Goal: Task Accomplishment & Management: Manage account settings

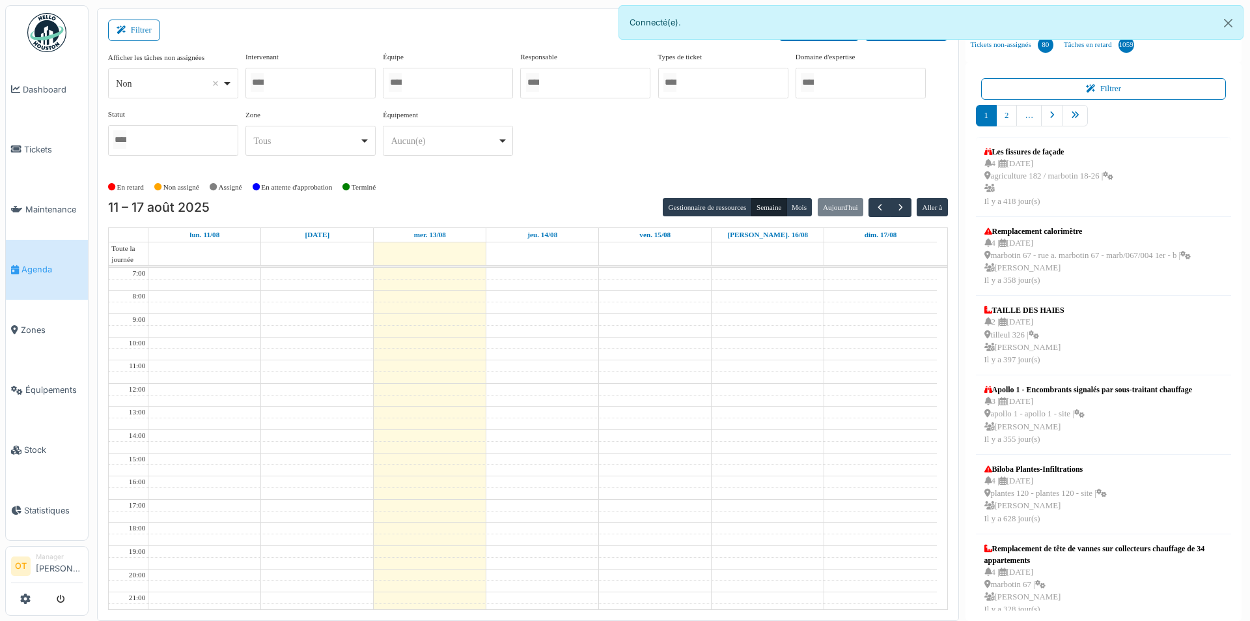
click at [333, 79] on div at bounding box center [311, 83] width 130 height 31
type input "******"
click at [621, 137] on div "**********" at bounding box center [528, 108] width 840 height 115
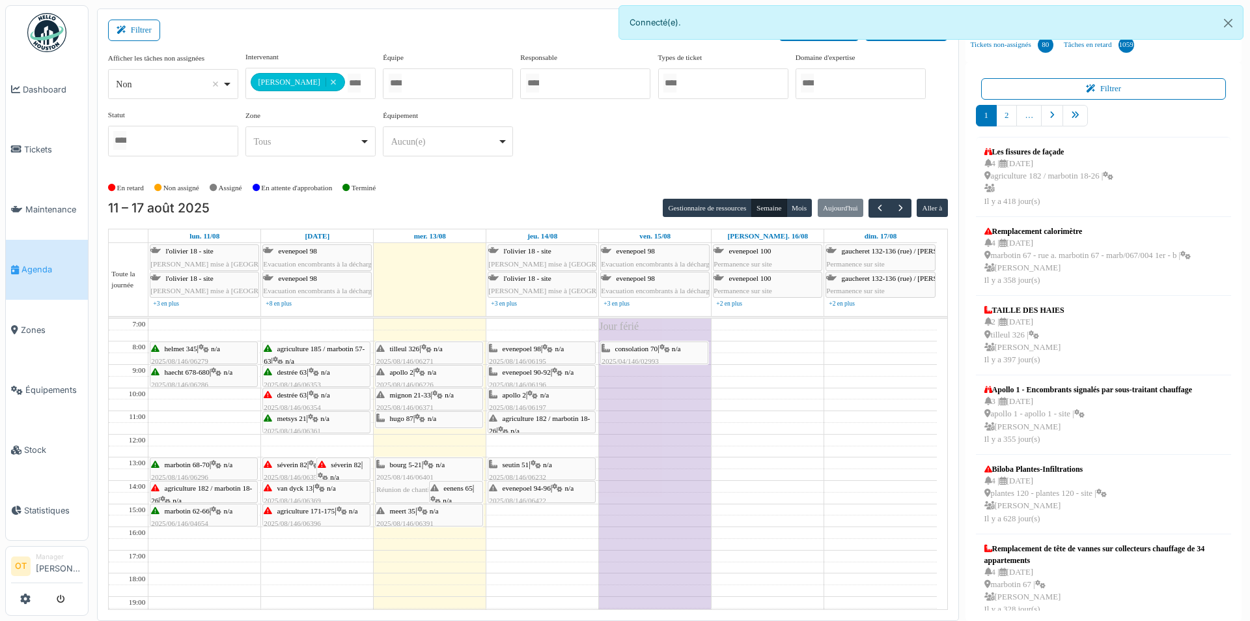
click at [631, 349] on span "consolation 70" at bounding box center [636, 349] width 43 height 8
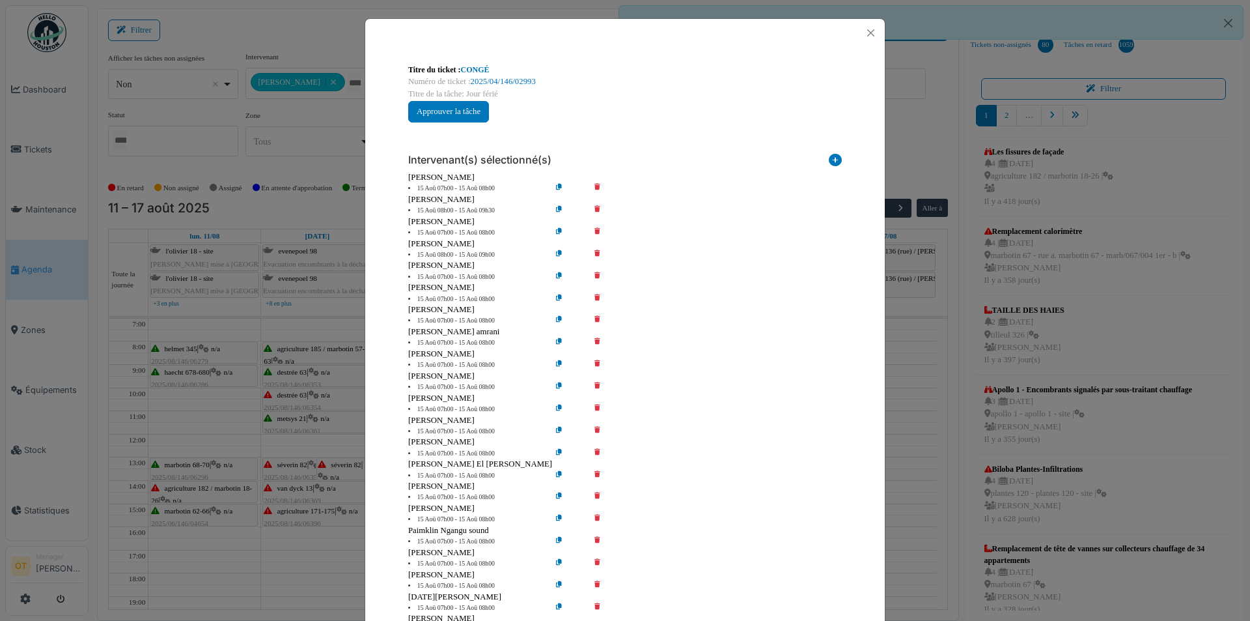
click at [483, 64] on div "Titre du ticket : CONGÉ" at bounding box center [625, 70] width 434 height 12
click at [475, 68] on link "CONGÉ" at bounding box center [475, 69] width 29 height 9
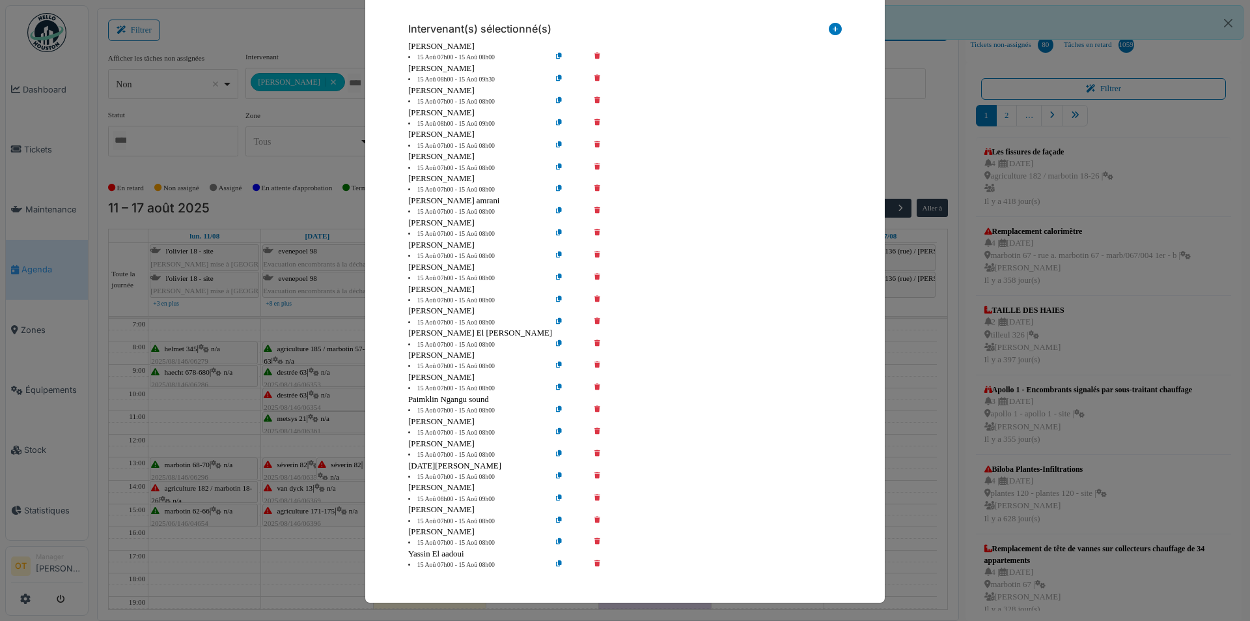
scroll to position [132, 0]
click at [295, 152] on div "Titre du ticket : CONGÉ Numéro de ticket : 2025/04/146/02993 Titre de la tâche:…" at bounding box center [625, 310] width 1250 height 621
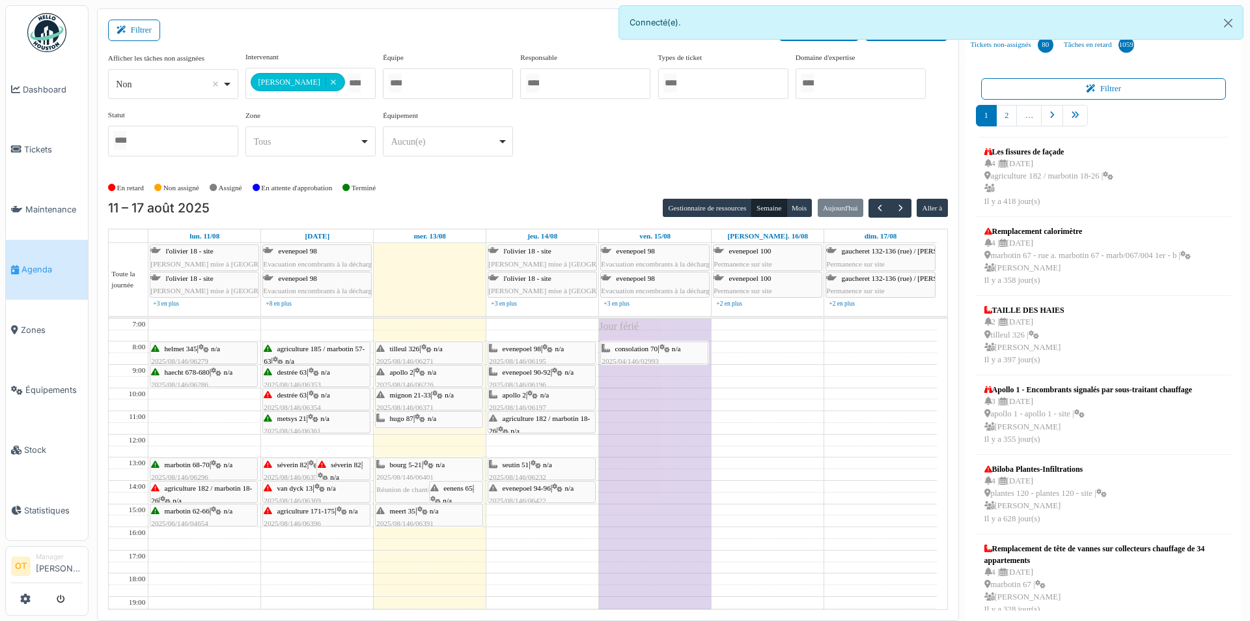
click at [418, 347] on span "tilleul 326" at bounding box center [405, 349] width 30 height 8
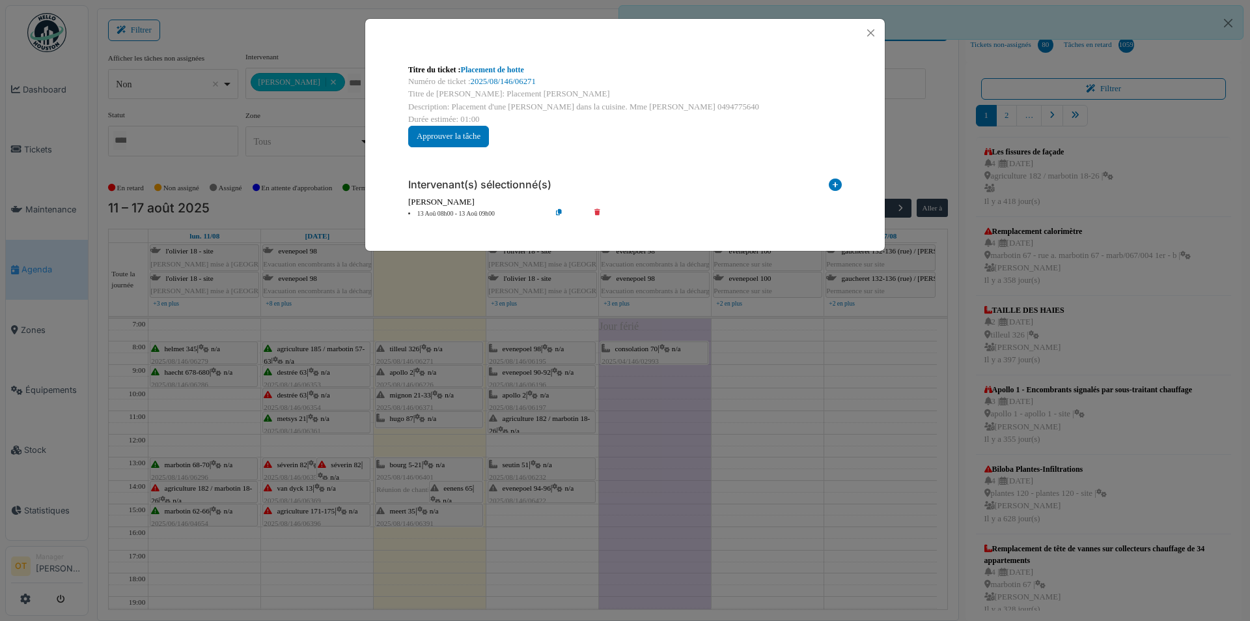
scroll to position [0, 0]
click at [505, 60] on div "Titre du ticket : Placement de hotte Numéro de ticket : 2025/08/146/06271 Titre…" at bounding box center [625, 105] width 455 height 104
click at [499, 63] on div "Titre du ticket : Placement de hotte Numéro de ticket : 2025/08/146/06271 Titre…" at bounding box center [625, 105] width 455 height 104
click at [494, 66] on link "Placement de hotte" at bounding box center [492, 69] width 63 height 9
click at [796, 386] on div "Titre du ticket : Placement de hotte Numéro de ticket : 2025/08/146/06271 Titre…" at bounding box center [625, 310] width 1250 height 621
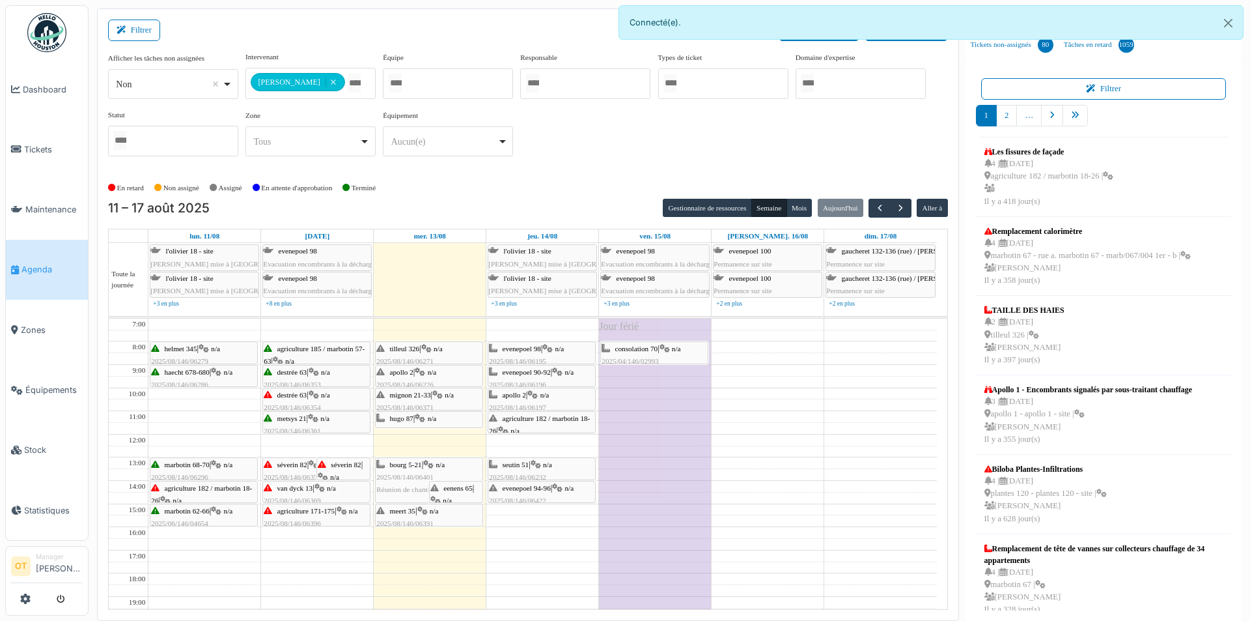
click at [406, 372] on span "apollo 2" at bounding box center [401, 372] width 23 height 8
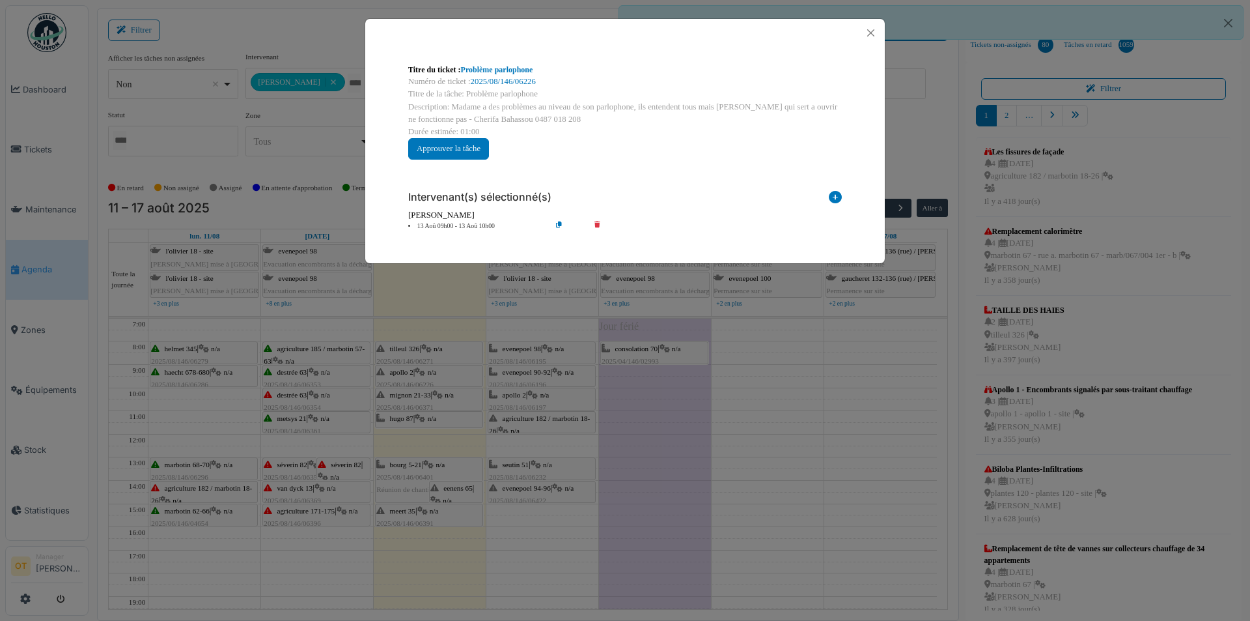
click at [406, 372] on div "Titre du ticket : Problème parlophone Numéro de ticket : 2025/08/146/06226 Titr…" at bounding box center [625, 310] width 1250 height 621
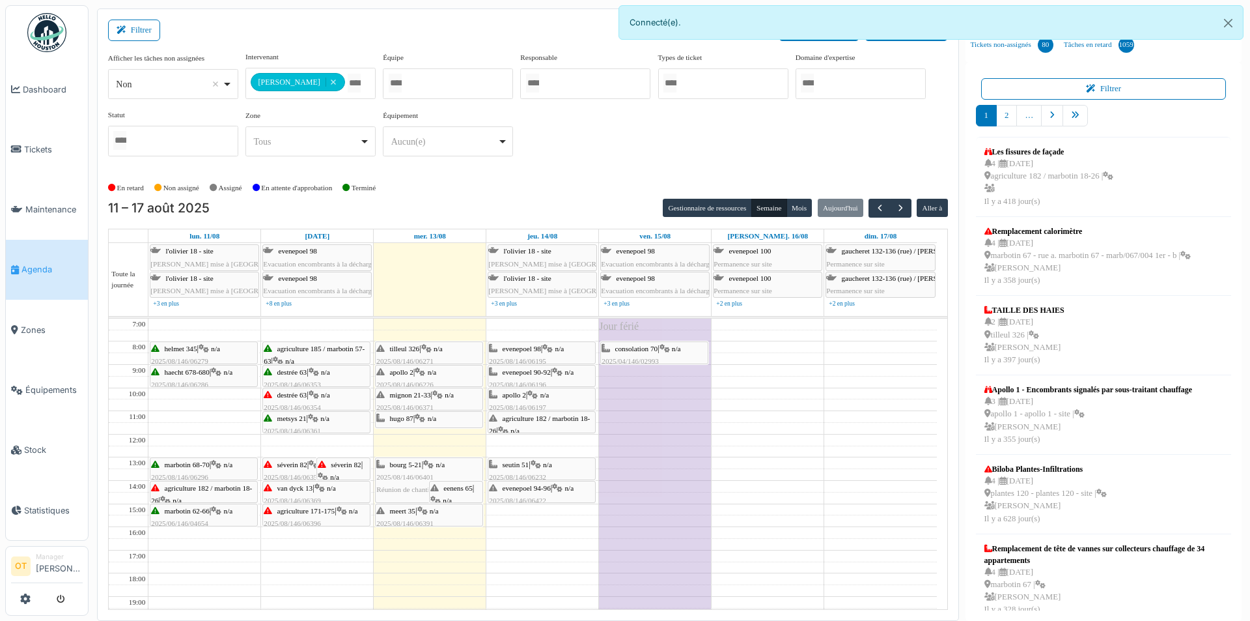
click at [429, 376] on div "apollo 2 | n/a 2025/08/146/06226 Problème parlophone" at bounding box center [429, 385] width 106 height 38
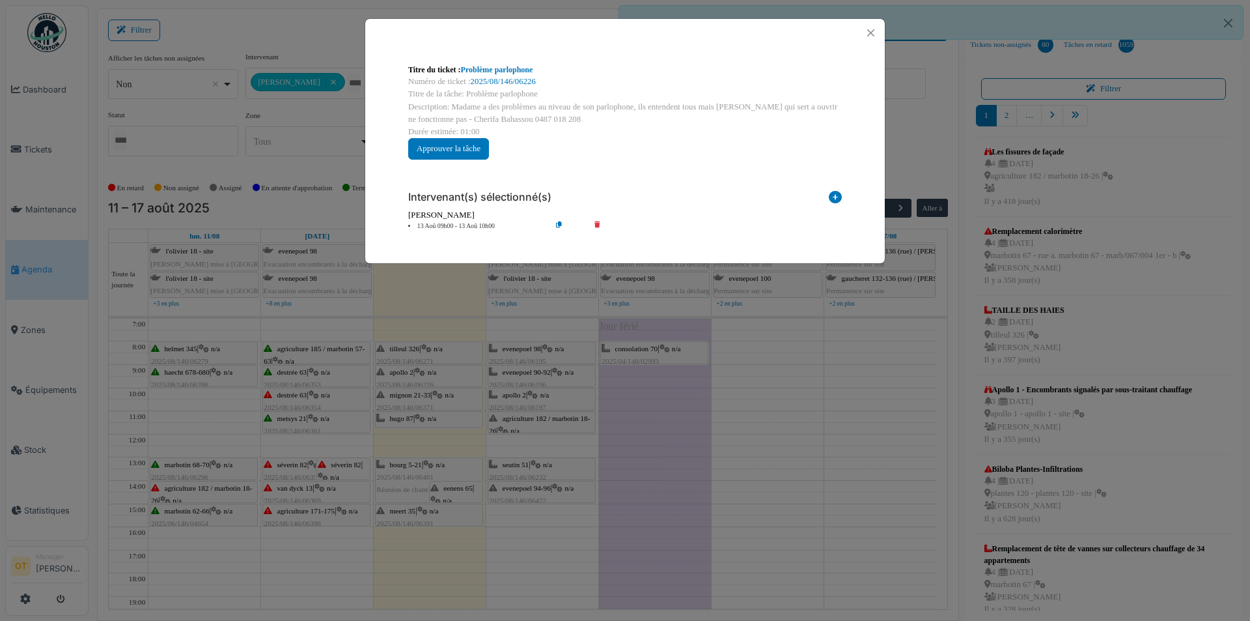
click at [410, 392] on div "Titre du ticket : Problème parlophone Numéro de ticket : 2025/08/146/06226 Titr…" at bounding box center [625, 310] width 1250 height 621
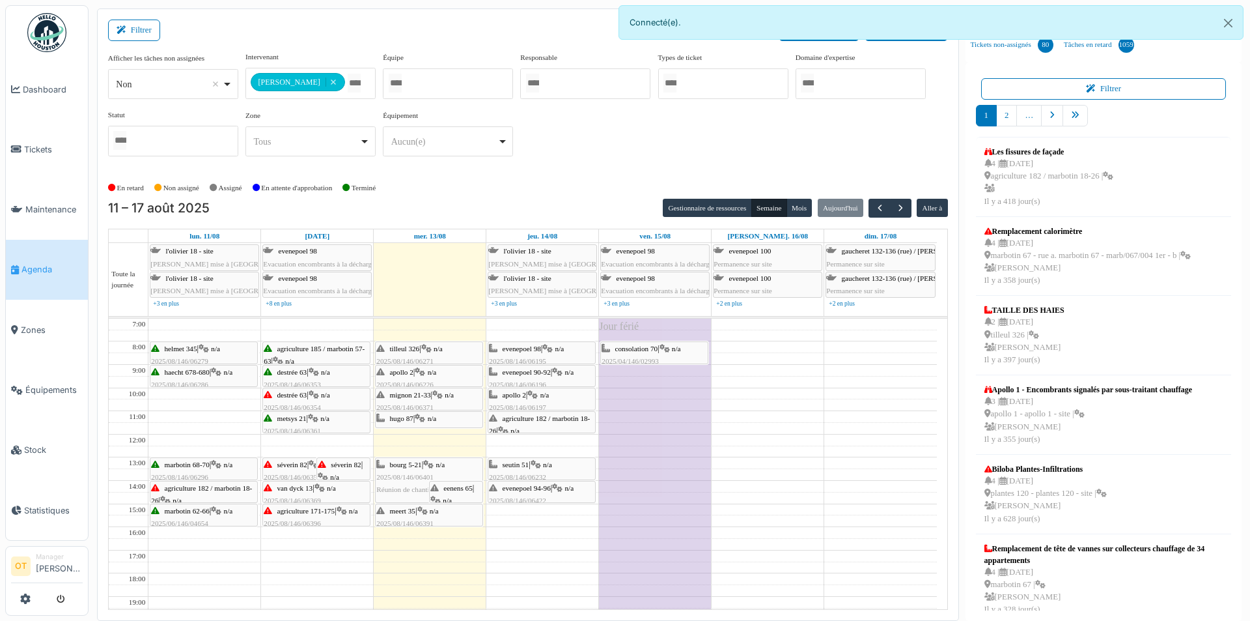
click at [413, 396] on span "mignon 21-33" at bounding box center [410, 395] width 41 height 8
click at [451, 398] on div "mignon 21-33 | n/a 2025/08/146/06371 Sonnette HS" at bounding box center [429, 408] width 106 height 38
click at [432, 398] on div "mignon 21-33 | n/a 2025/08/146/06371 Sonnette HS" at bounding box center [429, 408] width 106 height 38
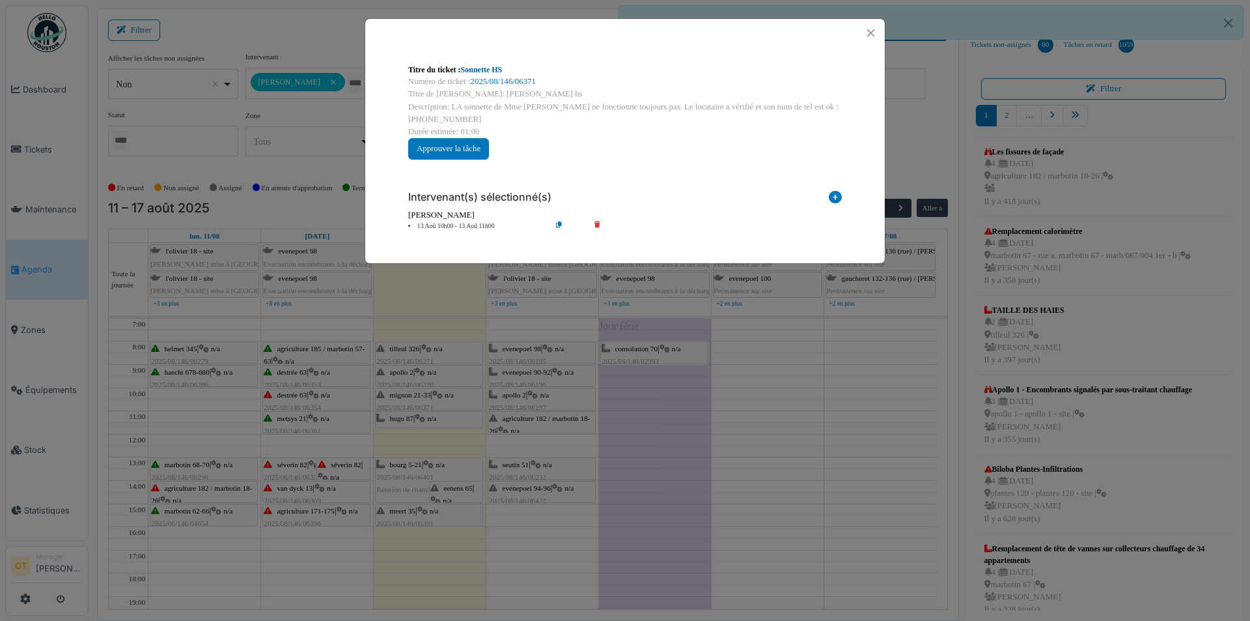
click at [488, 69] on link "Sonnette HS" at bounding box center [482, 69] width 42 height 9
drag, startPoint x: 950, startPoint y: 417, endPoint x: 940, endPoint y: 425, distance: 13.0
click at [950, 418] on div "Titre du ticket : Sonnette HS Numéro de ticket : 2025/08/146/06371 Titre de la …" at bounding box center [625, 310] width 1250 height 621
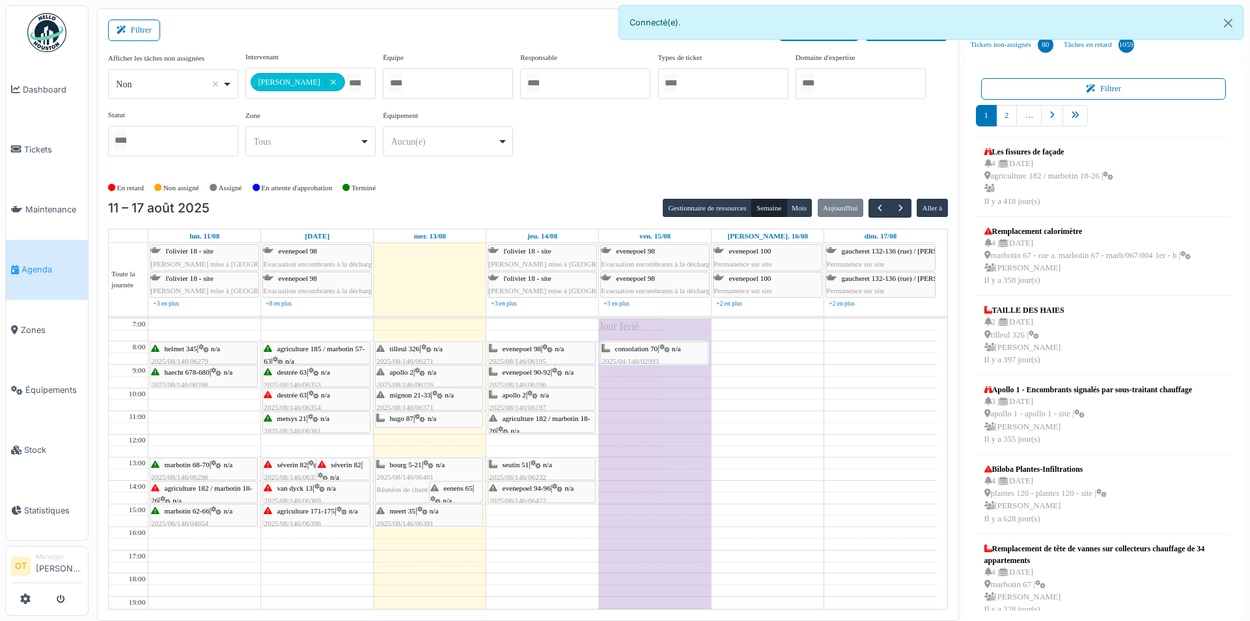
click at [422, 417] on icon at bounding box center [420, 418] width 10 height 8
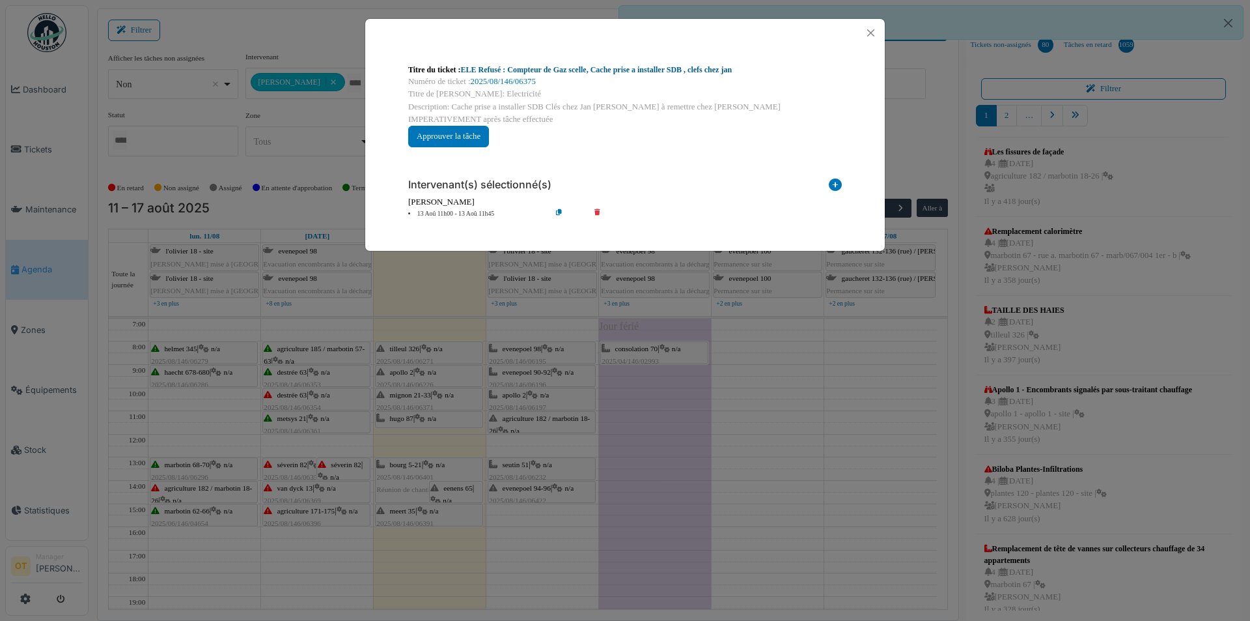
click at [581, 74] on link "ELE Refusé : Compteur de Gaz scelle, Cache prise a installer SDB , clefs chez j…" at bounding box center [597, 69] width 272 height 9
drag, startPoint x: 794, startPoint y: 380, endPoint x: 823, endPoint y: 388, distance: 29.7
click at [797, 380] on div "Titre du ticket : ELE Refusé : Compteur de Gaz scelle, Cache prise a installer …" at bounding box center [625, 310] width 1250 height 621
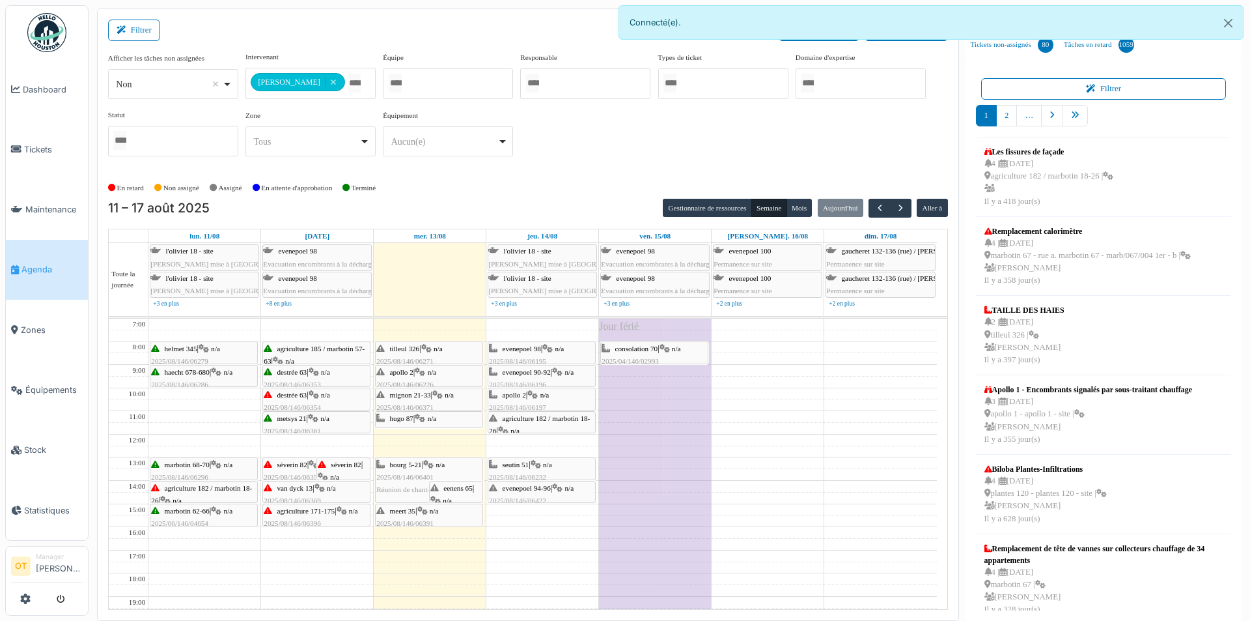
click at [438, 514] on div "meert 35 | n/a 2025/08/146/06391 Problème éclairage" at bounding box center [429, 524] width 106 height 38
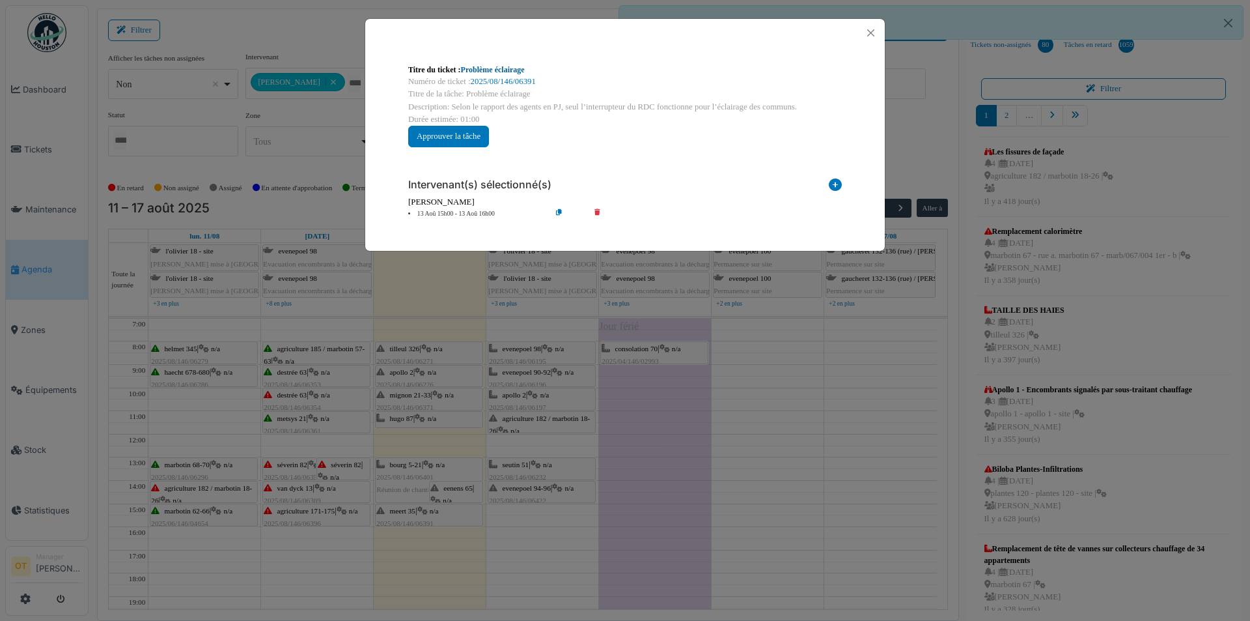
click at [500, 70] on link "Problème éclairage" at bounding box center [493, 69] width 64 height 9
click at [528, 550] on div "Titre du ticket : Problème éclairage Numéro de ticket : 2025/08/146/06391 Titre…" at bounding box center [625, 310] width 1250 height 621
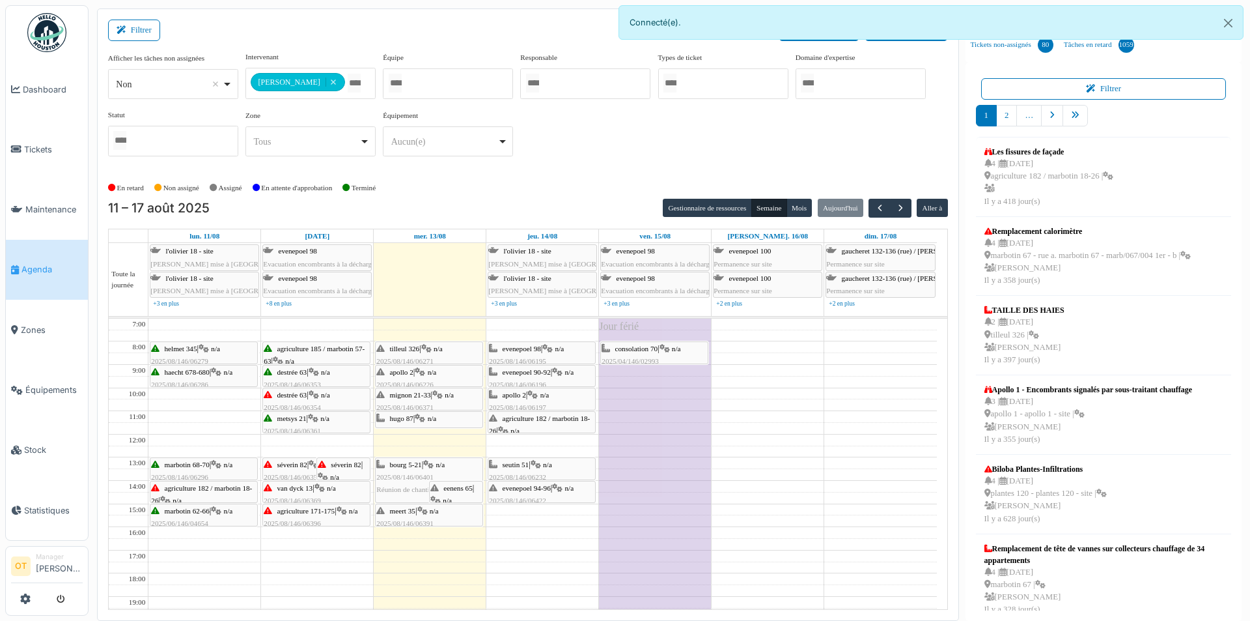
click at [296, 513] on span "agriculture 171-175" at bounding box center [306, 511] width 58 height 8
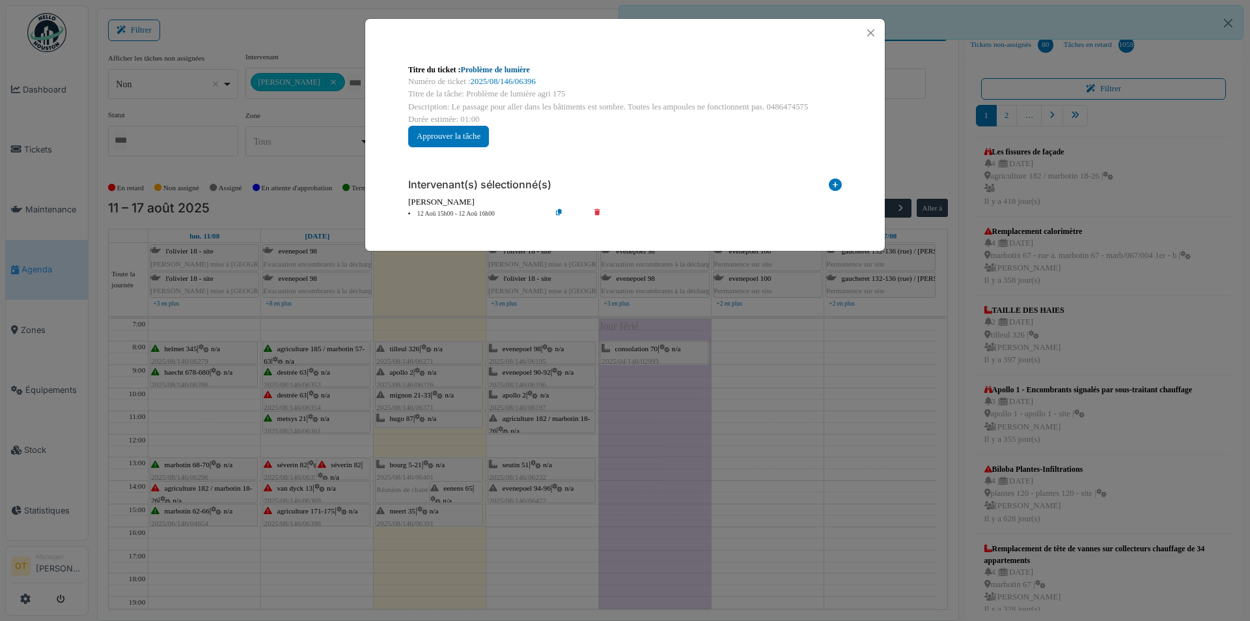
click at [507, 68] on link "Problème de lumière" at bounding box center [495, 69] width 69 height 9
click at [804, 380] on div "Titre du ticket : Problème de lumière Numéro de ticket : 2025/08/146/06396 Titr…" at bounding box center [625, 310] width 1250 height 621
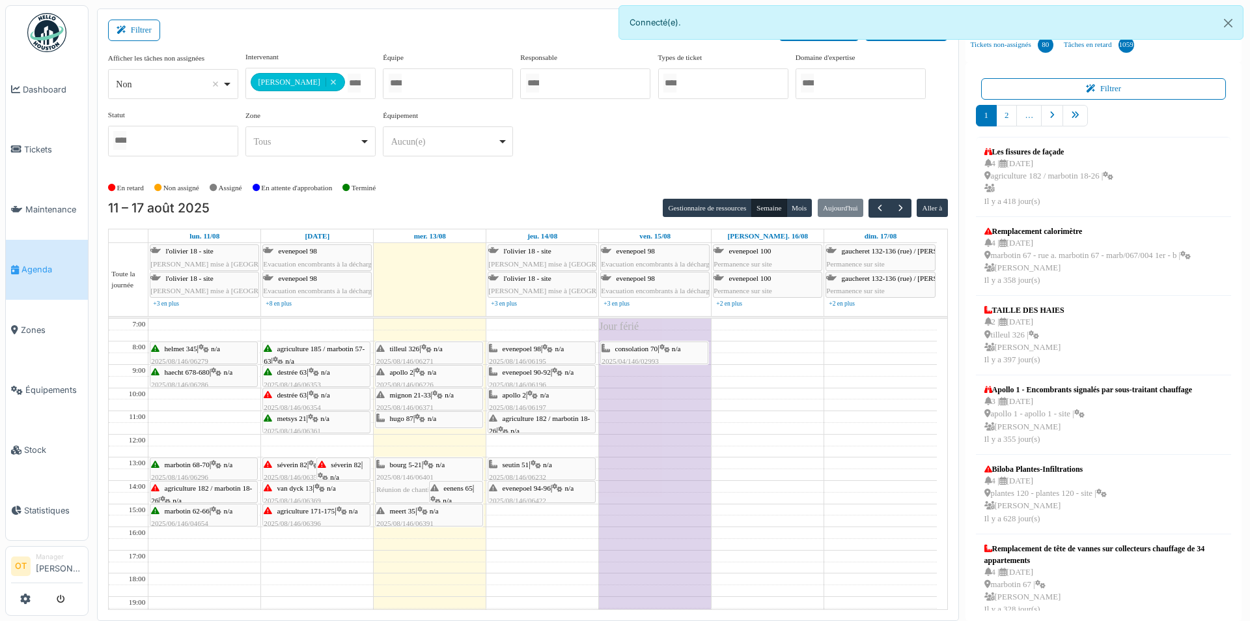
click at [307, 489] on span "van dyck 13" at bounding box center [295, 488] width 36 height 8
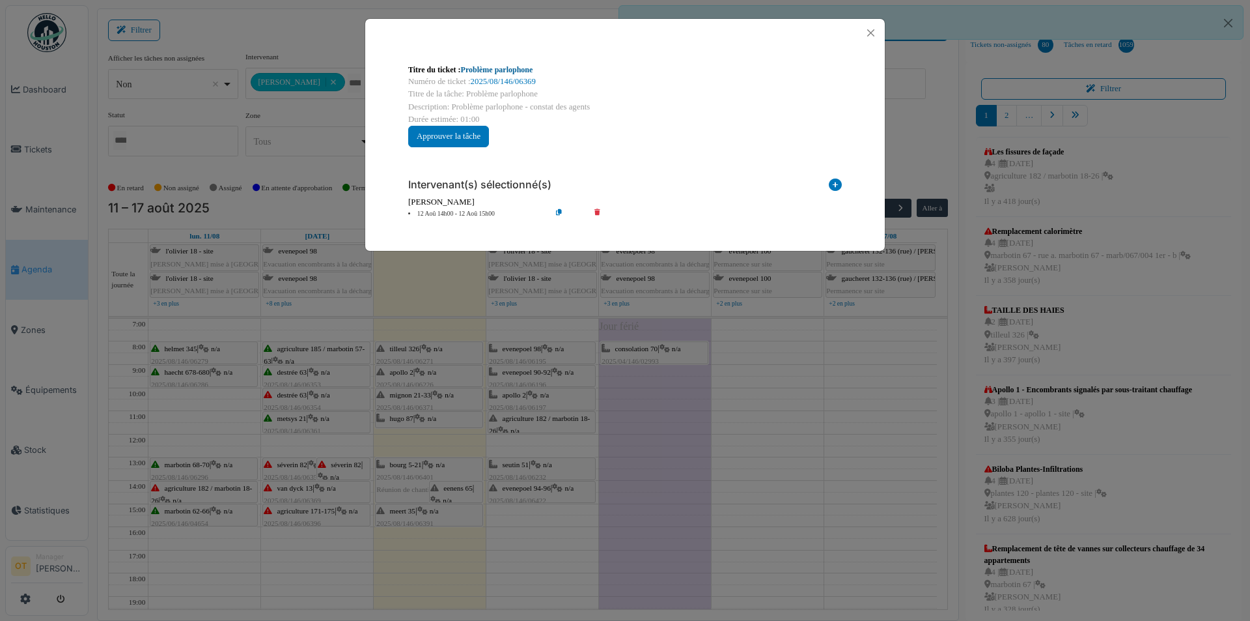
click at [513, 71] on link "Problème parlophone" at bounding box center [497, 69] width 72 height 9
click at [869, 33] on button "Close" at bounding box center [871, 33] width 18 height 18
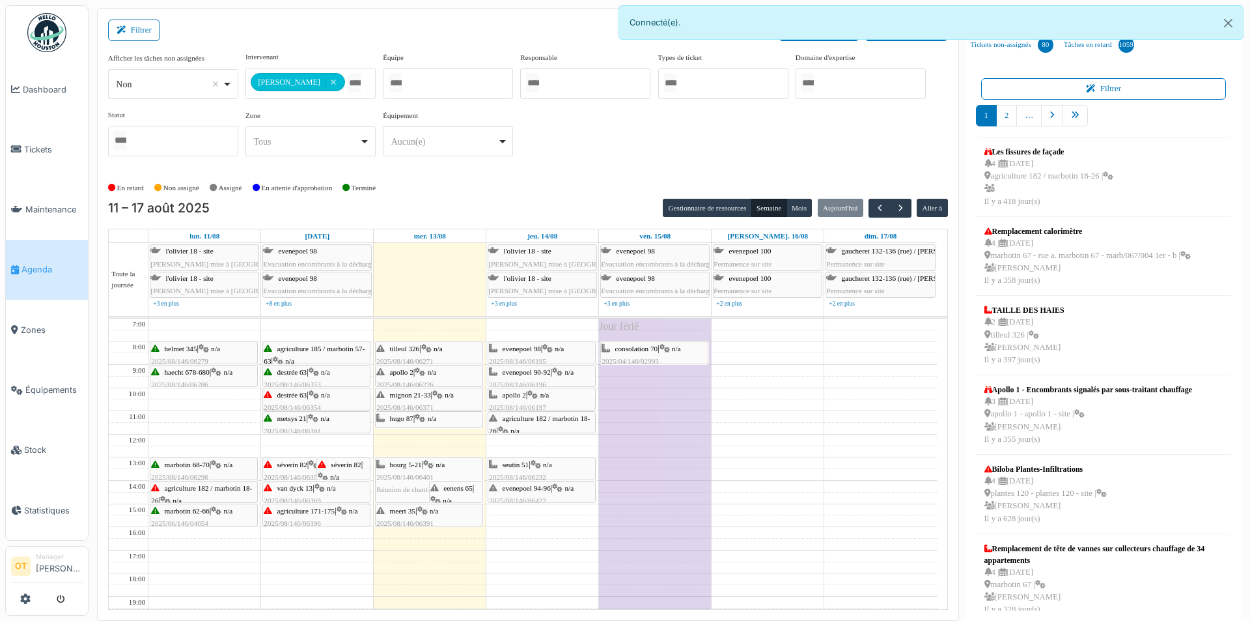
click at [296, 466] on span "séverin 82" at bounding box center [292, 464] width 30 height 8
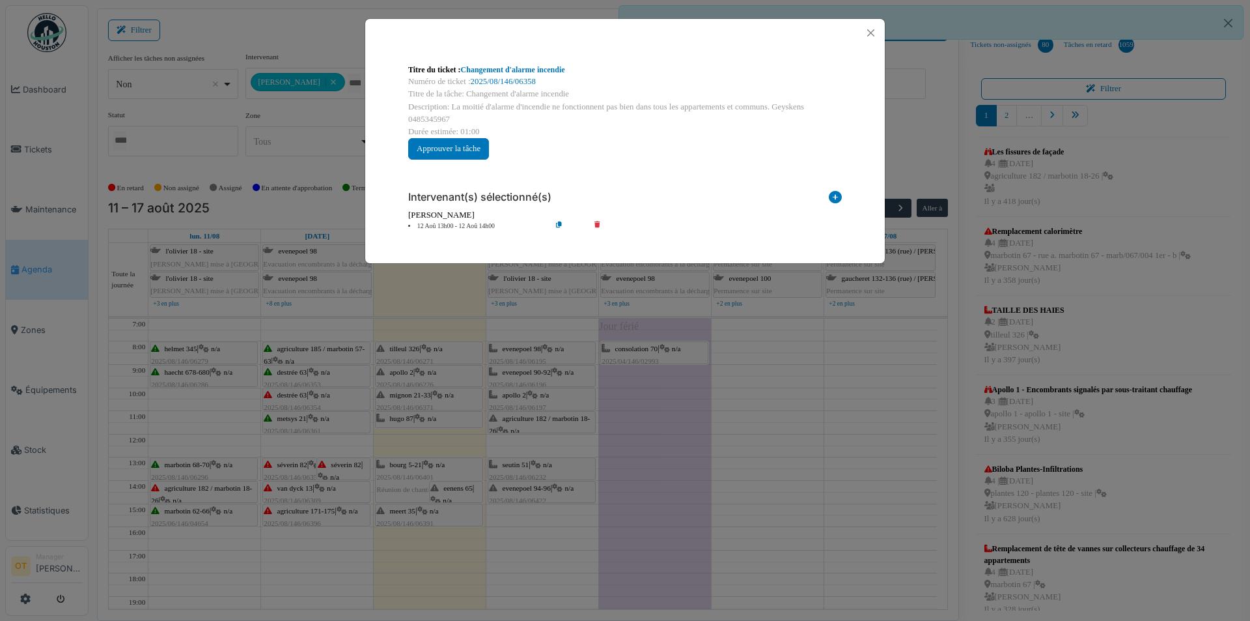
click at [325, 449] on div "Titre du ticket : Changement d'alarme incendie Numéro de ticket : 2025/08/146/0…" at bounding box center [625, 310] width 1250 height 621
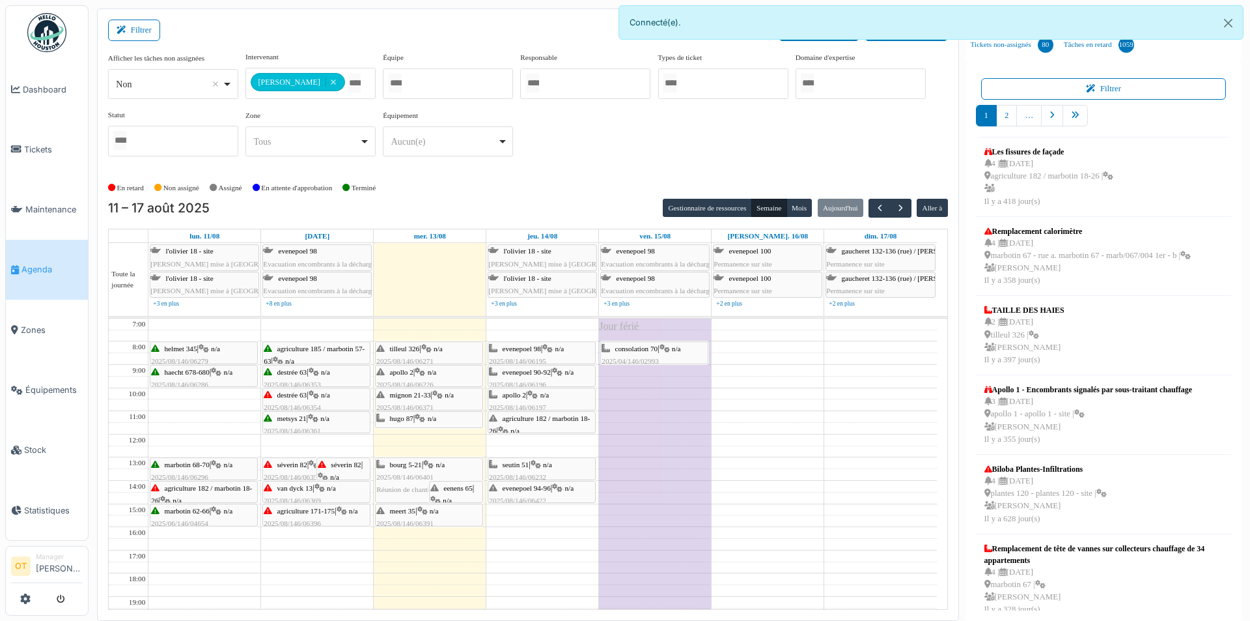
click at [341, 468] on div "séverin 82 | n/a 2025/08/146/06399 Remplacement alarme incendie" at bounding box center [343, 495] width 51 height 75
click at [346, 466] on span "séverin 82" at bounding box center [346, 464] width 30 height 8
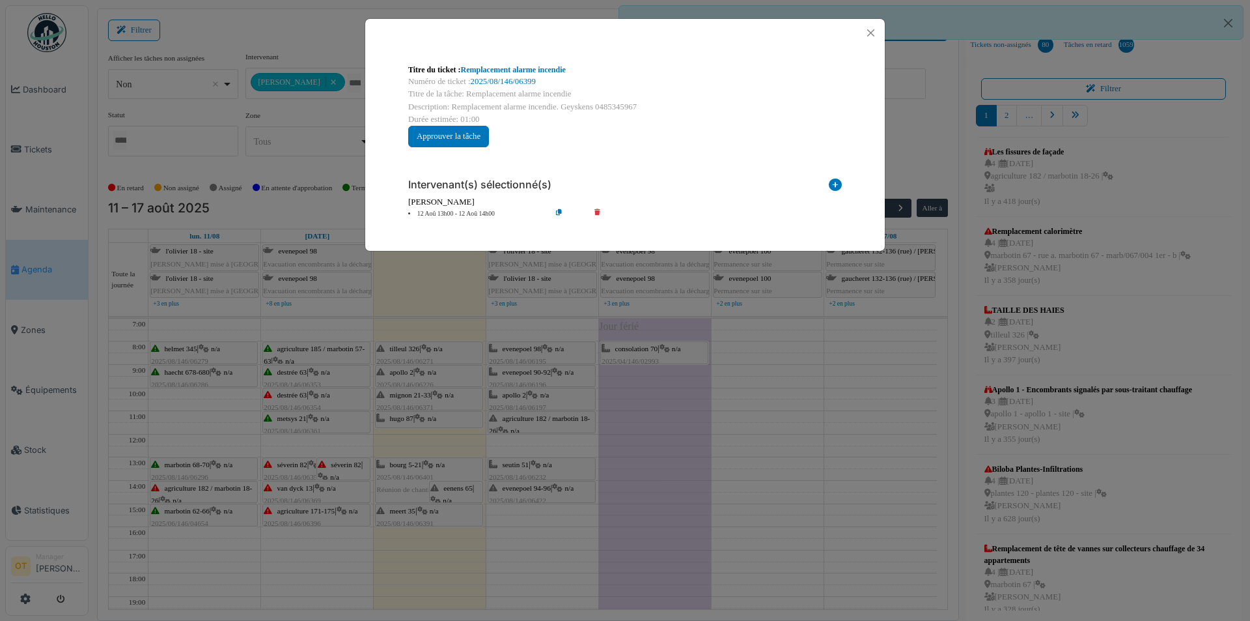
click at [713, 26] on div at bounding box center [625, 33] width 520 height 28
drag, startPoint x: 640, startPoint y: 106, endPoint x: 410, endPoint y: 101, distance: 230.0
click at [410, 101] on div "Description: Remplacement alarme incendie. Geyskens 0485345967" at bounding box center [625, 107] width 434 height 12
click at [808, 128] on div "Titre du ticket : Remplacement alarme incendie Numéro de ticket : 2025/08/146/0…" at bounding box center [625, 105] width 455 height 104
click at [556, 65] on link "Remplacement alarme incendie" at bounding box center [513, 69] width 105 height 9
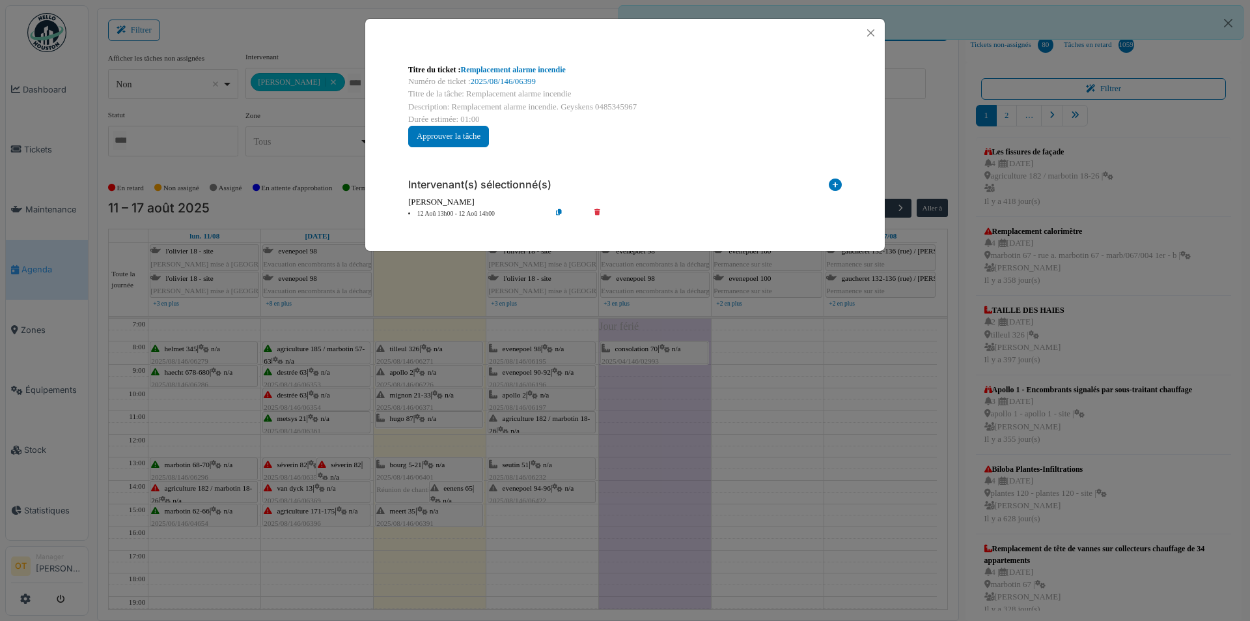
click at [524, 541] on div "Titre du ticket : Remplacement alarme incendie Numéro de ticket : 2025/08/146/0…" at bounding box center [625, 310] width 1250 height 621
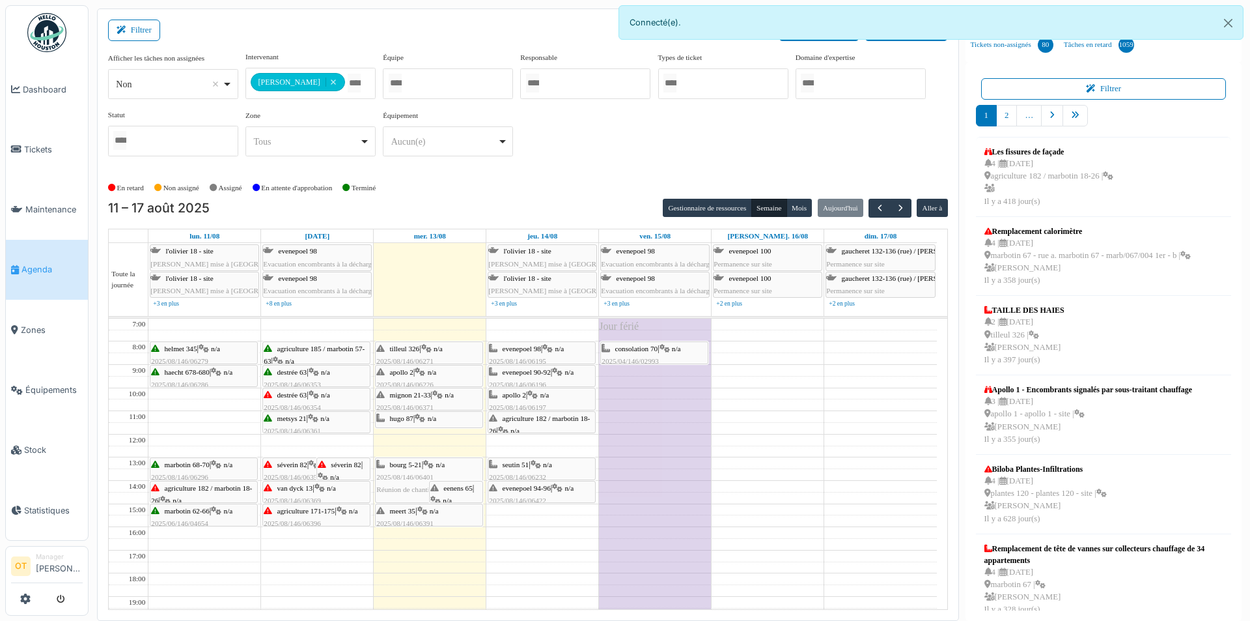
click at [342, 462] on span "séverin 82" at bounding box center [346, 464] width 30 height 8
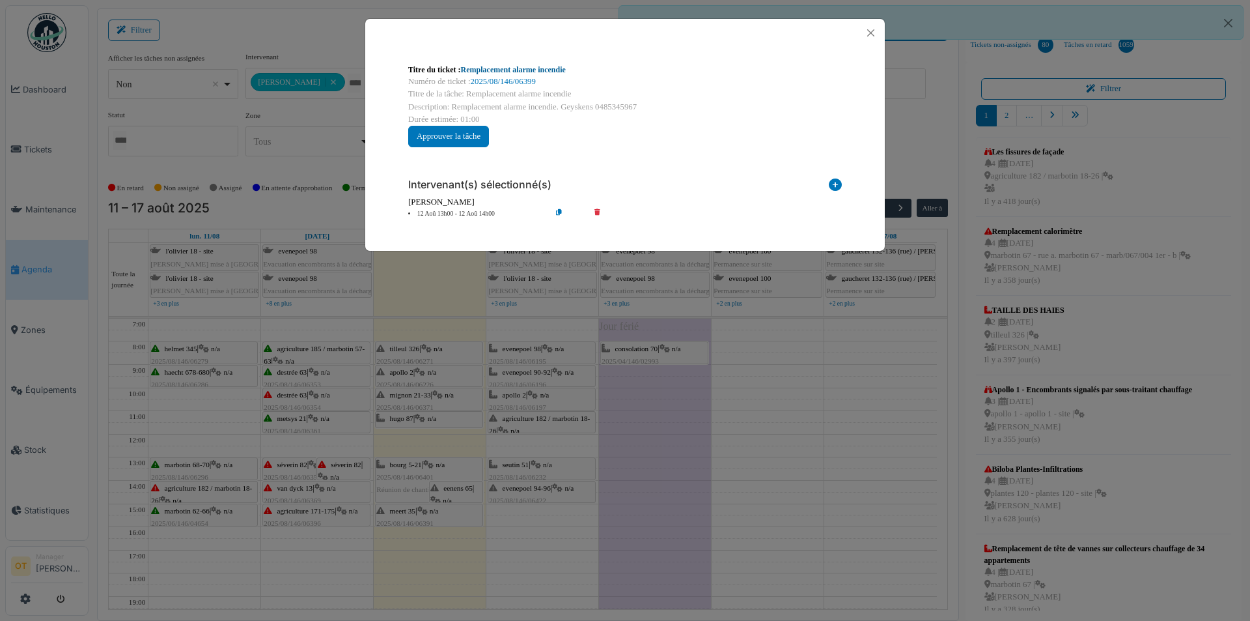
click at [512, 66] on link "Remplacement alarme incendie" at bounding box center [513, 69] width 105 height 9
click at [325, 434] on div "Titre du ticket : Remplacement alarme incendie Numéro de ticket : 2025/08/146/0…" at bounding box center [625, 310] width 1250 height 621
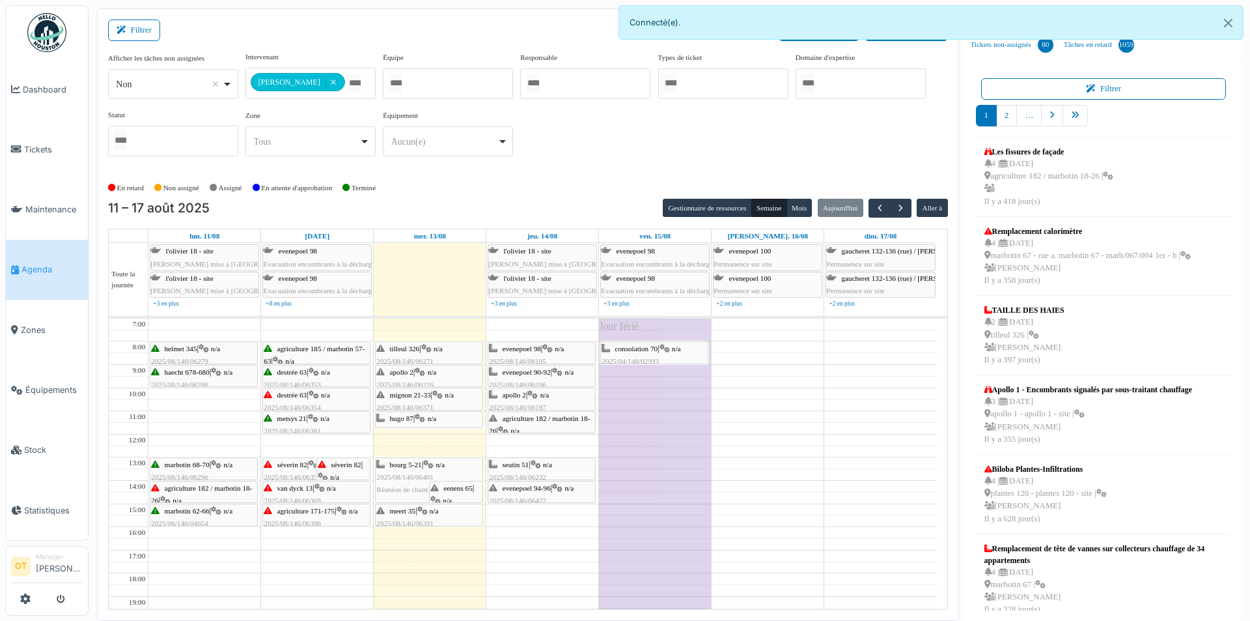
click at [275, 462] on div "séverin 82 | n/a 2025/08/146/06358 Changement d'alarme incendie" at bounding box center [317, 477] width 106 height 38
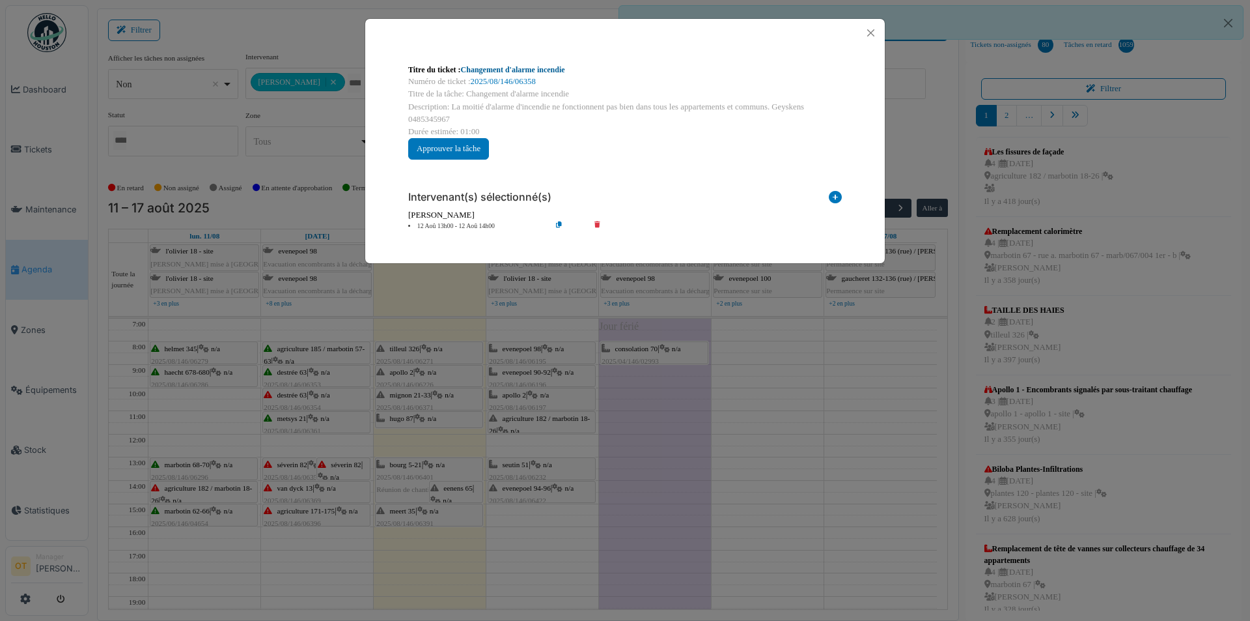
click at [559, 72] on link "Changement d'alarme incendie" at bounding box center [513, 69] width 104 height 9
click at [676, 376] on div "Titre du ticket : Changement d'alarme incendie Numéro de ticket : 2025/08/146/0…" at bounding box center [625, 310] width 1250 height 621
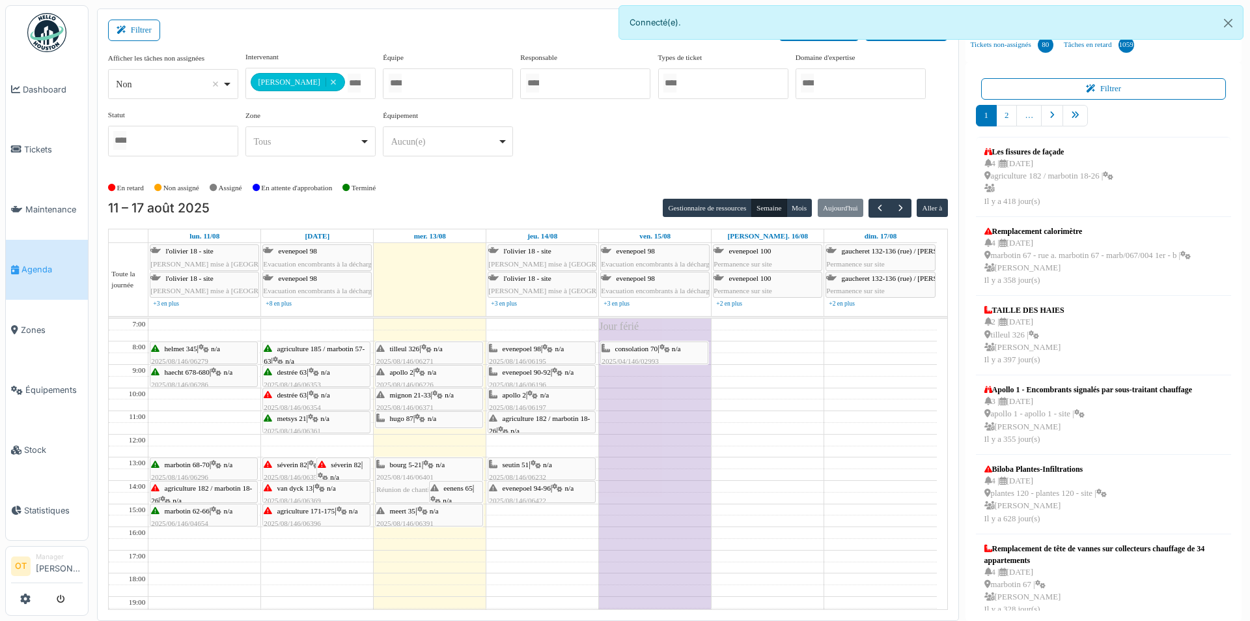
click at [270, 399] on div "destrée 63 | n/a 2025/08/146/06354 Problème parlophone et d'électricité dans le…" at bounding box center [317, 414] width 106 height 50
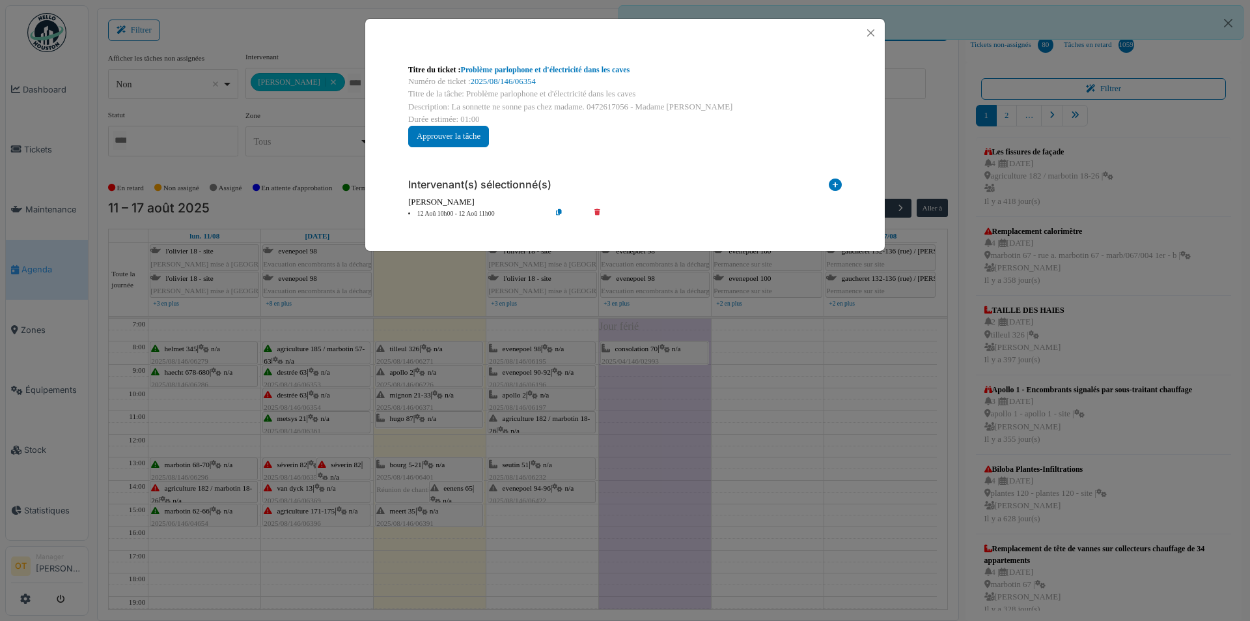
click at [320, 446] on div "Titre du ticket : Problème parlophone et d'électricité dans les caves Numéro de…" at bounding box center [625, 310] width 1250 height 621
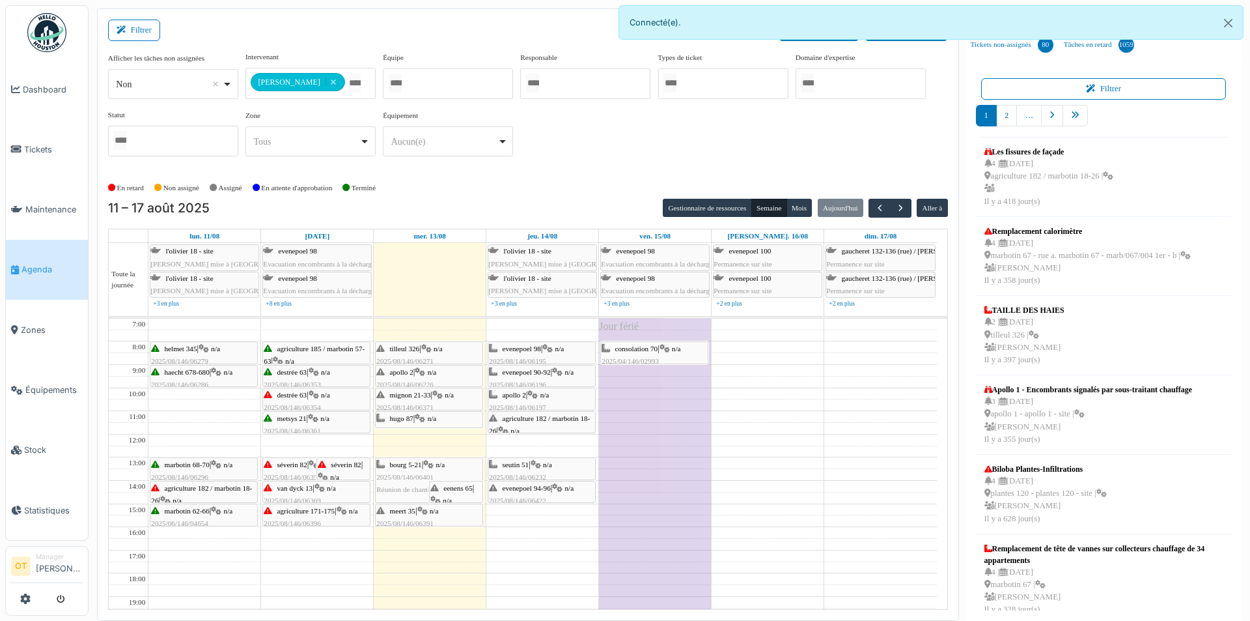
click at [303, 419] on span "metsys 21" at bounding box center [291, 418] width 29 height 8
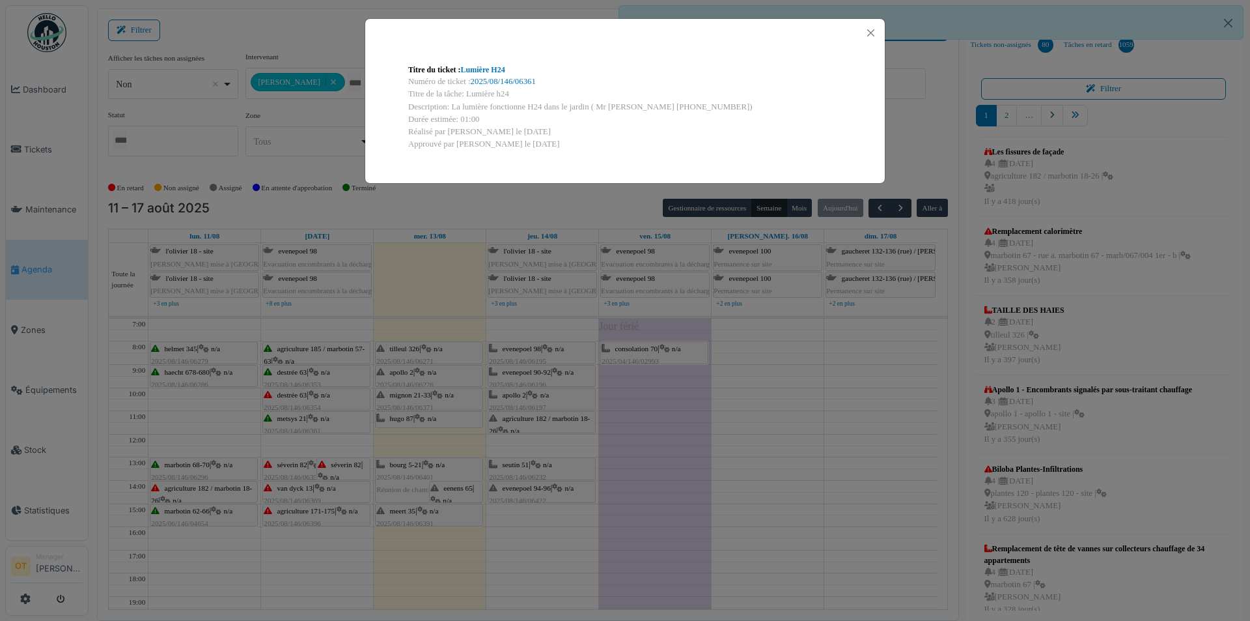
click at [291, 437] on div "Titre du ticket : Lumière H24 Numéro de ticket : 2025/08/146/06361 Titre de la …" at bounding box center [625, 310] width 1250 height 621
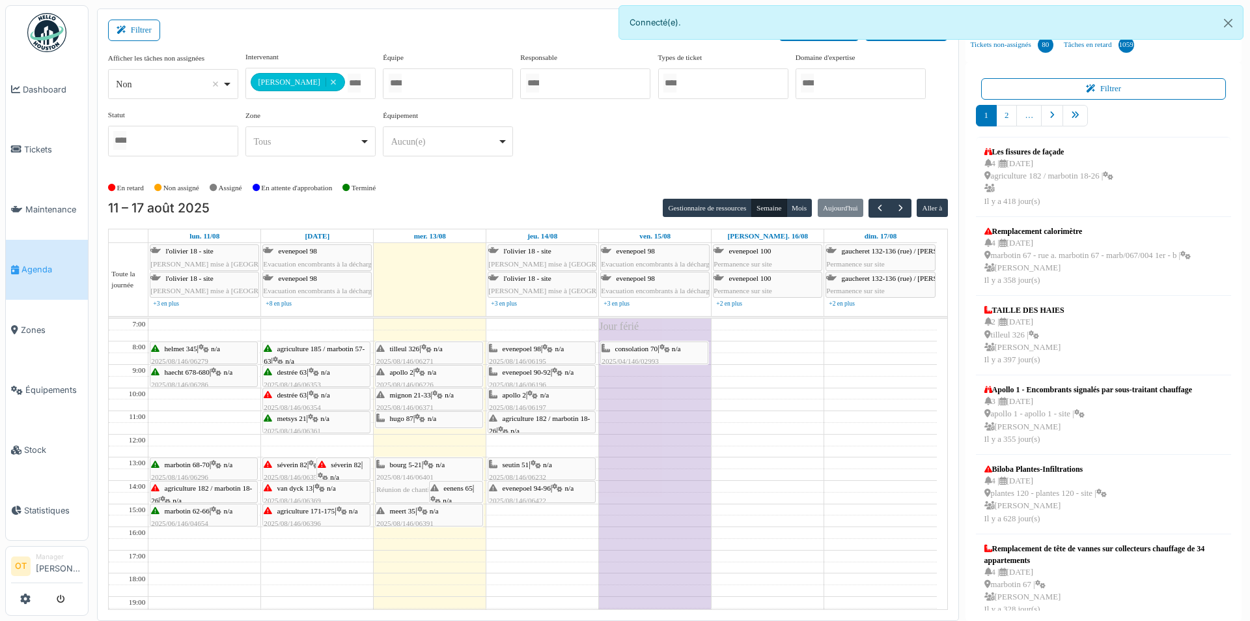
click at [305, 376] on div "destrée 63 | n/a 2025/08/146/06353 Lumière + sonnette HS" at bounding box center [317, 385] width 106 height 38
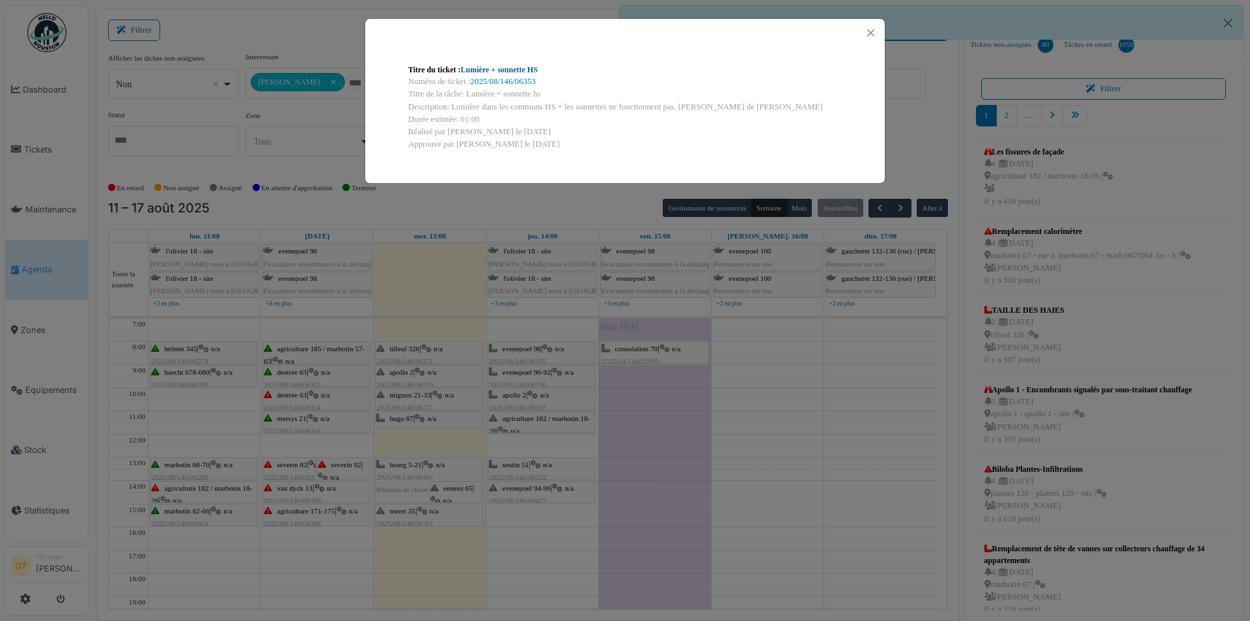
click at [532, 68] on link "Lumière + sonnette HS" at bounding box center [499, 69] width 77 height 9
click at [833, 393] on div "Titre du ticket : Lumière + sonnette HS Numéro de ticket : 2025/08/146/06353 Ti…" at bounding box center [625, 310] width 1250 height 621
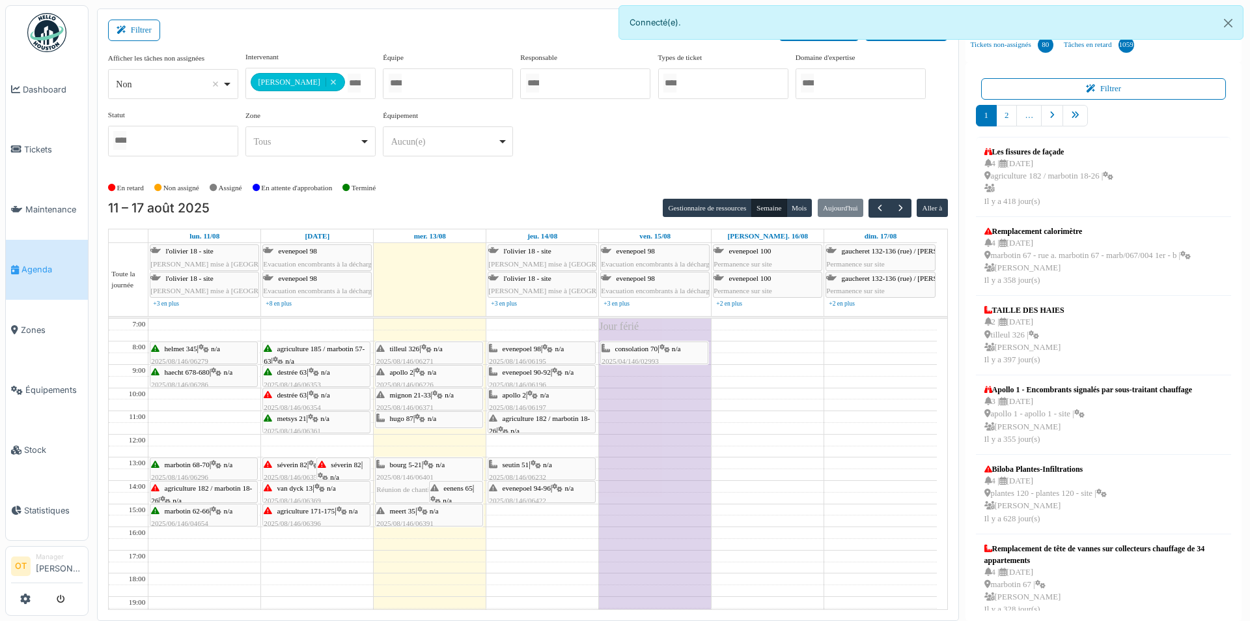
click at [304, 424] on div "metsys 21 | n/a 2025/08/146/06361 Lumière H24" at bounding box center [317, 431] width 106 height 38
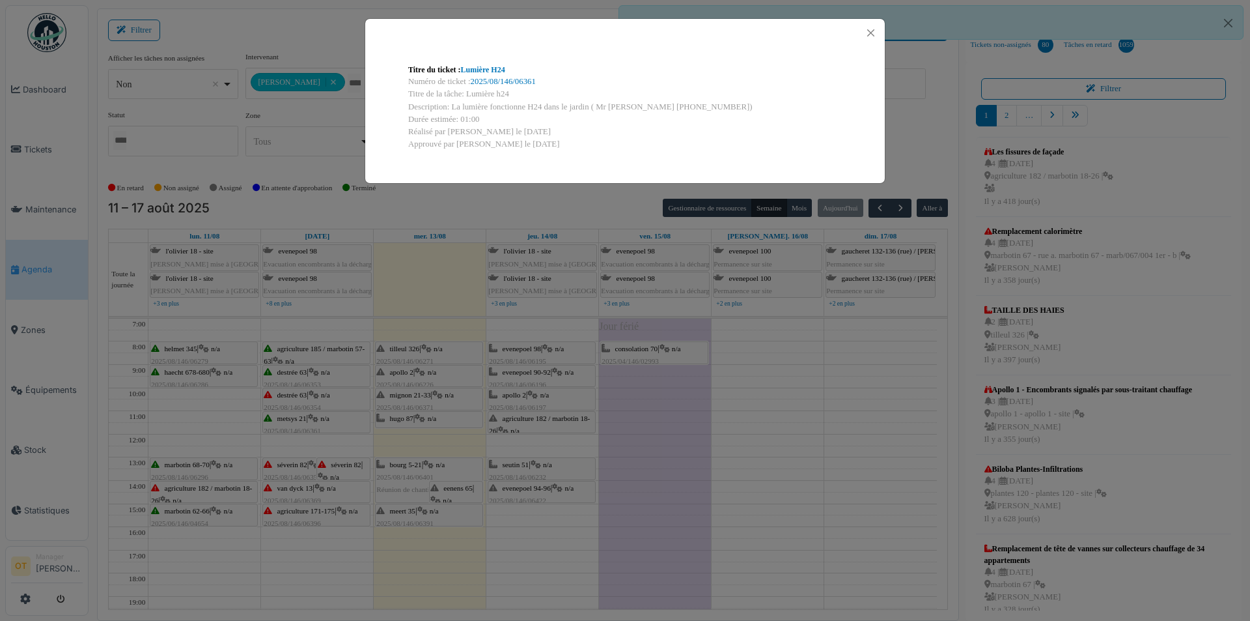
click at [303, 419] on div "Titre du ticket : Lumière H24 Numéro de ticket : 2025/08/146/06361 Titre de la …" at bounding box center [625, 310] width 1250 height 621
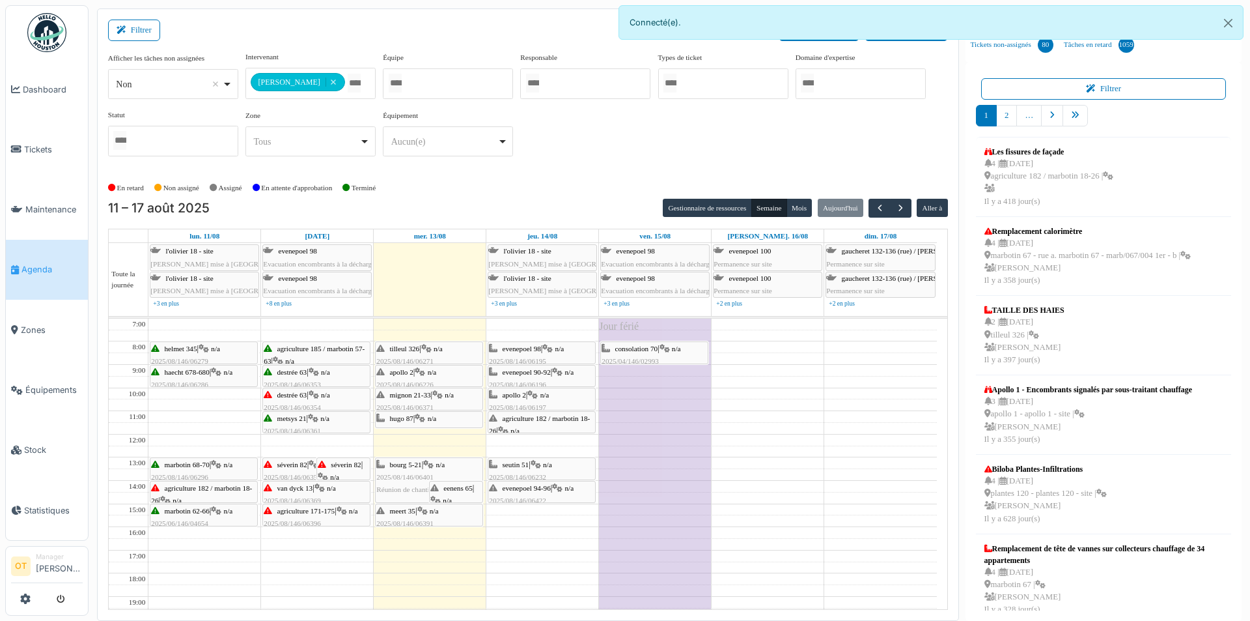
click at [305, 397] on span "destrée 63" at bounding box center [292, 395] width 30 height 8
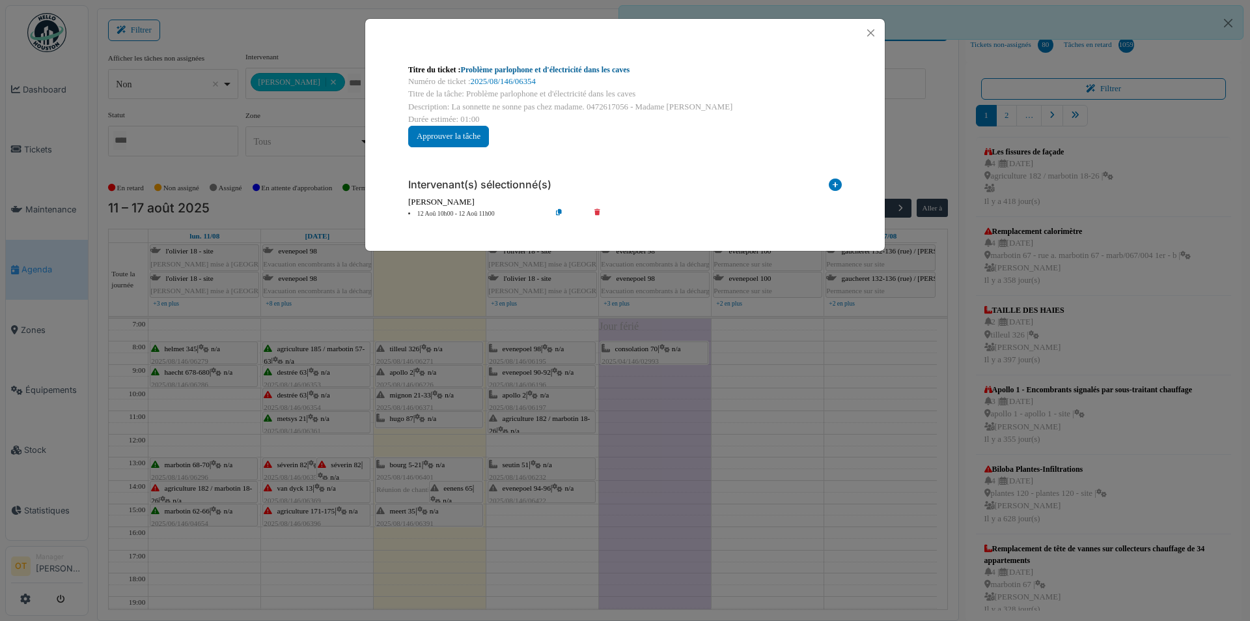
click at [585, 67] on link "Problème parlophone et d'électricité dans les caves" at bounding box center [545, 69] width 169 height 9
click at [371, 438] on div "Titre du ticket : Problème parlophone et d'électricité dans les caves Numéro de…" at bounding box center [625, 310] width 1250 height 621
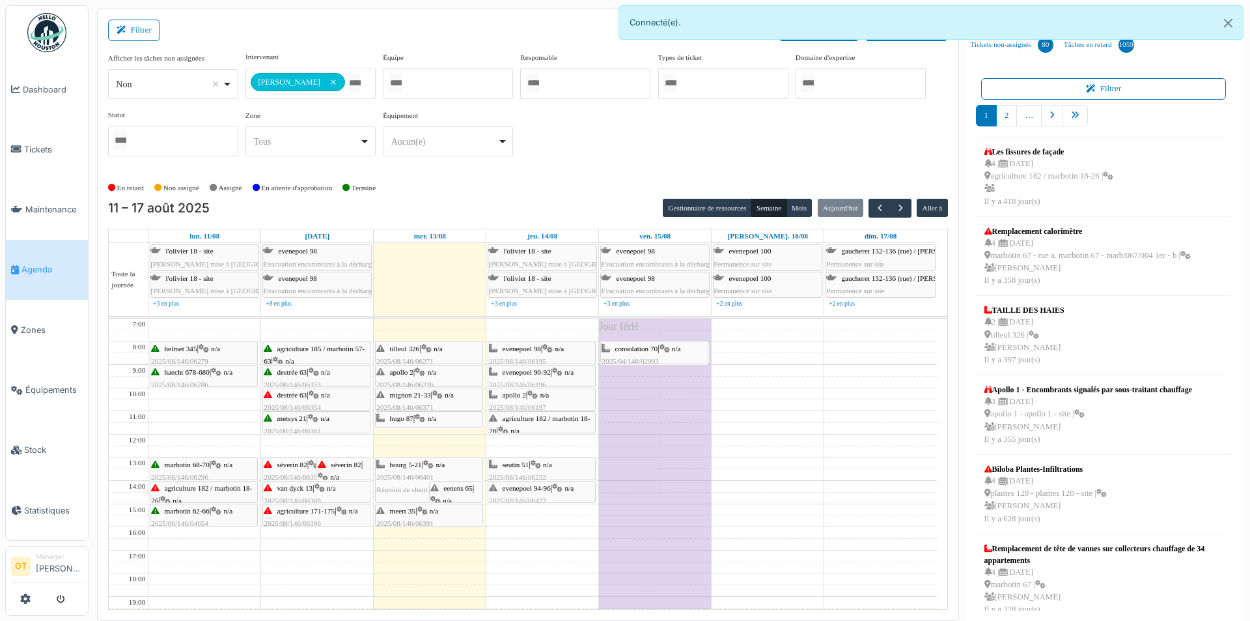
click at [328, 348] on span "agriculture 185 / marbotin 57-63" at bounding box center [314, 355] width 101 height 20
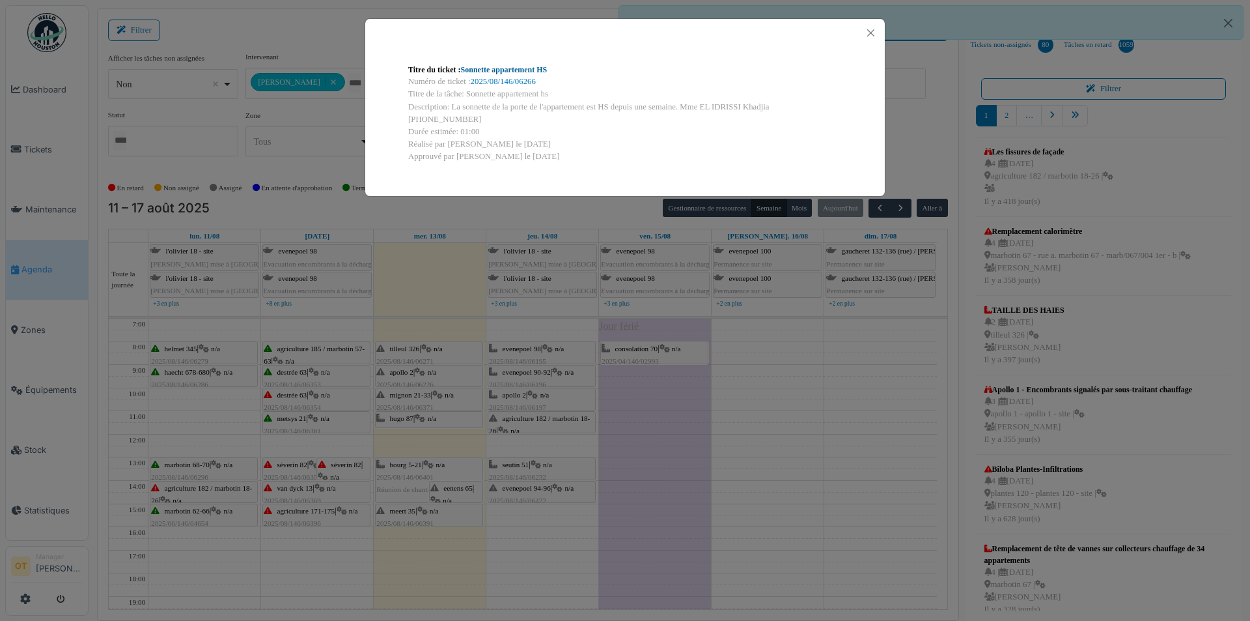
click at [538, 69] on link "Sonnette appartement HS" at bounding box center [504, 69] width 87 height 9
click at [778, 401] on div "Titre du ticket : Sonnette appartement HS Numéro de ticket : 2025/08/146/06266 …" at bounding box center [625, 310] width 1250 height 621
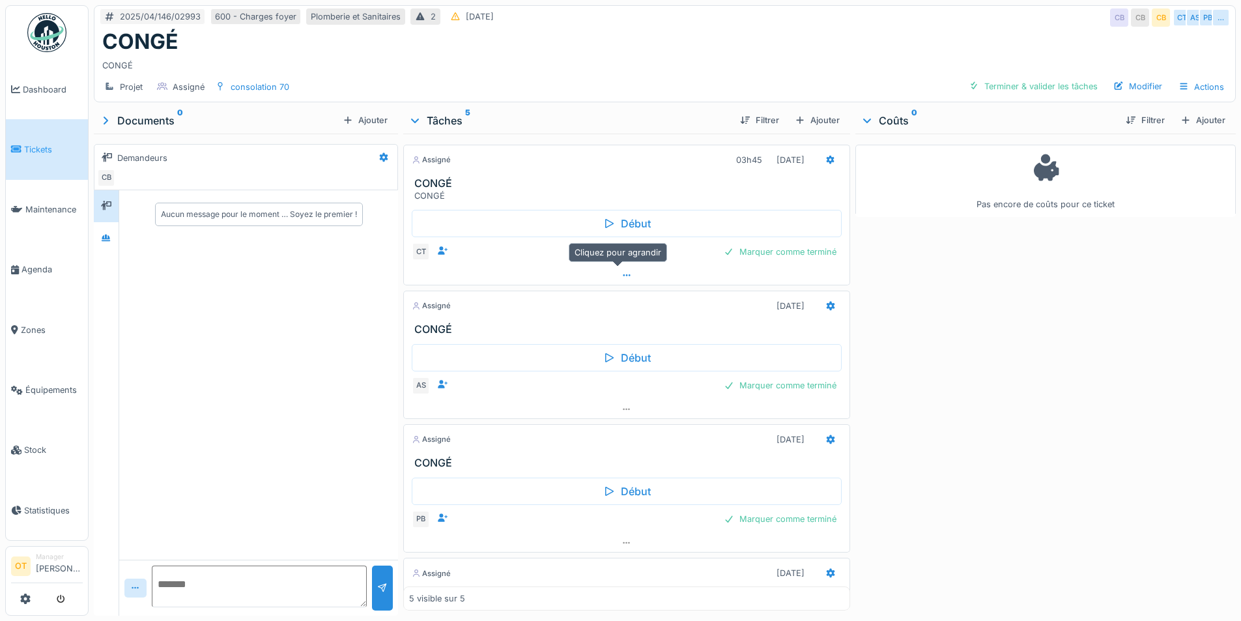
click at [625, 274] on div at bounding box center [626, 275] width 445 height 19
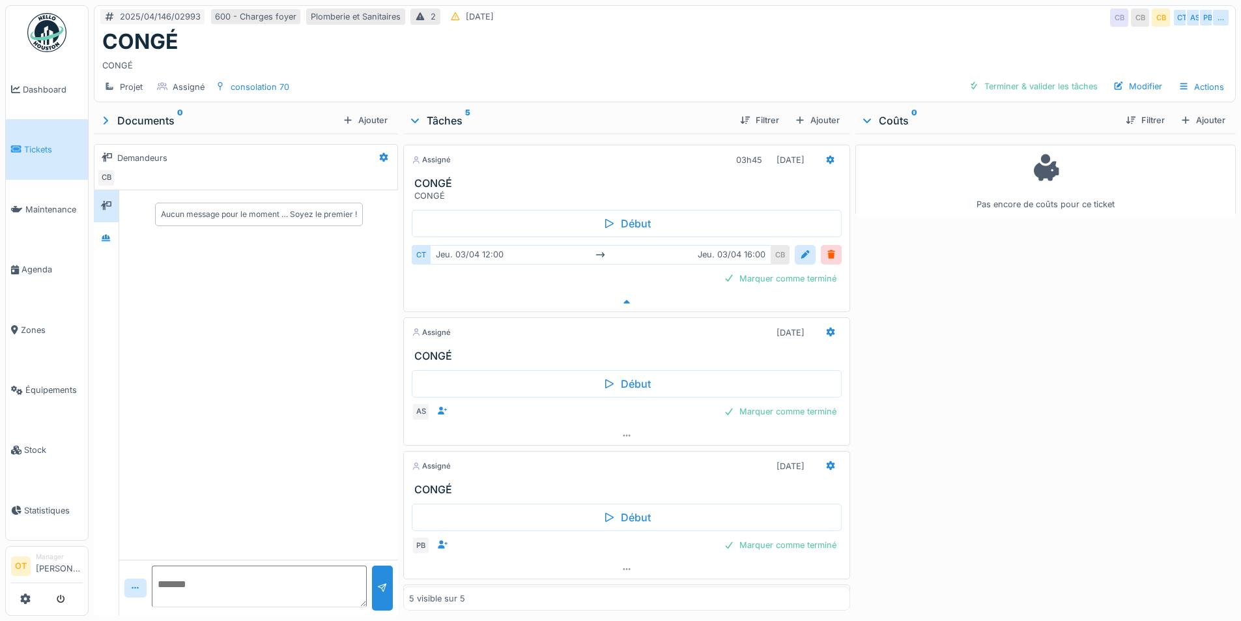
scroll to position [10, 0]
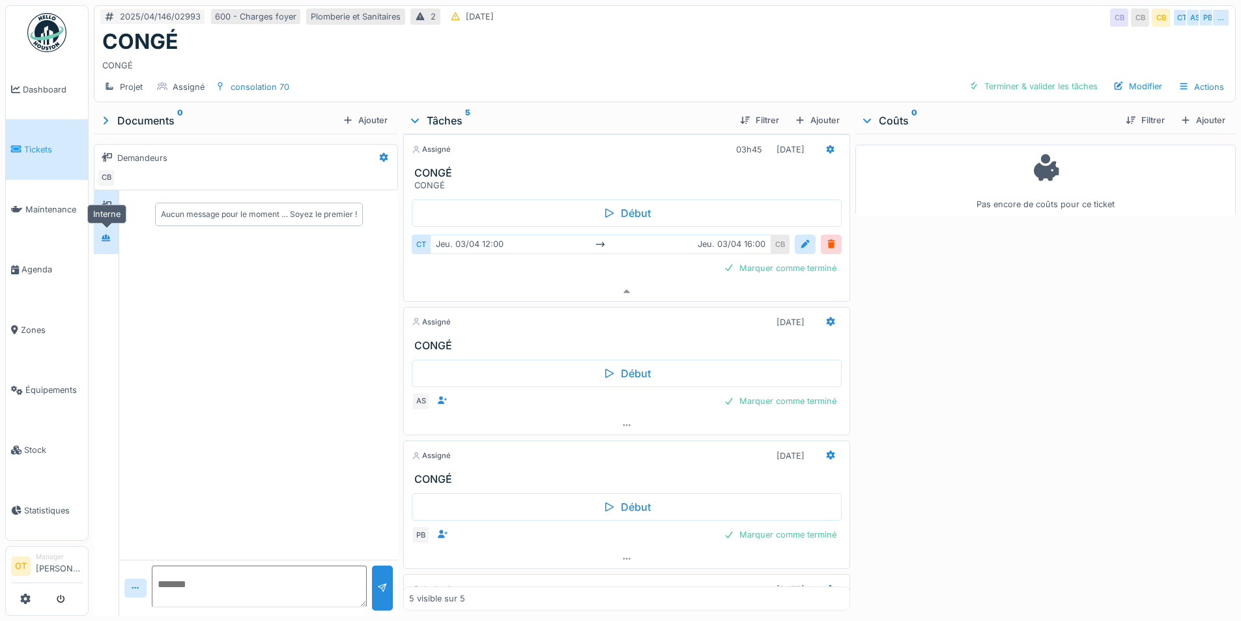
click at [109, 230] on div at bounding box center [106, 238] width 20 height 16
drag, startPoint x: 304, startPoint y: 167, endPoint x: 594, endPoint y: 78, distance: 303.0
click at [594, 78] on div "Projet Assigné consolation 70 Terminer & valider les tâches Modifier Actions" at bounding box center [664, 86] width 1140 height 29
click at [605, 416] on div at bounding box center [626, 425] width 445 height 19
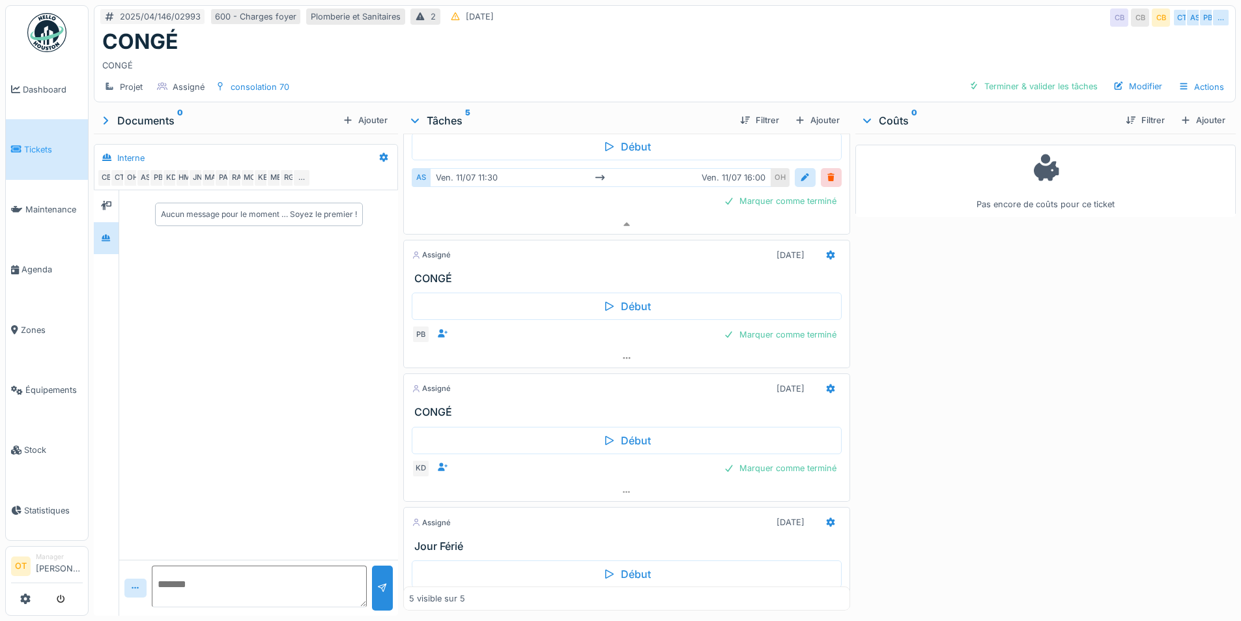
scroll to position [292, 0]
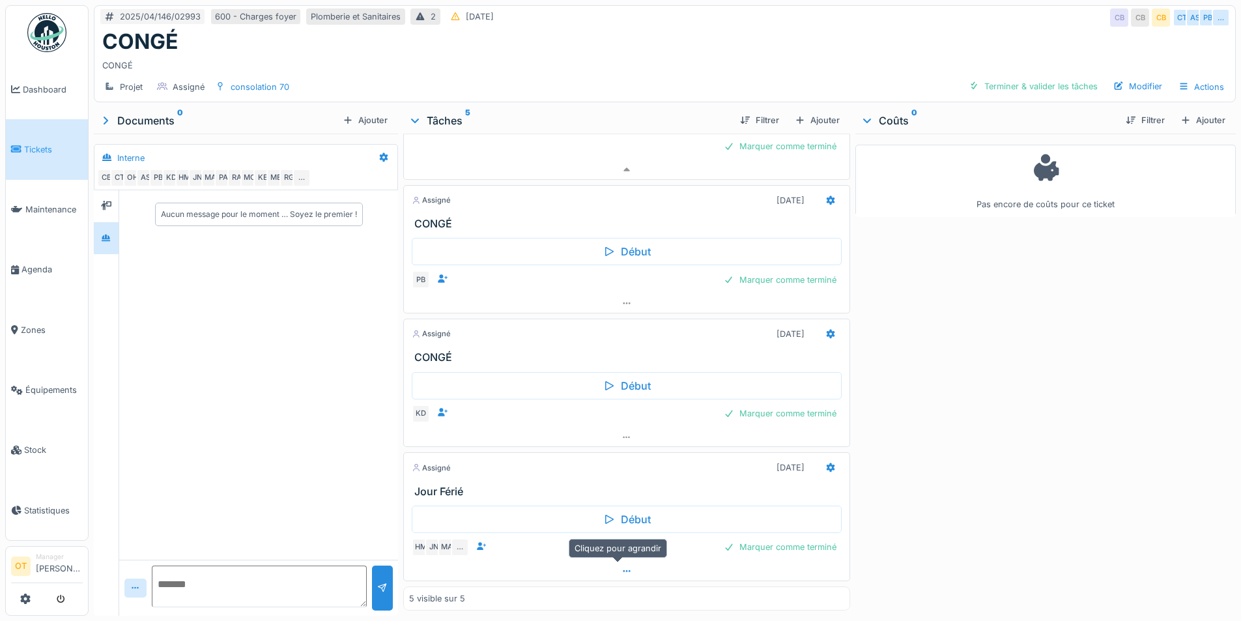
click at [621, 567] on icon at bounding box center [626, 571] width 10 height 8
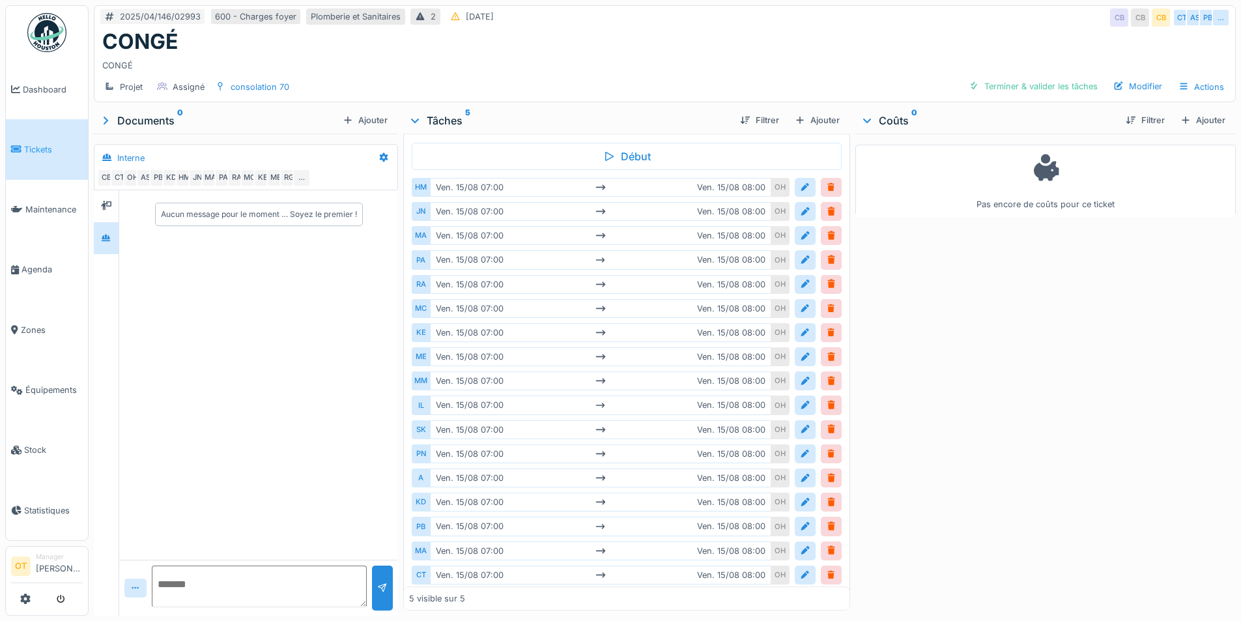
scroll to position [549, 0]
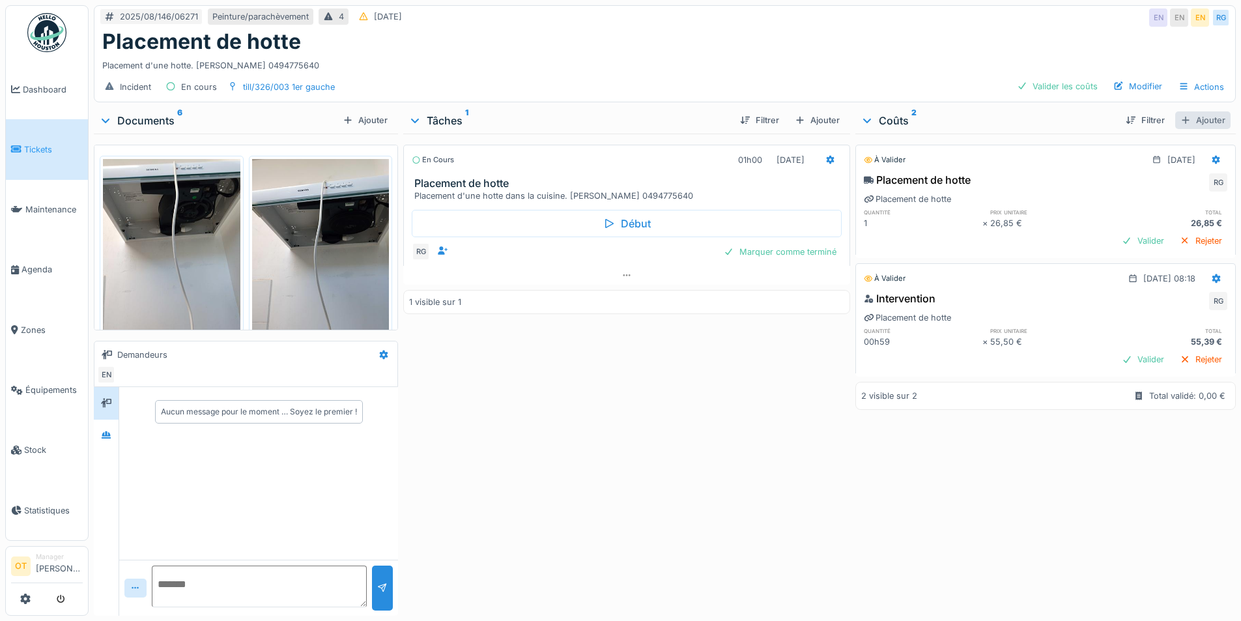
click at [1185, 126] on div "Ajouter" at bounding box center [1202, 120] width 55 height 18
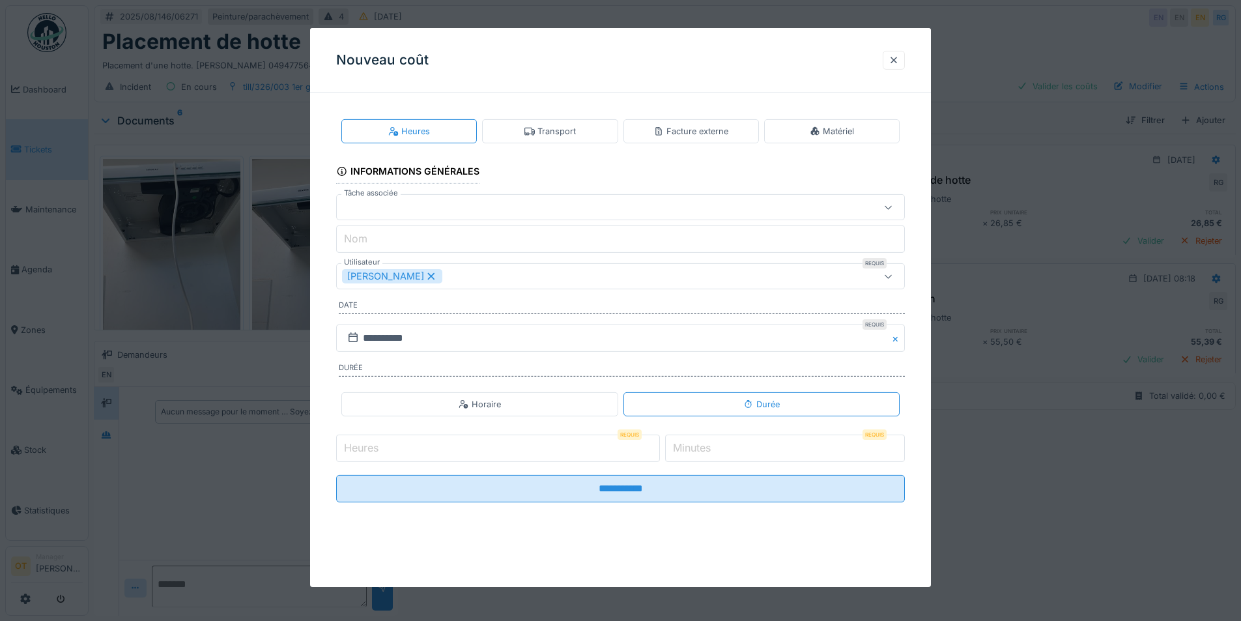
click at [811, 143] on div "Heures Transport Facture externe Matériel" at bounding box center [620, 131] width 569 height 35
click at [817, 136] on div "Matériel" at bounding box center [832, 131] width 44 height 12
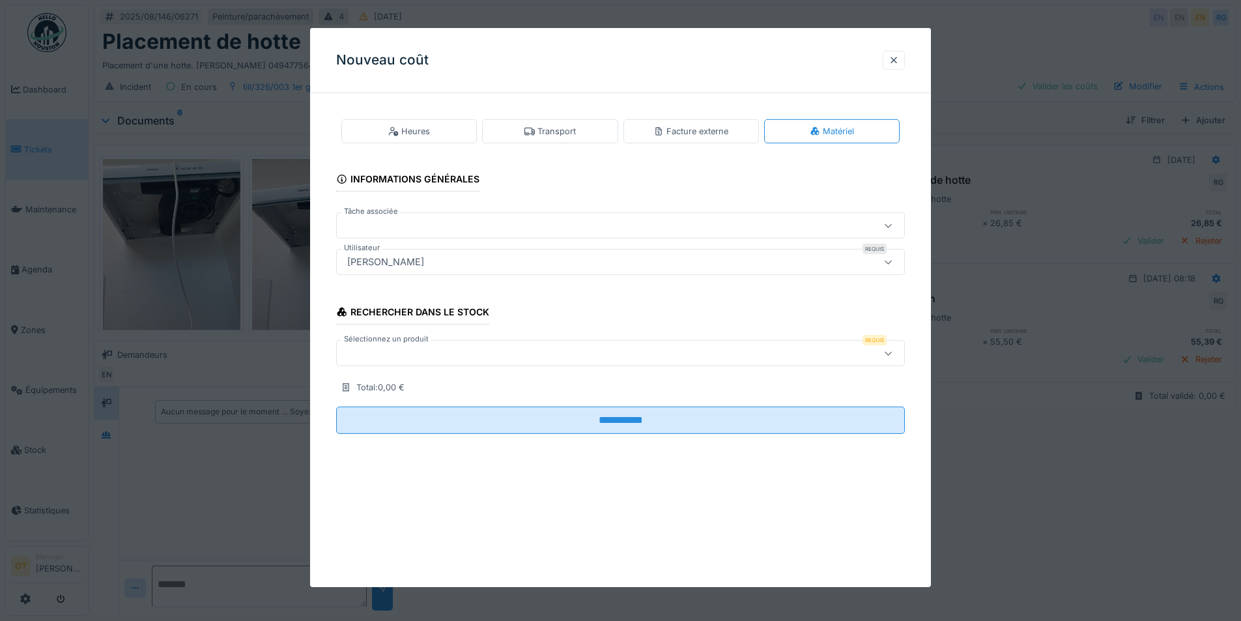
click at [528, 360] on div at bounding box center [587, 353] width 490 height 14
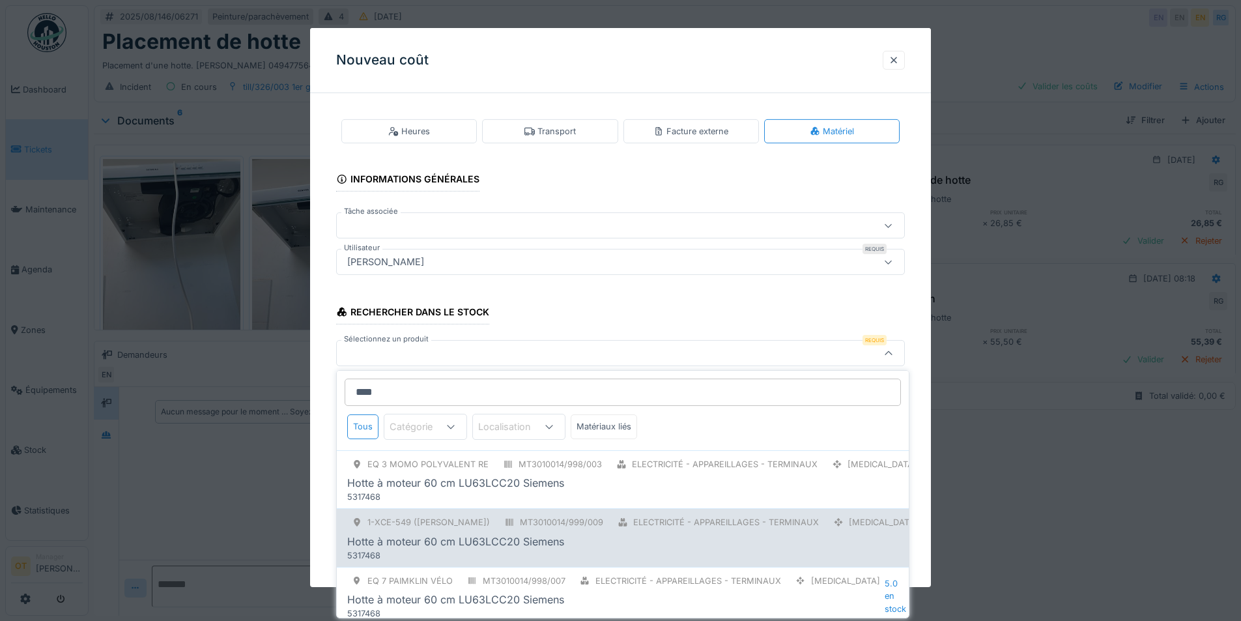
type input "****"
click at [481, 546] on div "Hotte à moteur 60 cm LU63LCC20 Siemens" at bounding box center [455, 541] width 217 height 16
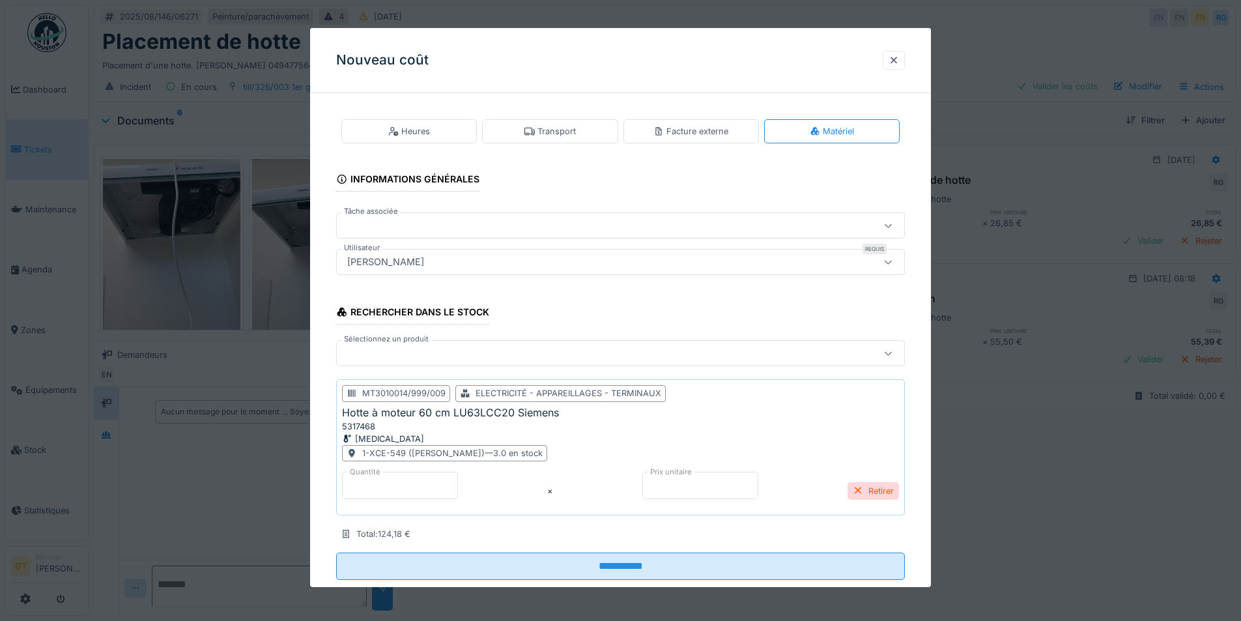
click at [444, 367] on div "Sélectionnez un produit" at bounding box center [620, 352] width 569 height 31
click at [455, 356] on div at bounding box center [587, 353] width 490 height 14
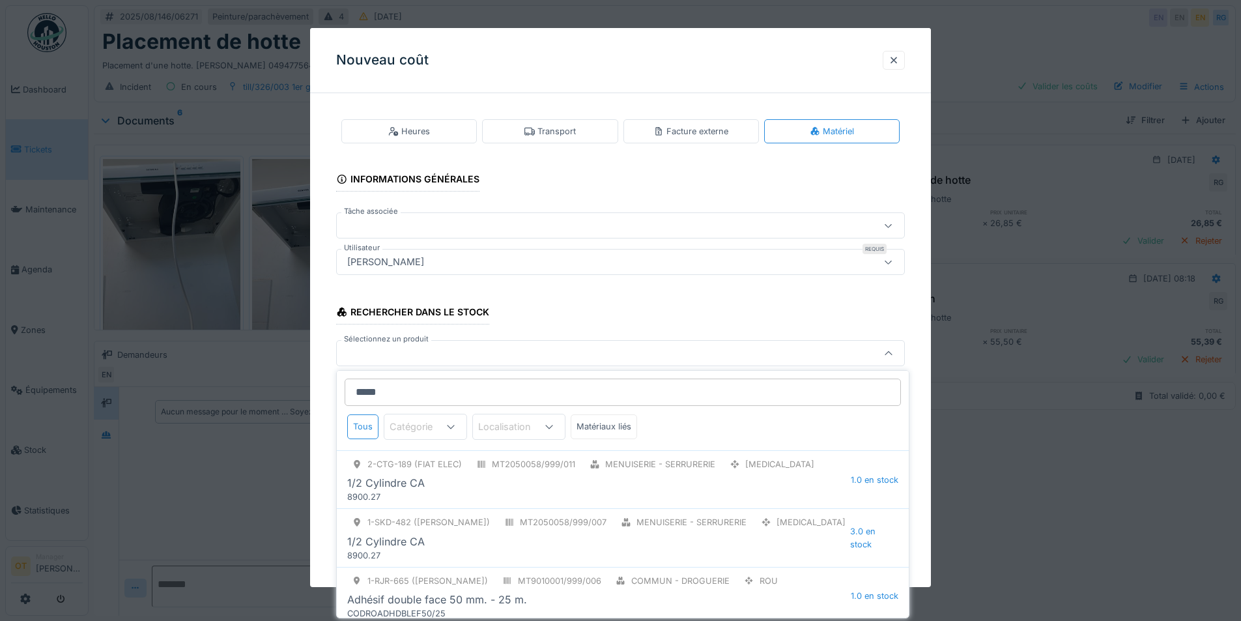
drag, startPoint x: 435, startPoint y: 400, endPoint x: 214, endPoint y: 368, distance: 223.7
click at [215, 369] on body "Dashboard Tickets Maintenance Agenda Zones Équipements Stock Statistiques OT Ma…" at bounding box center [620, 310] width 1241 height 621
type input "*"
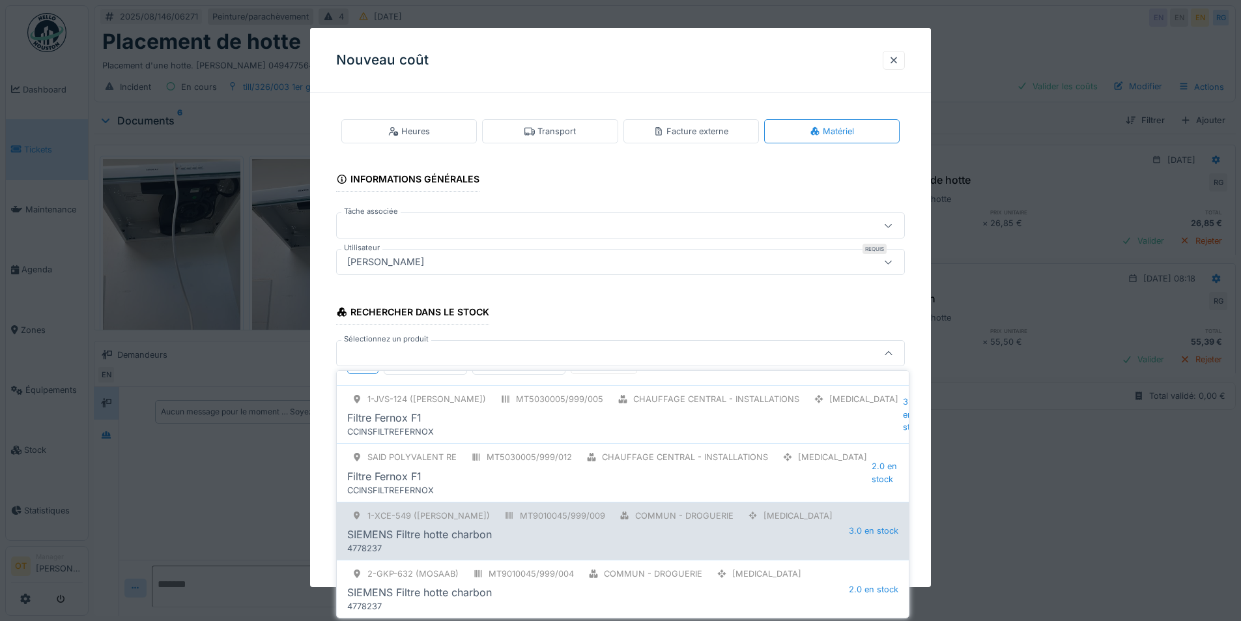
scroll to position [130, 0]
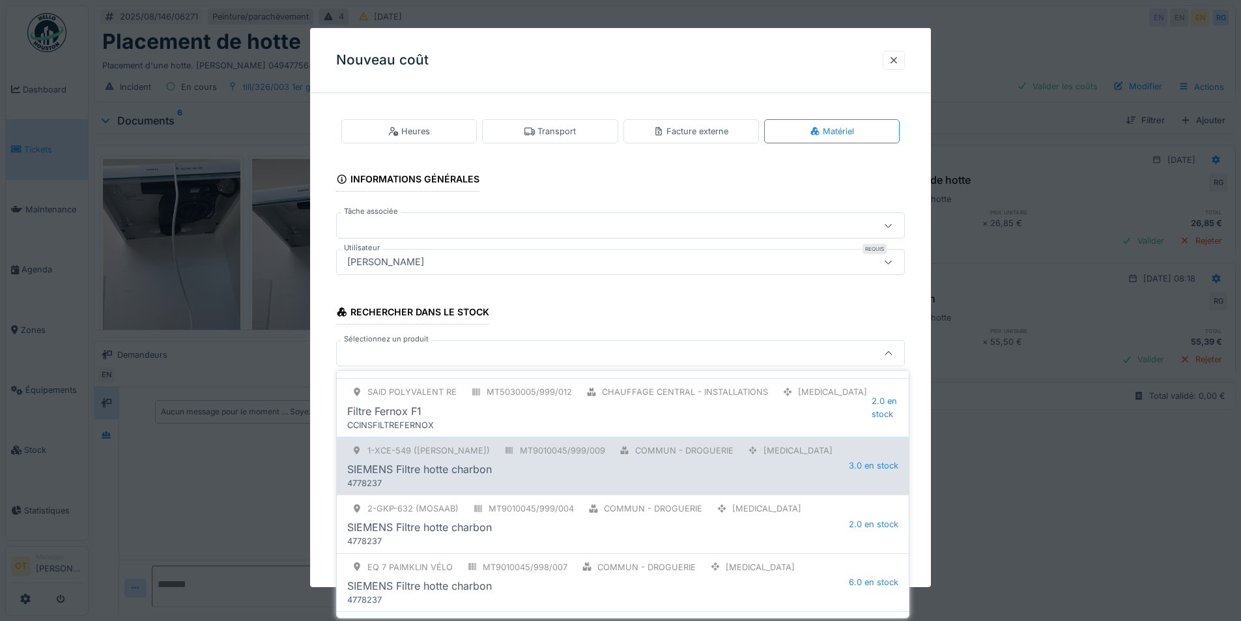
type input "****"
click at [580, 461] on div "SIEMENS Filtre hotte charbon" at bounding box center [597, 469] width 501 height 16
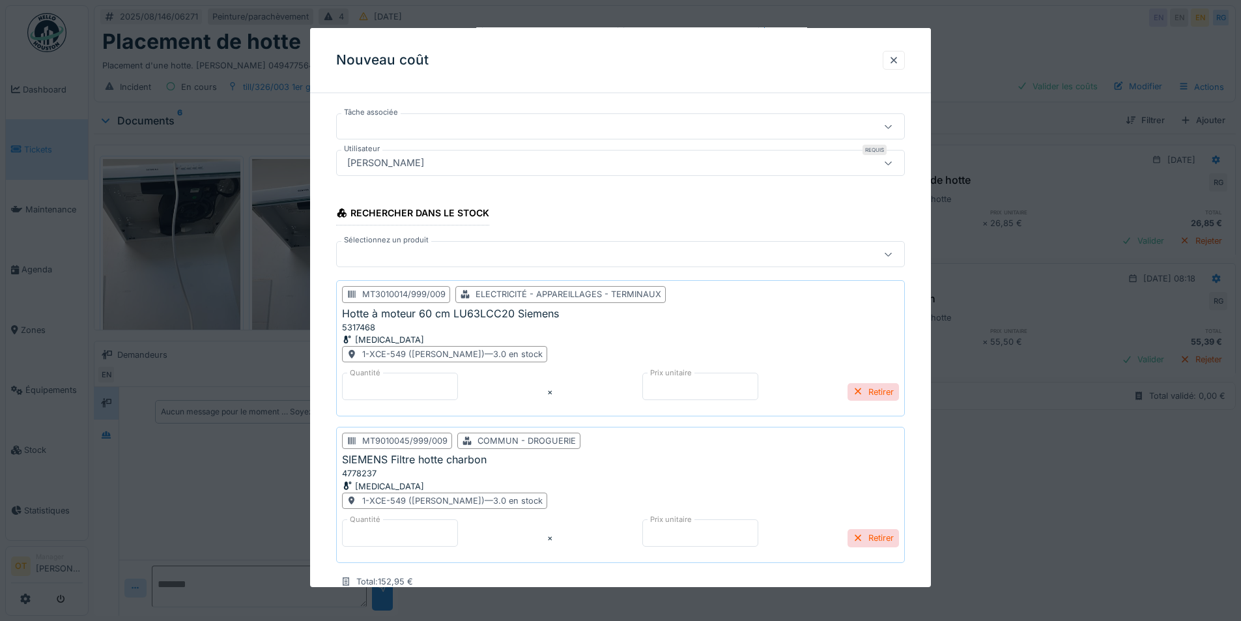
scroll to position [0, 0]
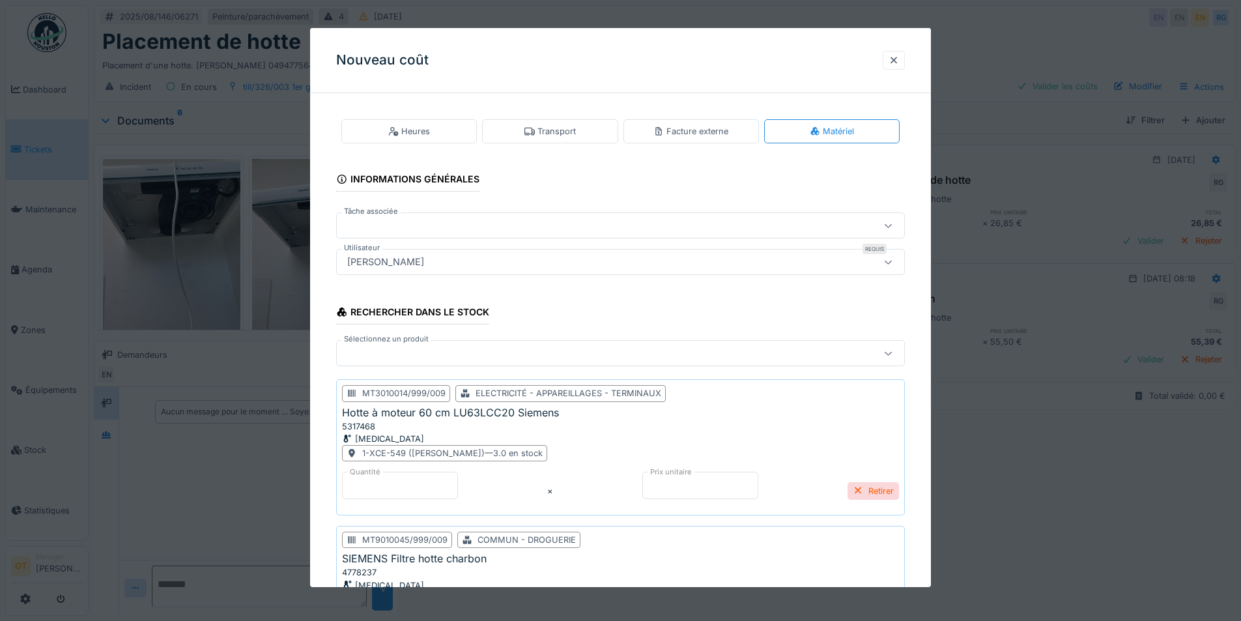
click at [485, 259] on div "[PERSON_NAME]" at bounding box center [587, 262] width 490 height 14
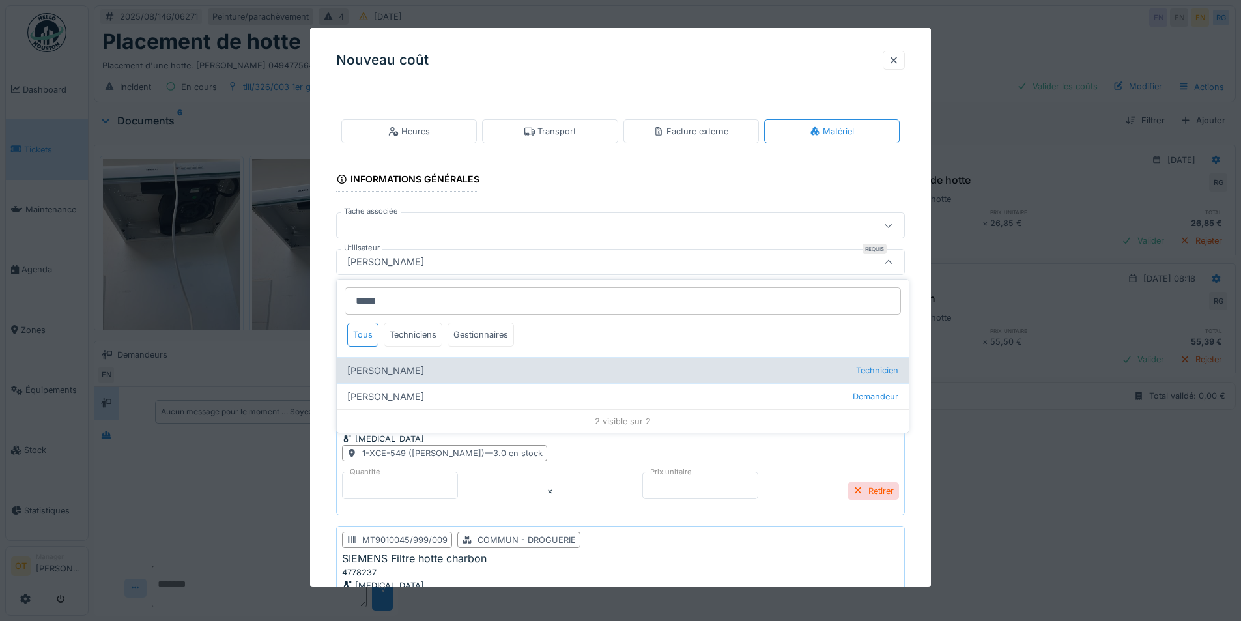
type input "*****"
click at [426, 371] on div "[PERSON_NAME] Technicien" at bounding box center [623, 370] width 572 height 26
type input "****"
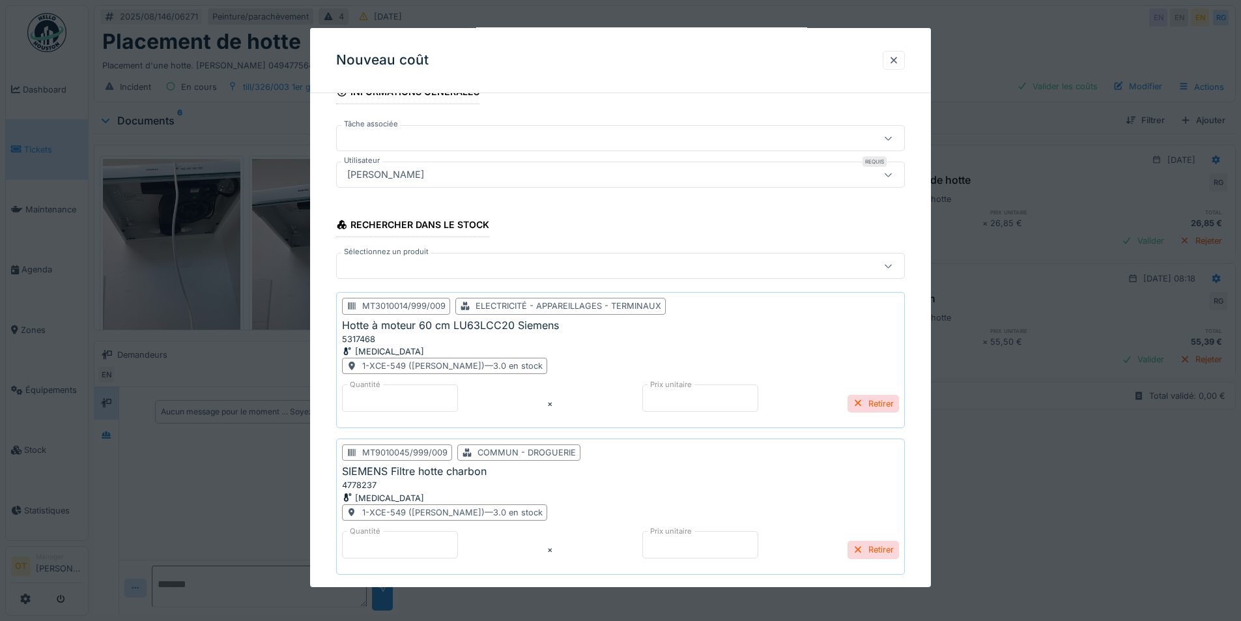
scroll to position [176, 0]
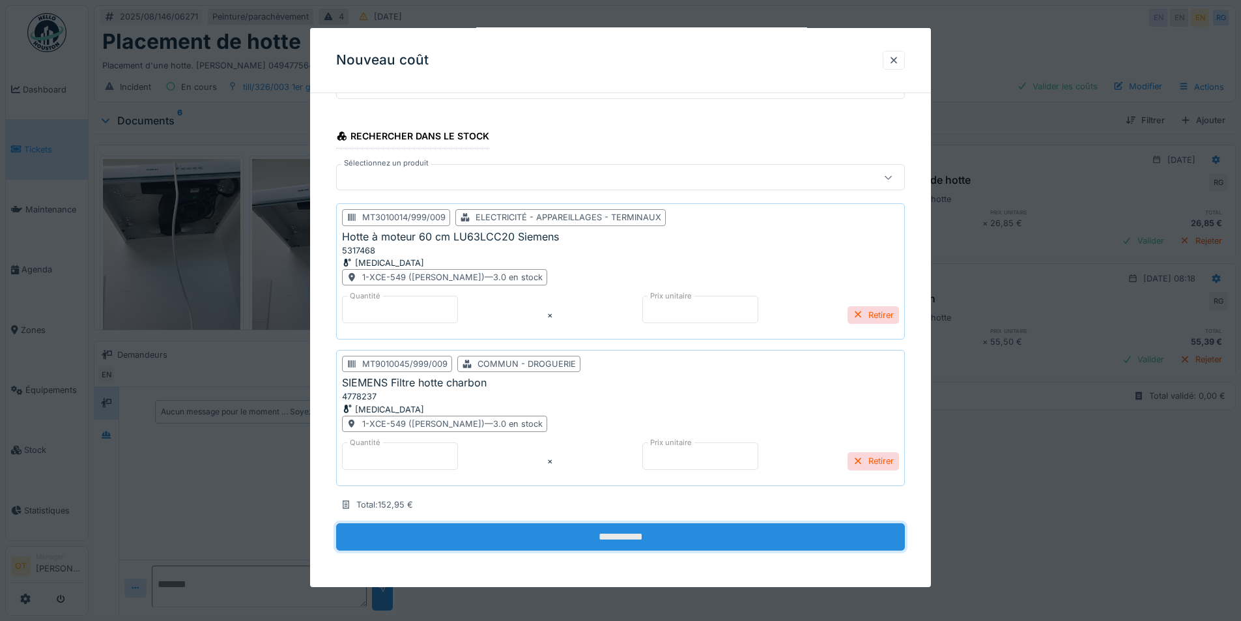
click at [621, 526] on input "**********" at bounding box center [620, 536] width 569 height 27
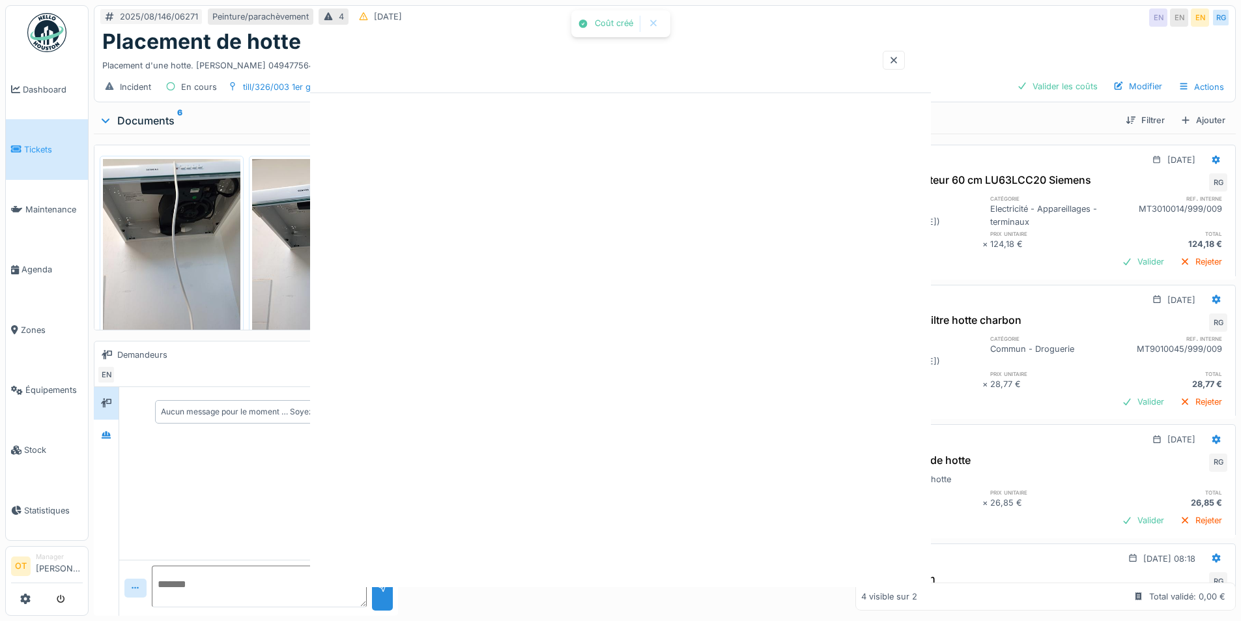
scroll to position [0, 0]
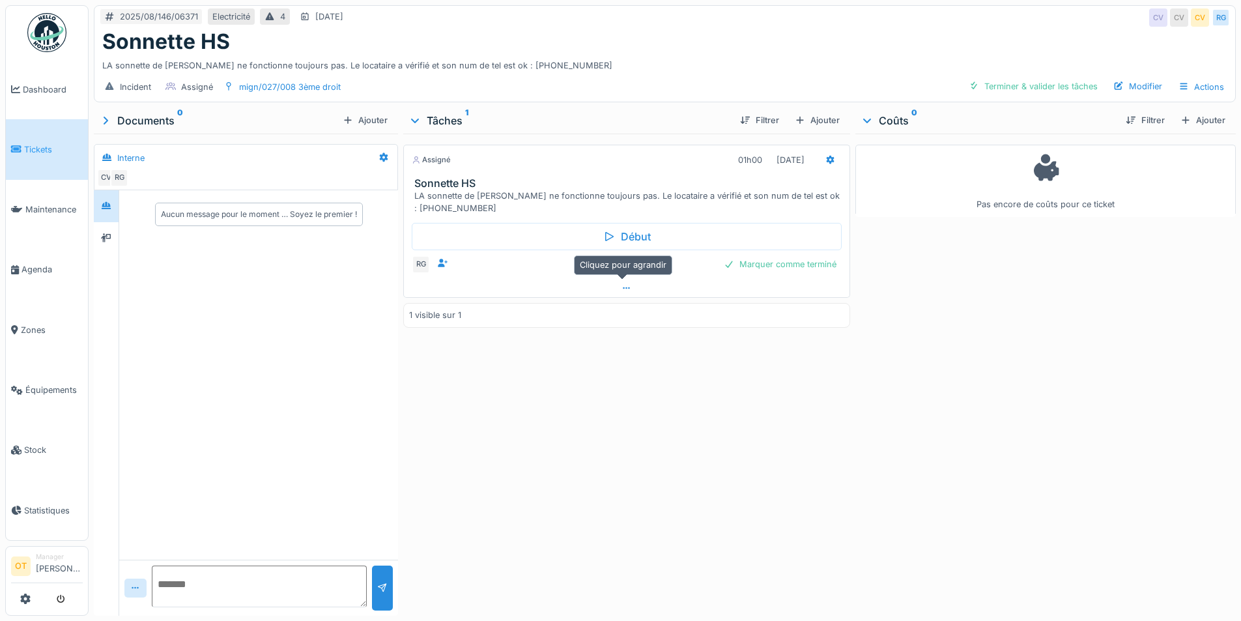
click at [634, 292] on div at bounding box center [626, 288] width 445 height 19
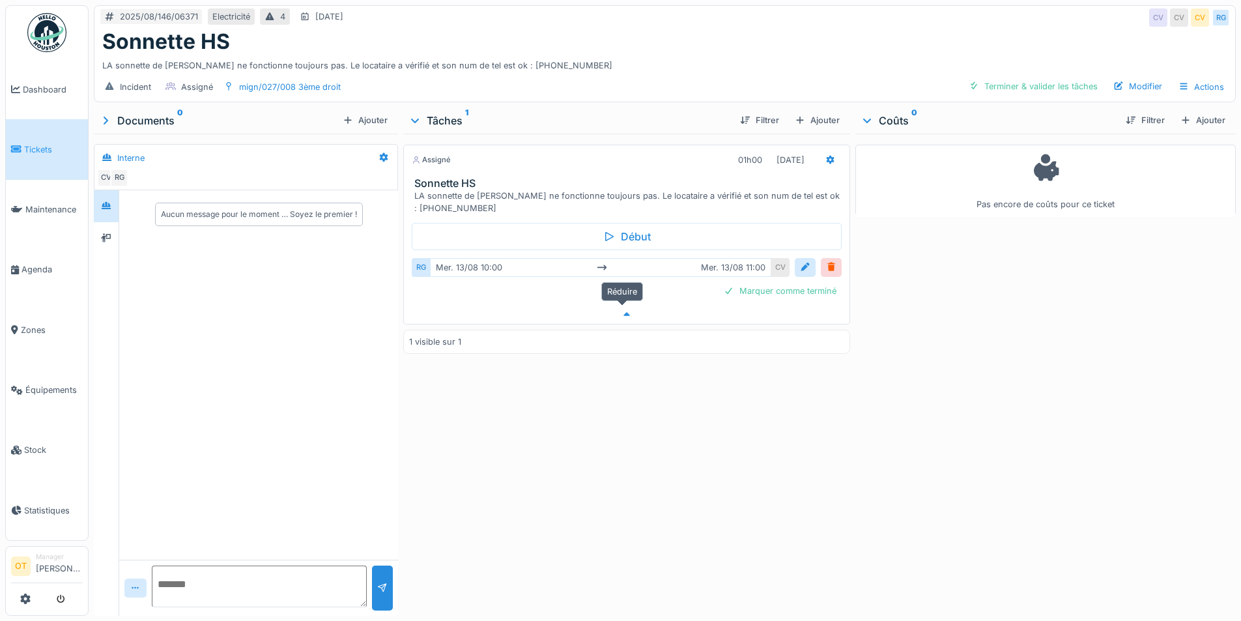
click at [621, 310] on icon at bounding box center [626, 314] width 10 height 8
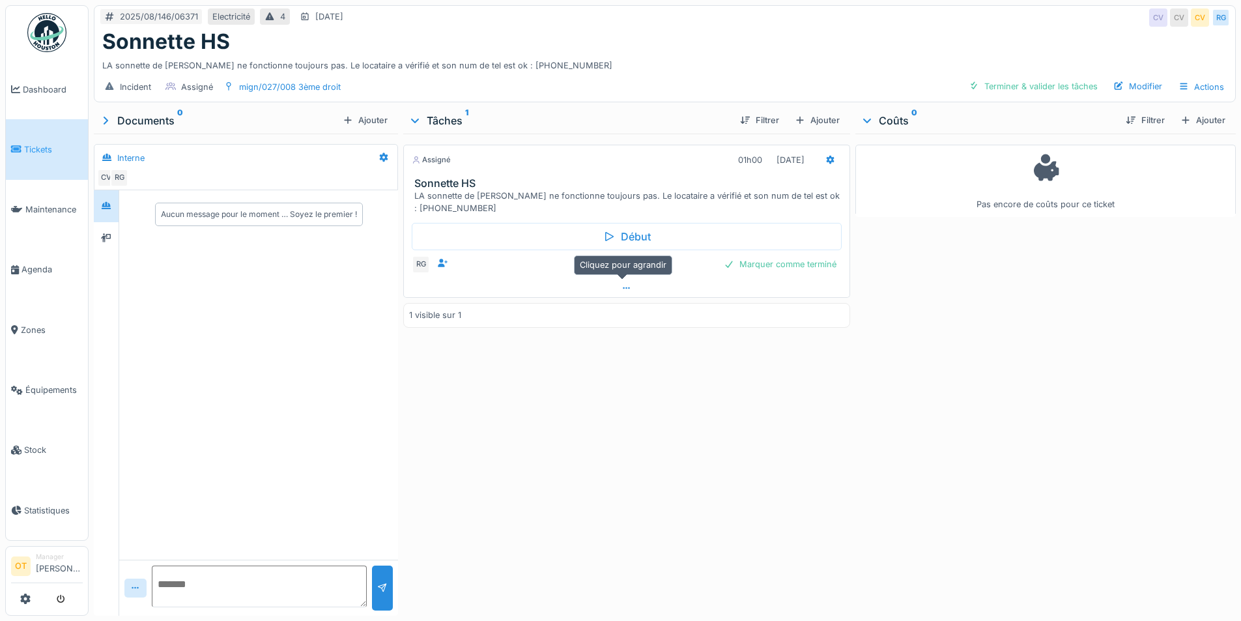
click at [624, 283] on div at bounding box center [626, 288] width 445 height 19
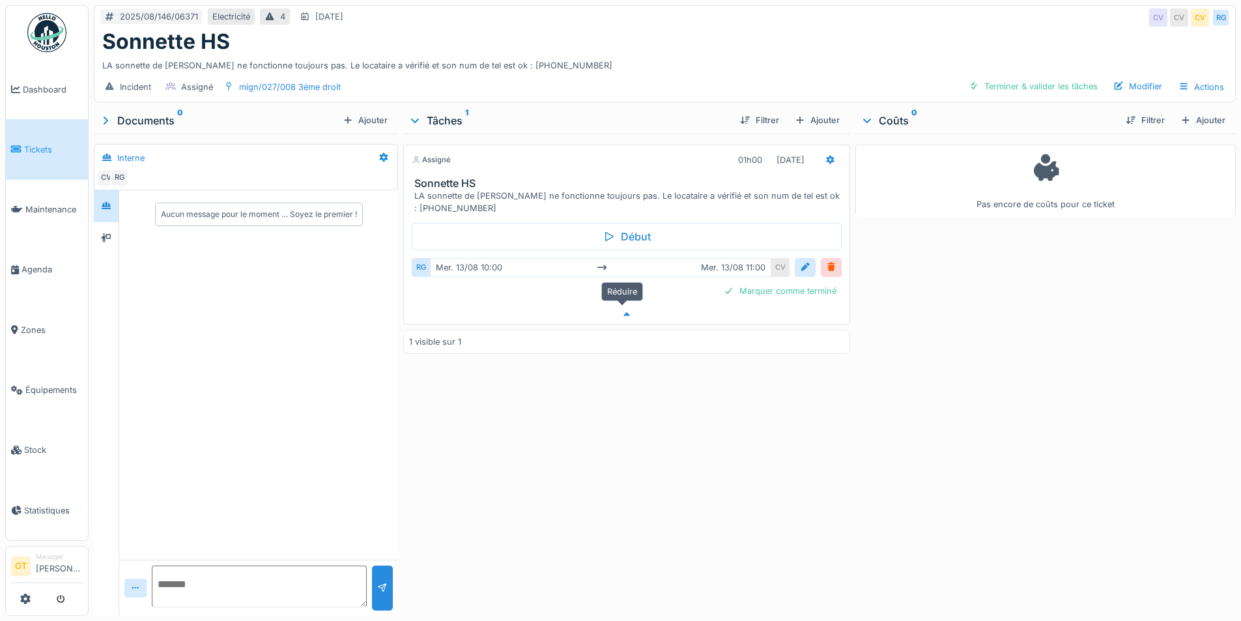
click at [621, 310] on icon at bounding box center [626, 314] width 10 height 8
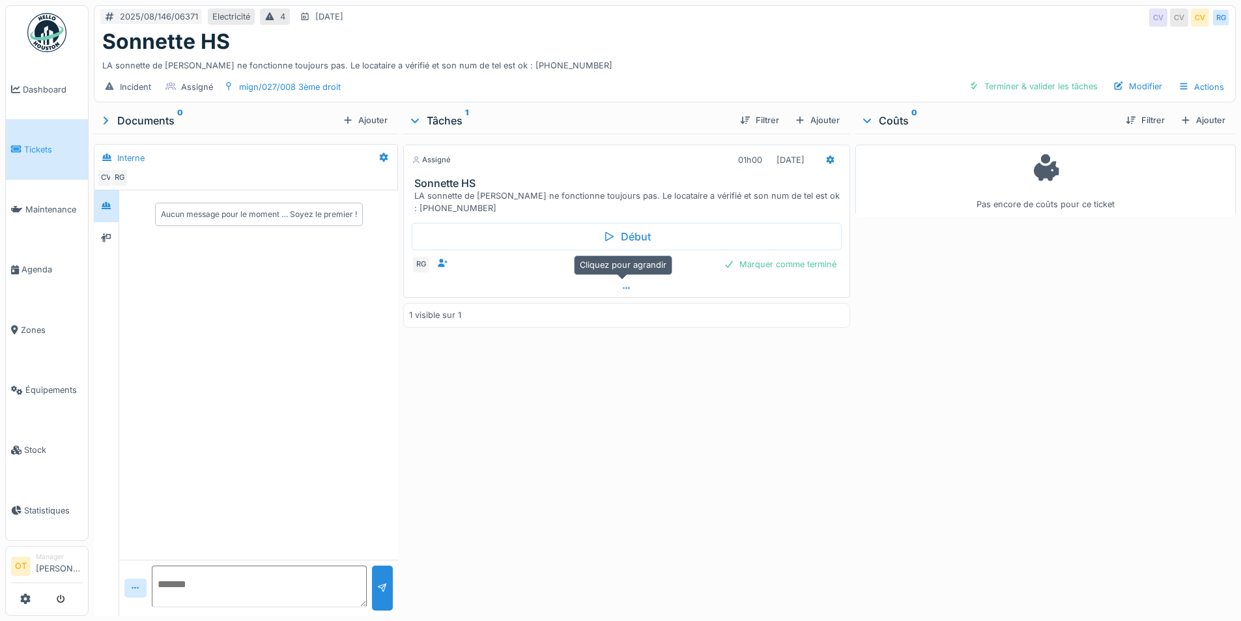
click at [621, 284] on icon at bounding box center [626, 288] width 10 height 8
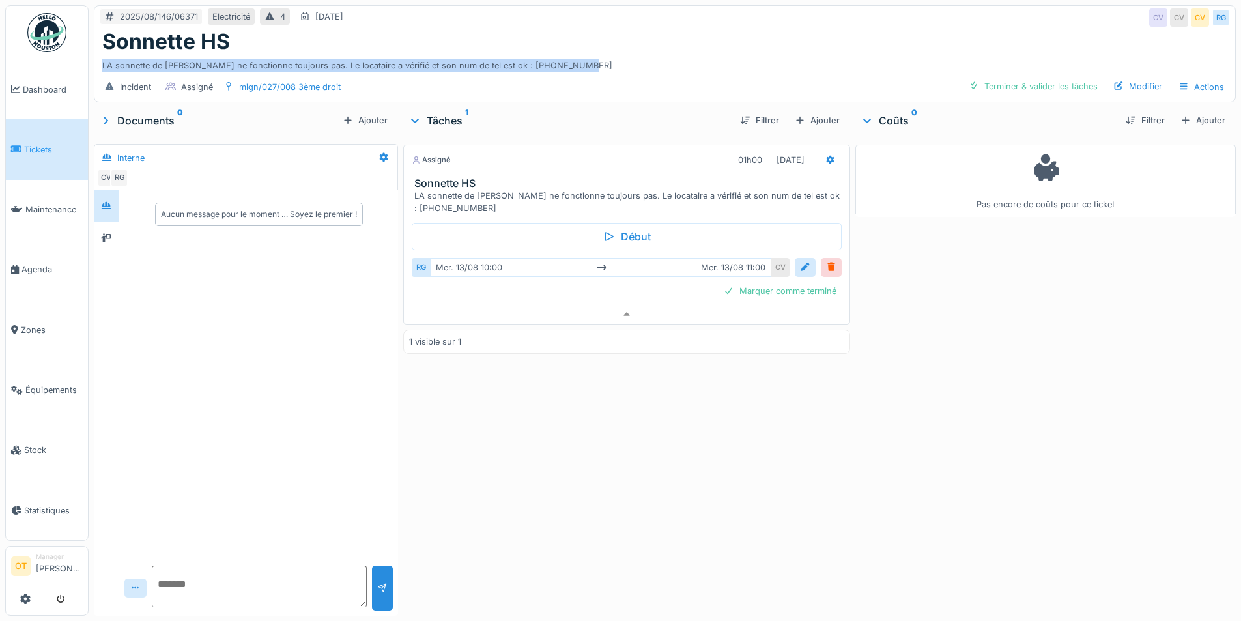
drag, startPoint x: 585, startPoint y: 51, endPoint x: 98, endPoint y: 51, distance: 486.5
click at [98, 51] on div "Sonnette HS LA sonnette de Mme WAGENER ne fonctionne toujours pas. Le locataire…" at bounding box center [664, 50] width 1140 height 43
drag, startPoint x: 111, startPoint y: 64, endPoint x: 464, endPoint y: 82, distance: 353.5
click at [464, 82] on div "2025/08/146/06371 Electricité 4 16/08/2025 CV CV CV RG Sonnette HS LA sonnette …" at bounding box center [665, 53] width 1142 height 97
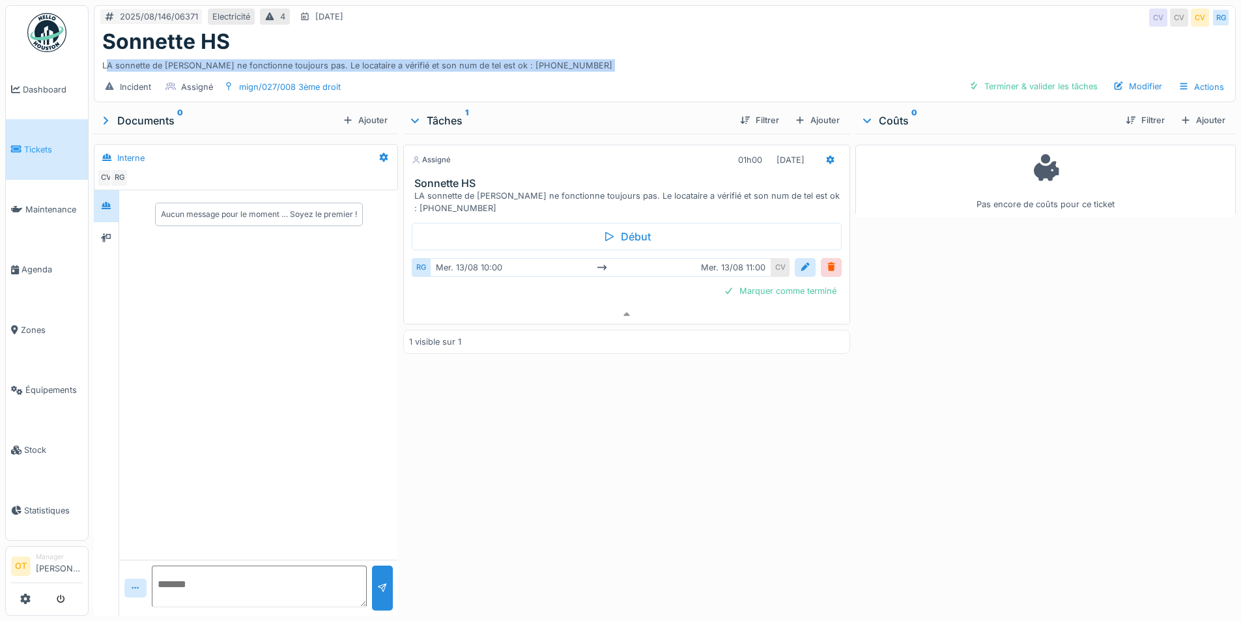
click at [479, 79] on div "Incident Assigné mign/027/008 3ème droit Terminer & valider les tâches Modifier…" at bounding box center [664, 86] width 1140 height 29
click at [591, 79] on div "Incident Assigné mign/027/008 3ème droit Terminer & valider les tâches Modifier…" at bounding box center [664, 86] width 1140 height 29
drag, startPoint x: 584, startPoint y: 49, endPoint x: 98, endPoint y: 55, distance: 485.2
click at [98, 55] on div "Sonnette HS LA sonnette de Mme WAGENER ne fonctionne toujours pas. Le locataire…" at bounding box center [664, 50] width 1140 height 43
click at [106, 57] on div "LA sonnette de Mme WAGENER ne fonctionne toujours pas. Le locataire a vérifié e…" at bounding box center [664, 63] width 1125 height 18
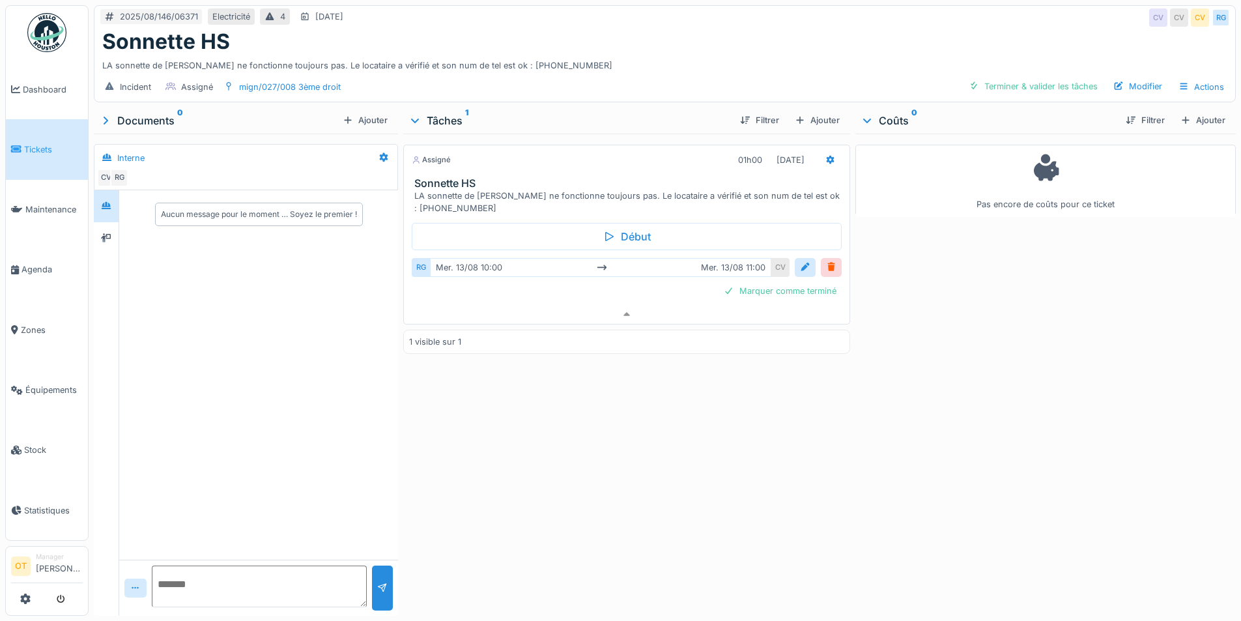
click at [44, 154] on link "Tickets" at bounding box center [47, 149] width 82 height 60
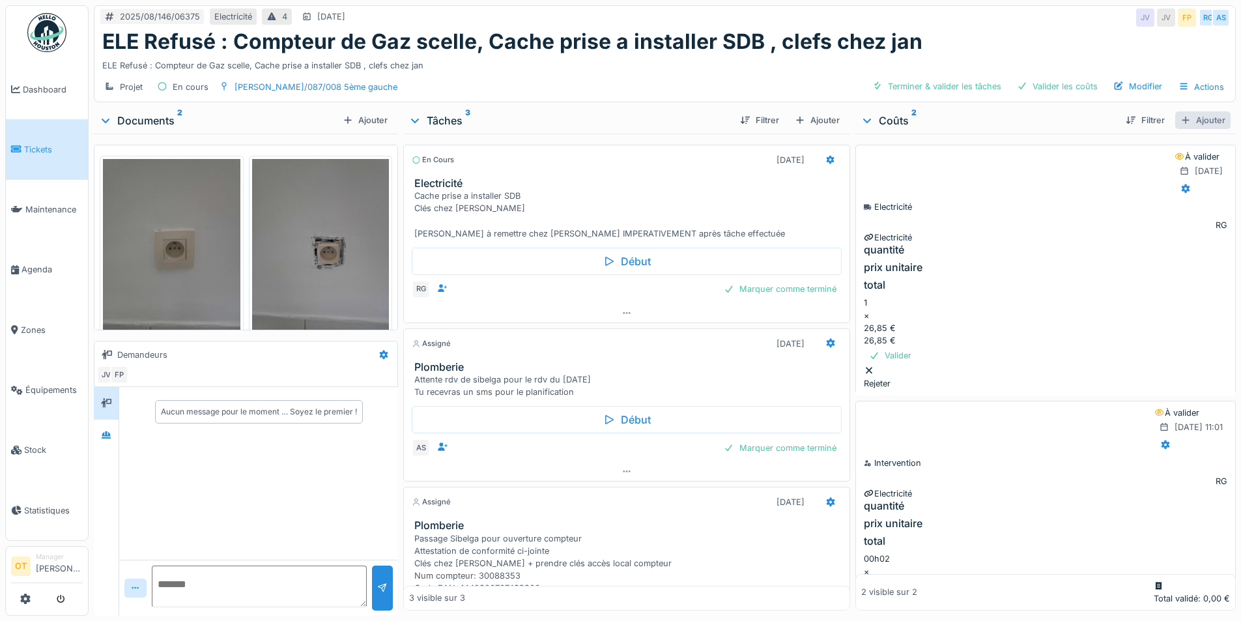
click at [1184, 124] on div "Ajouter" at bounding box center [1202, 120] width 55 height 18
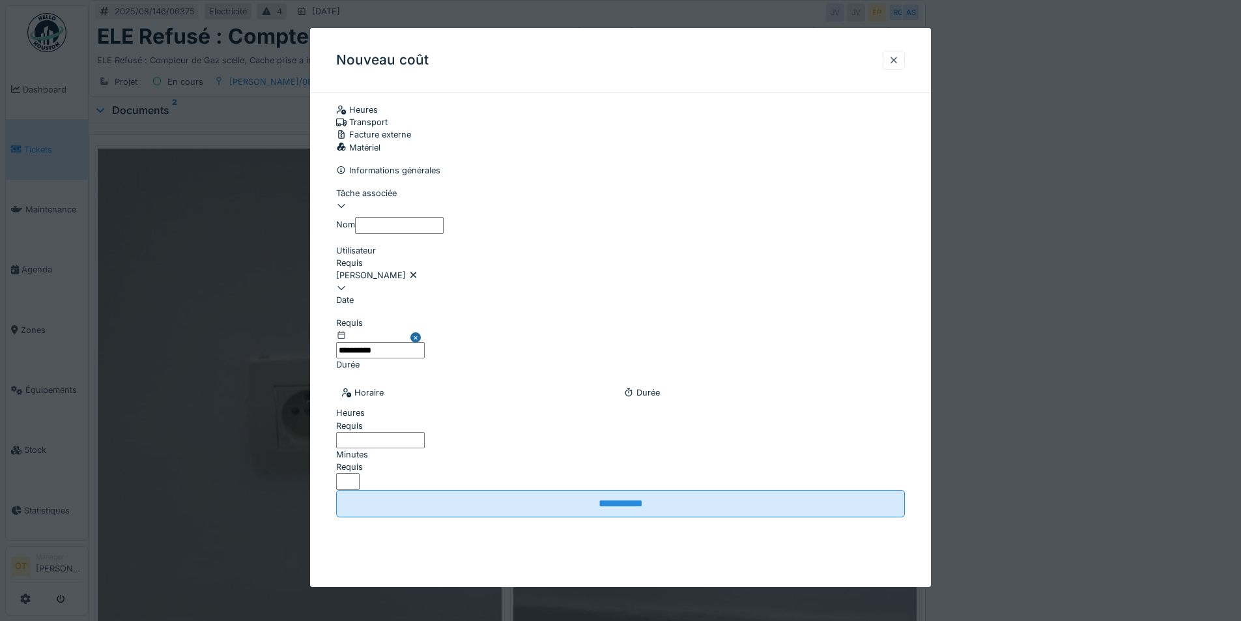
click at [807, 141] on div "Matériel" at bounding box center [620, 147] width 569 height 12
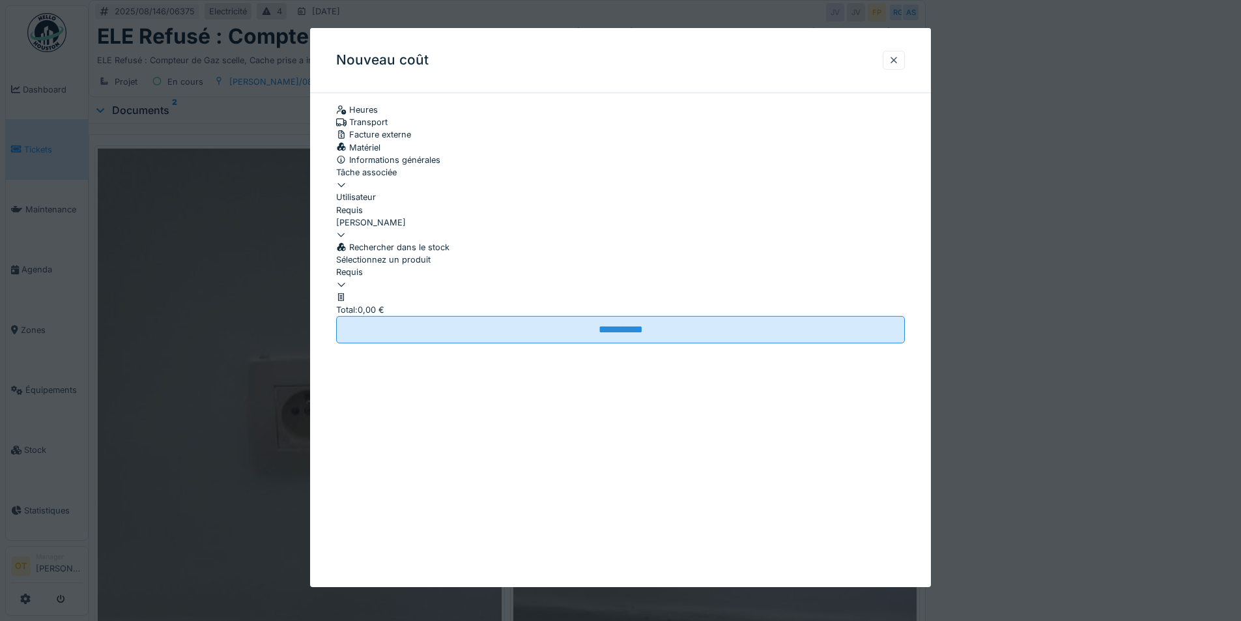
click at [501, 279] on div at bounding box center [620, 279] width 569 height 0
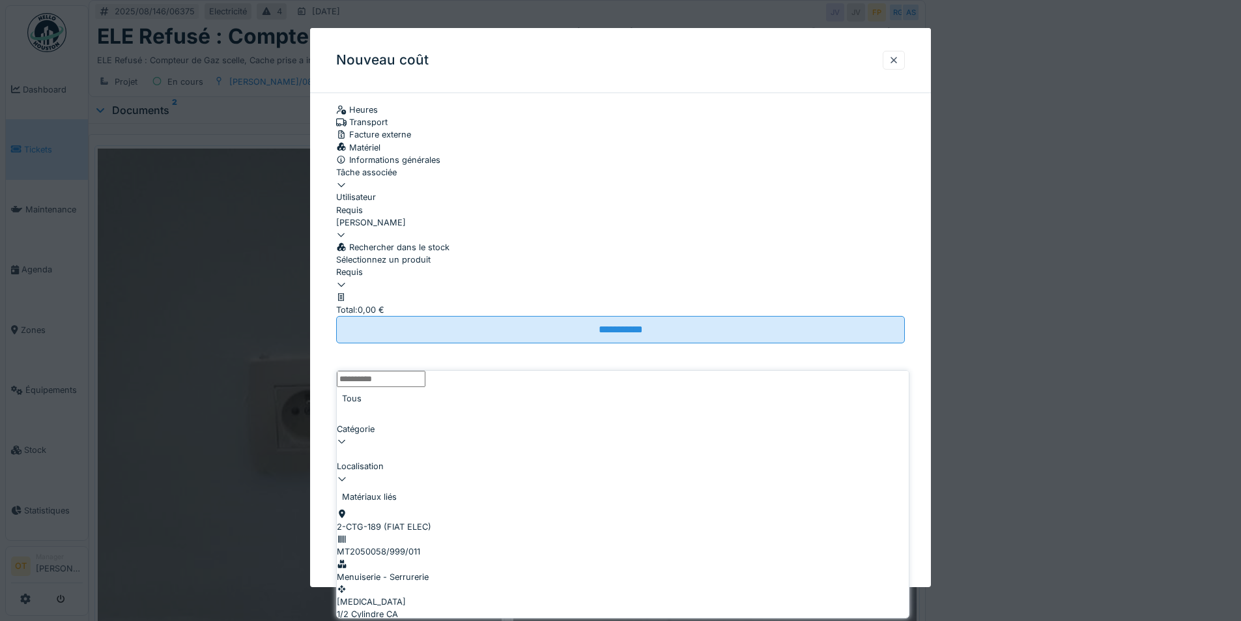
click at [425, 384] on input "Sélectionnez un produit" at bounding box center [381, 379] width 89 height 16
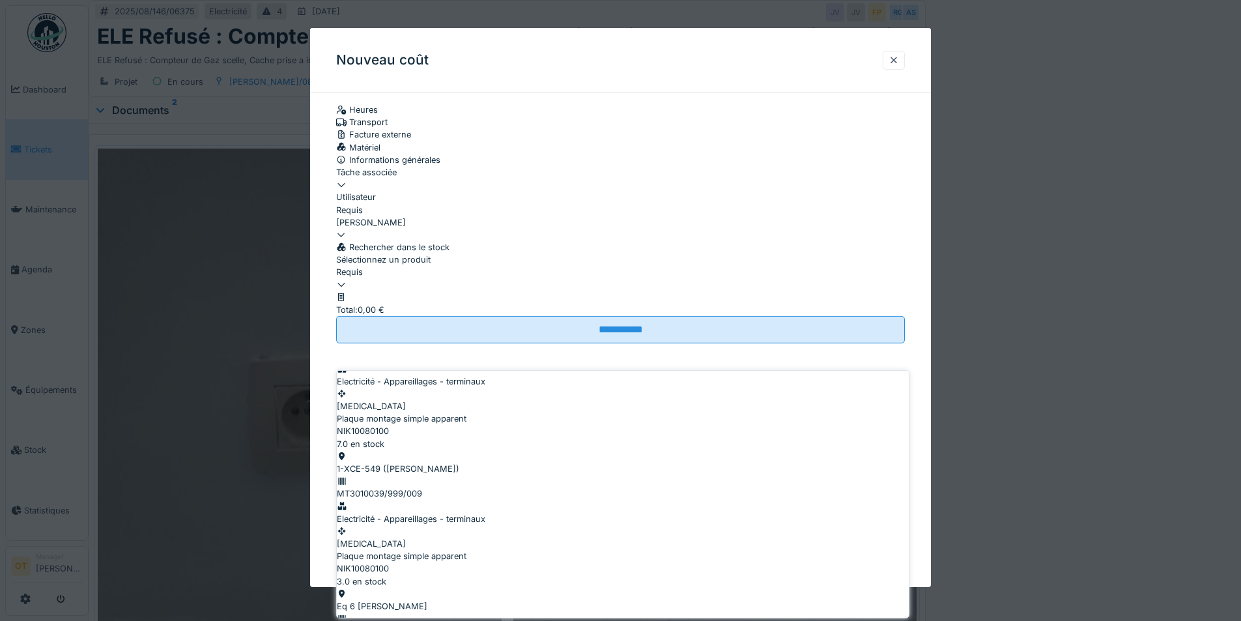
scroll to position [456, 0]
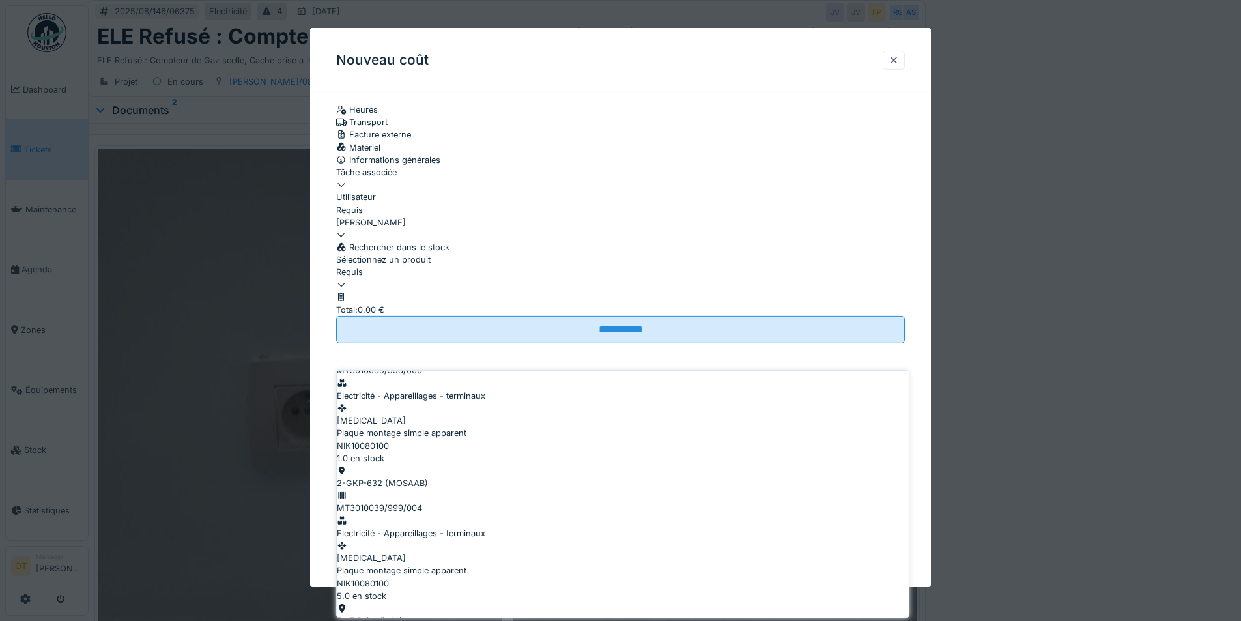
type input "**********"
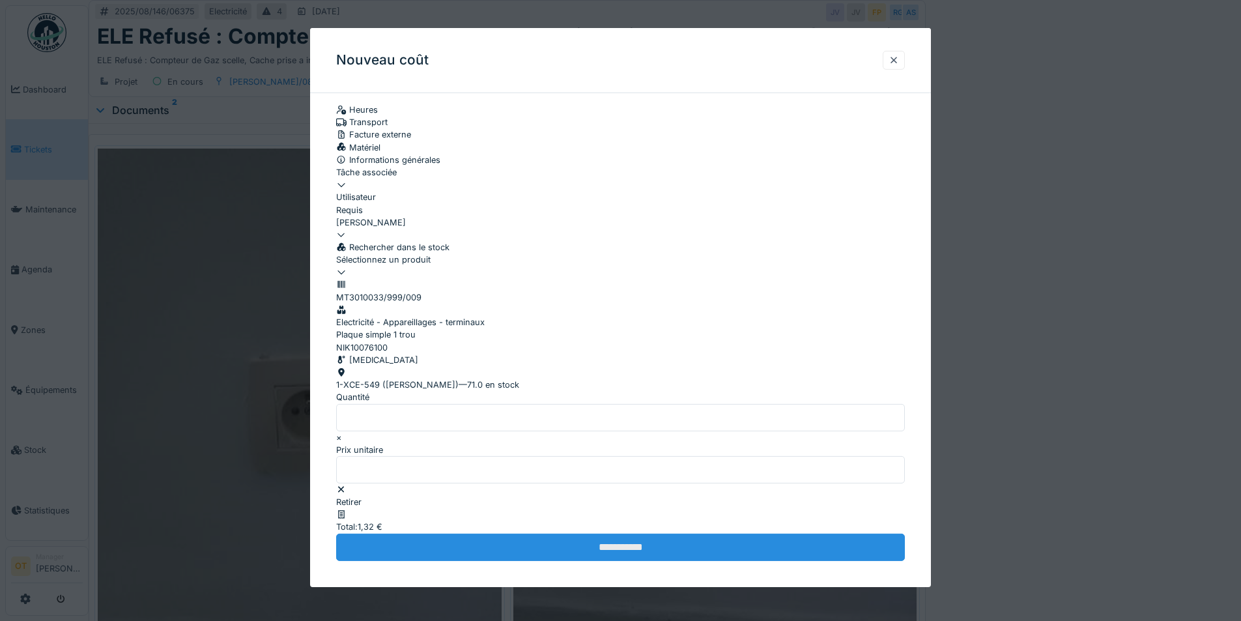
click at [694, 561] on input "**********" at bounding box center [620, 546] width 569 height 27
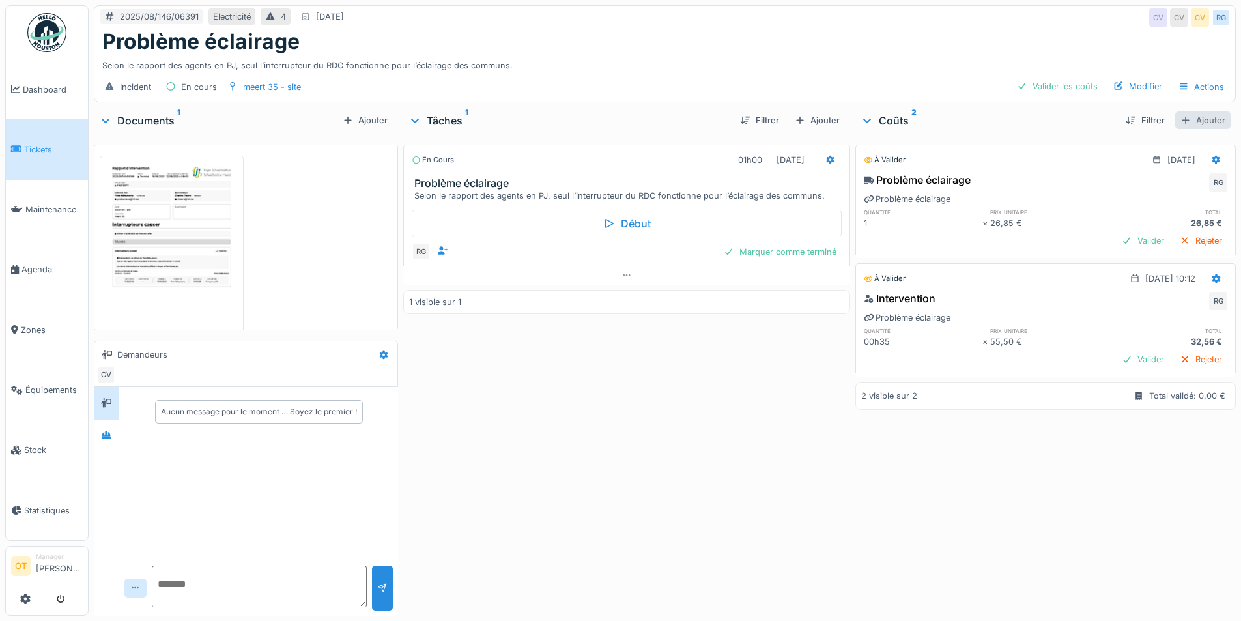
click at [1192, 114] on div "Ajouter" at bounding box center [1202, 120] width 55 height 18
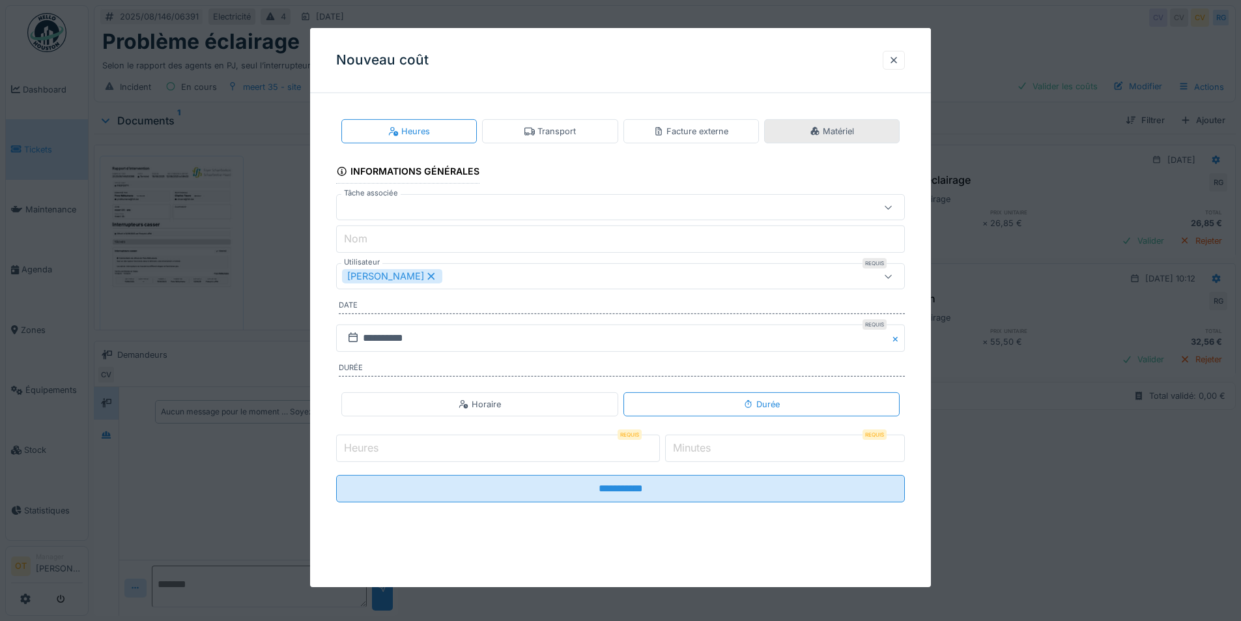
click at [868, 128] on div "Matériel" at bounding box center [831, 131] width 135 height 24
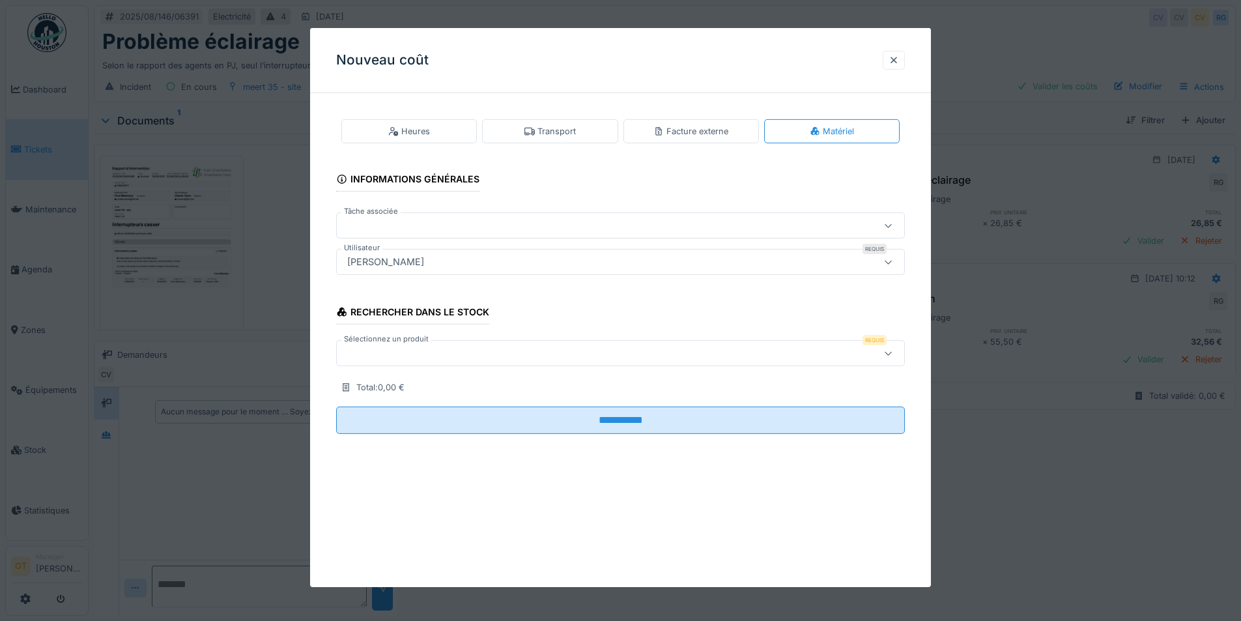
click at [540, 352] on div at bounding box center [587, 353] width 490 height 14
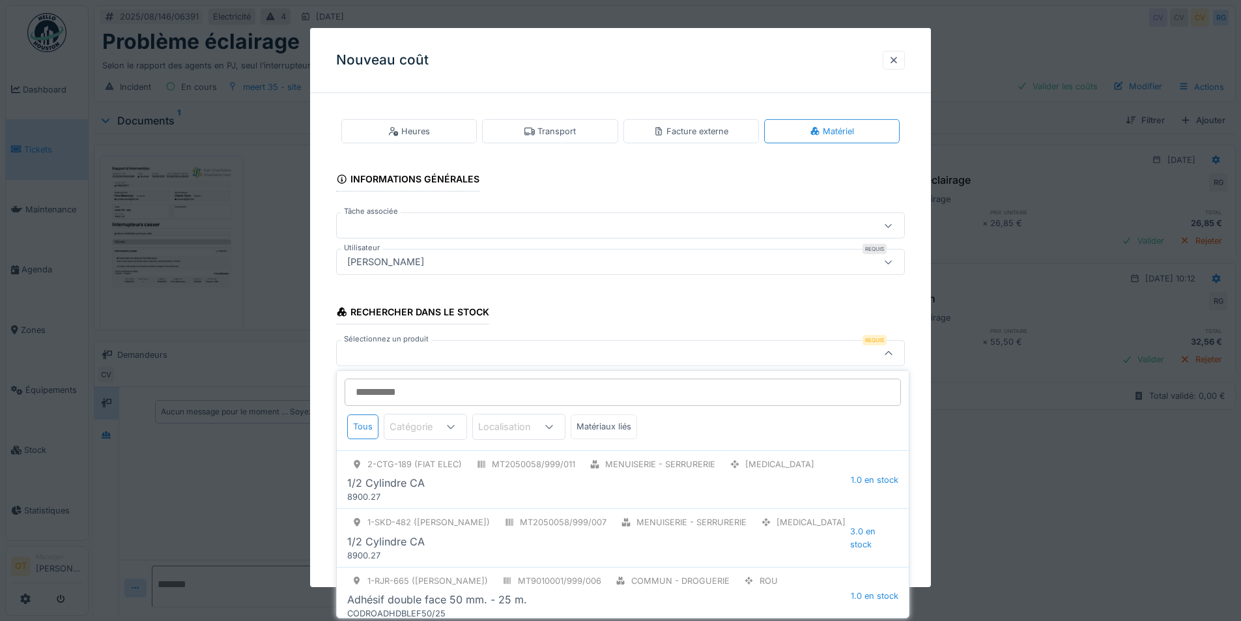
click at [539, 393] on input "Sélectionnez un produit" at bounding box center [623, 391] width 556 height 27
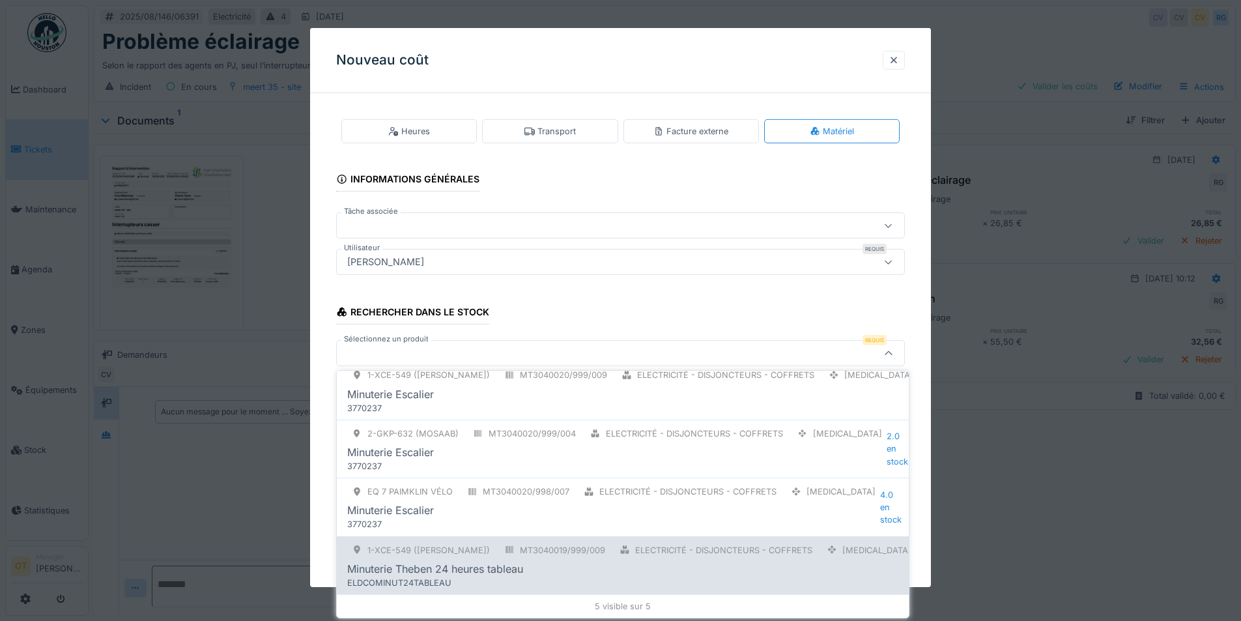
scroll to position [82, 0]
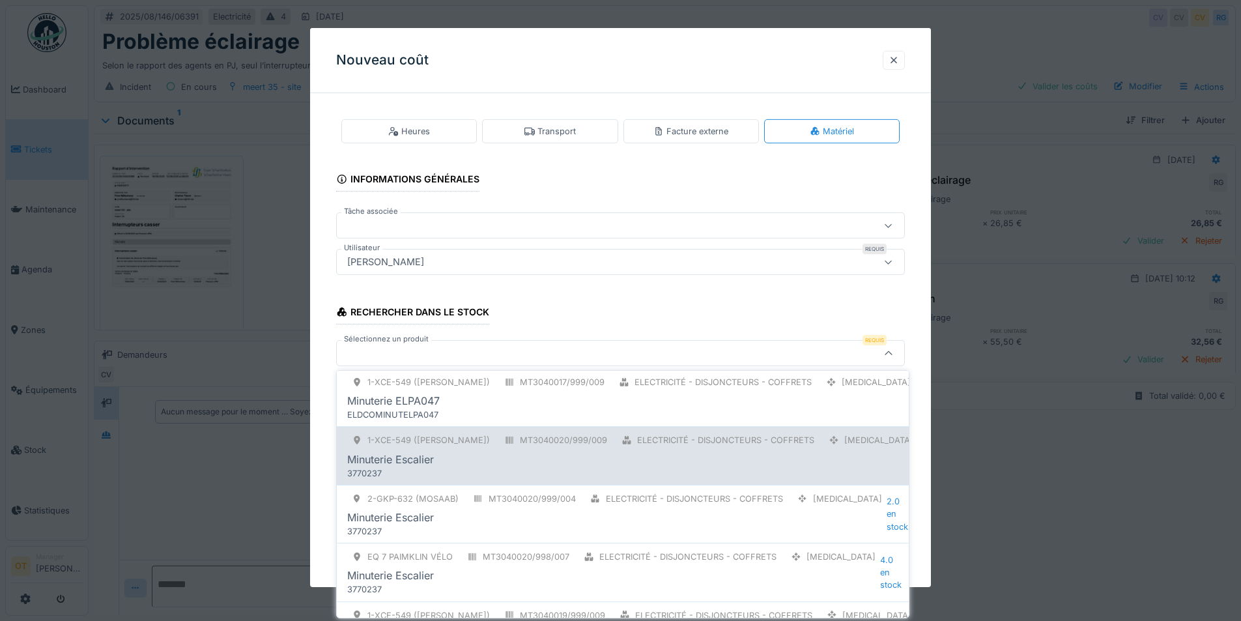
type input "*******"
click at [472, 467] on div "3770237" at bounding box center [595, 473] width 496 height 12
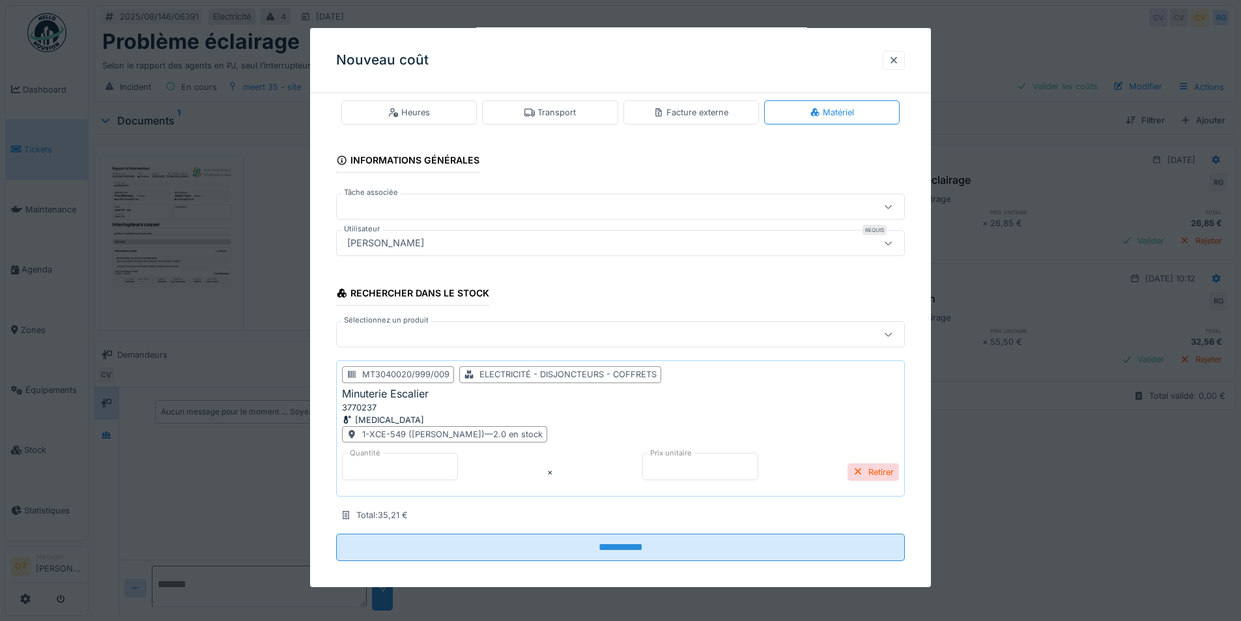
scroll to position [29, 0]
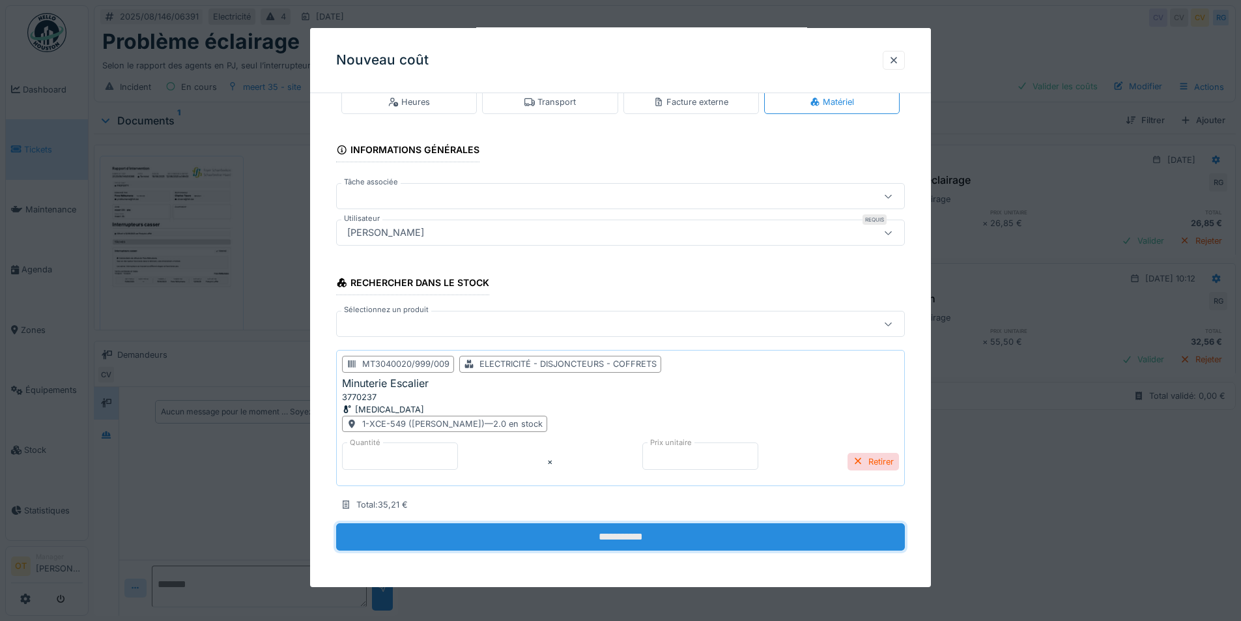
click at [830, 535] on input "**********" at bounding box center [620, 536] width 569 height 27
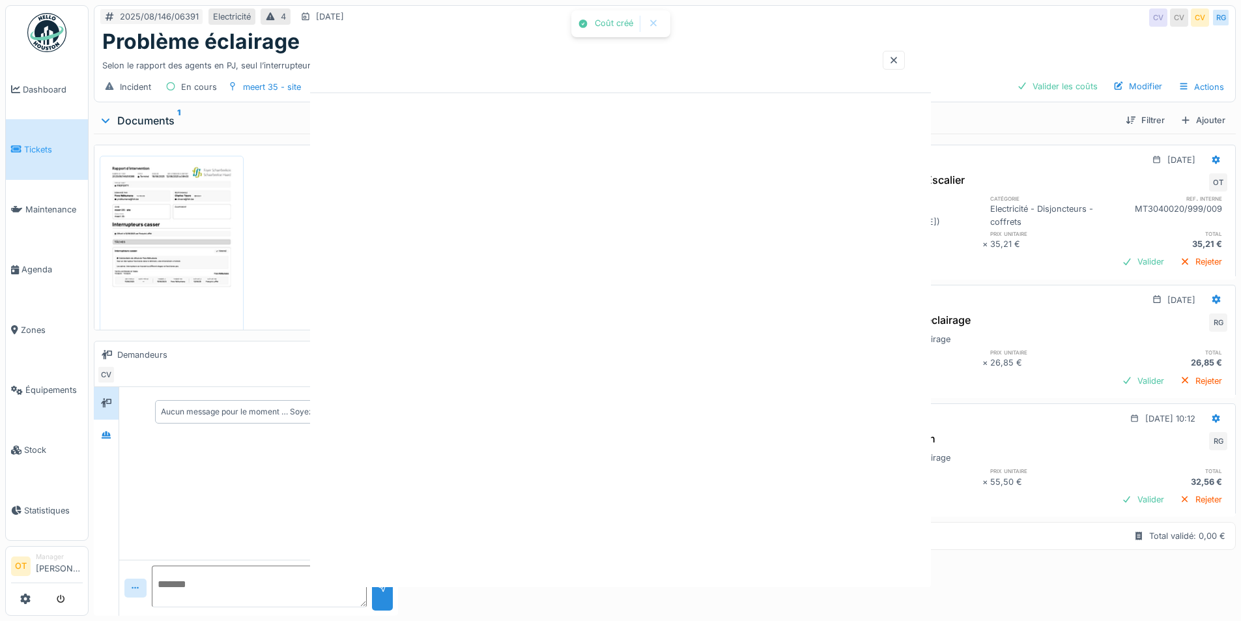
scroll to position [0, 0]
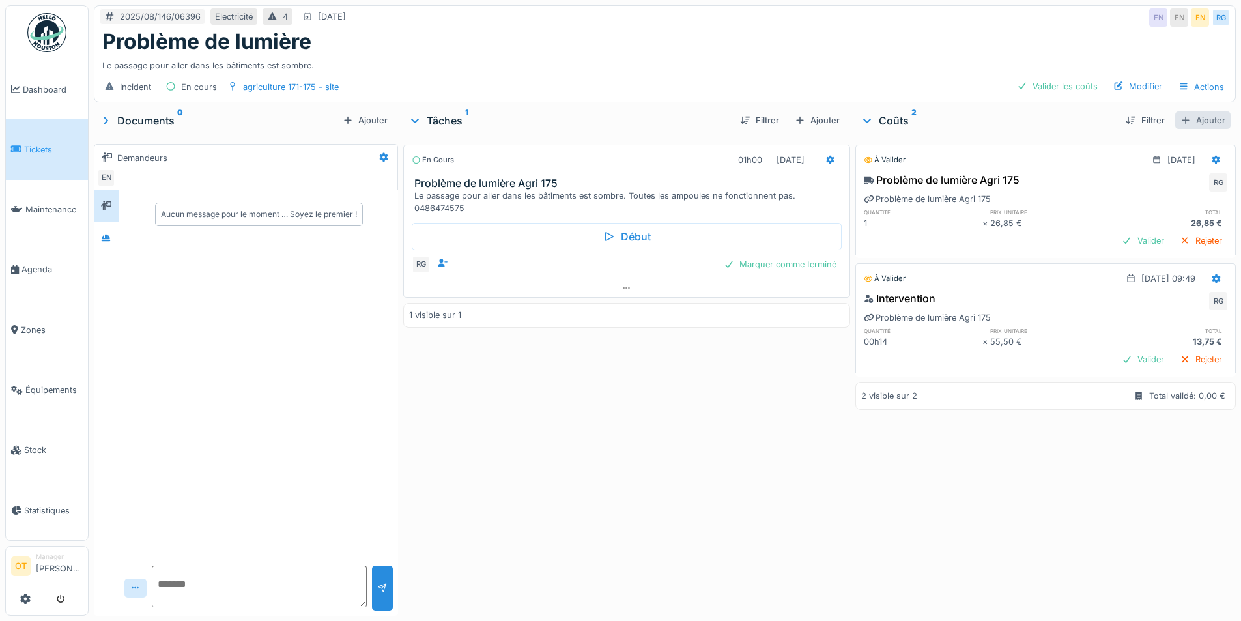
click at [1189, 115] on div "Ajouter" at bounding box center [1202, 120] width 55 height 18
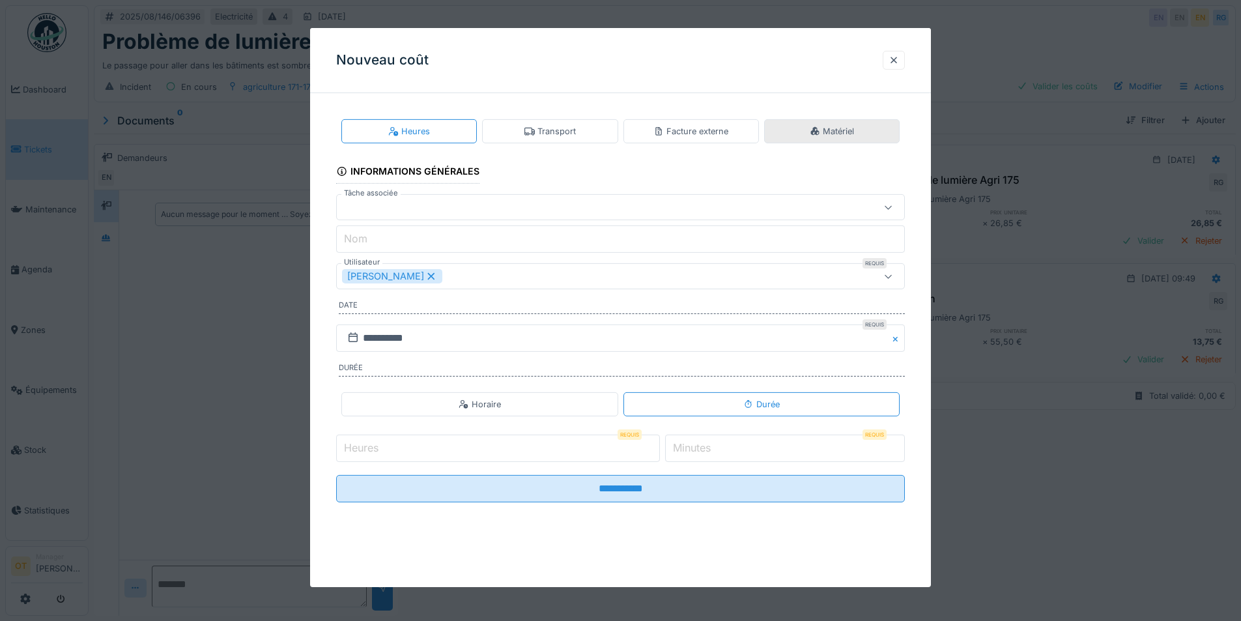
click at [873, 130] on div "Matériel" at bounding box center [831, 131] width 135 height 24
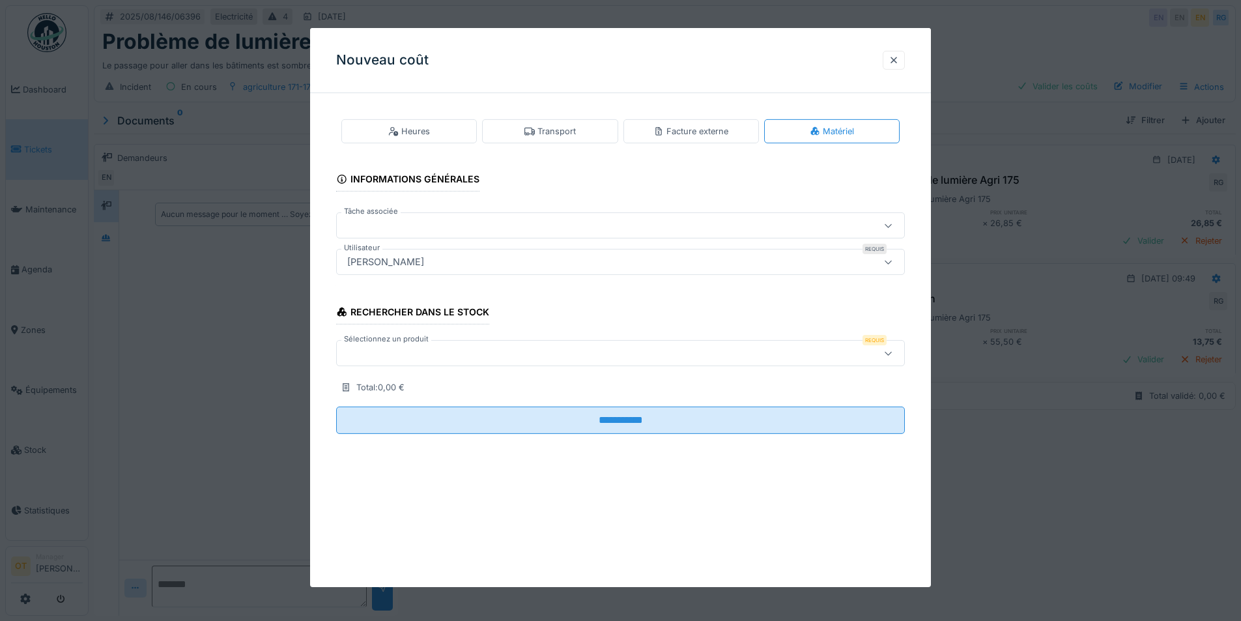
click at [563, 357] on div at bounding box center [587, 353] width 490 height 14
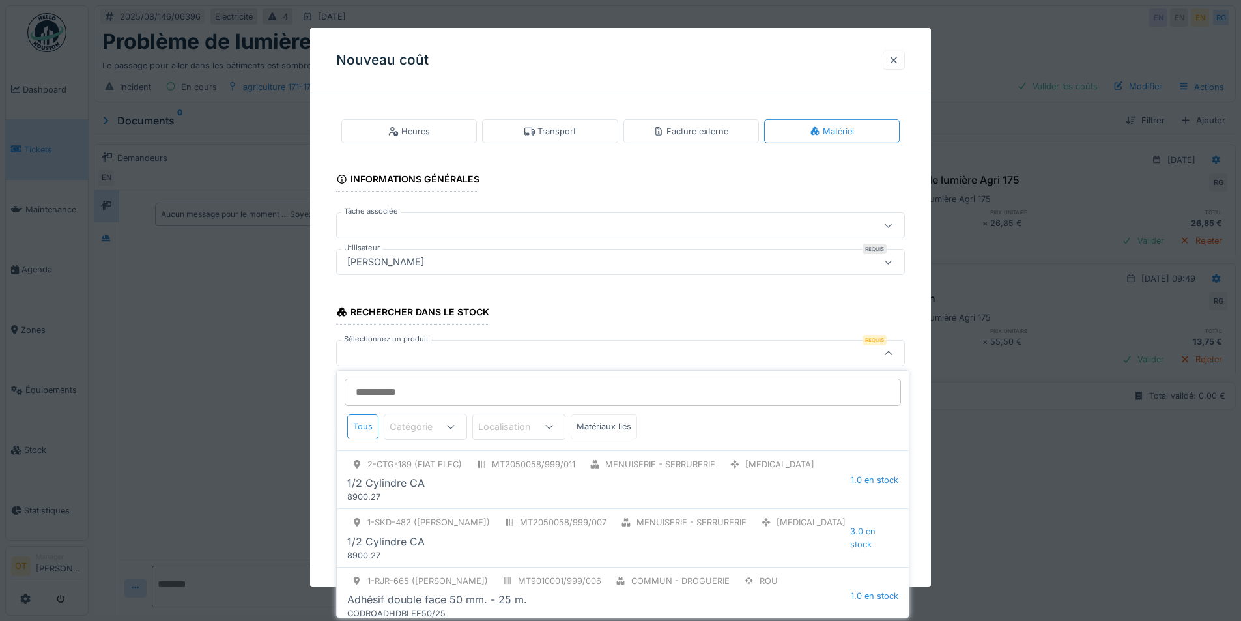
click at [490, 262] on div "[PERSON_NAME]" at bounding box center [587, 262] width 490 height 14
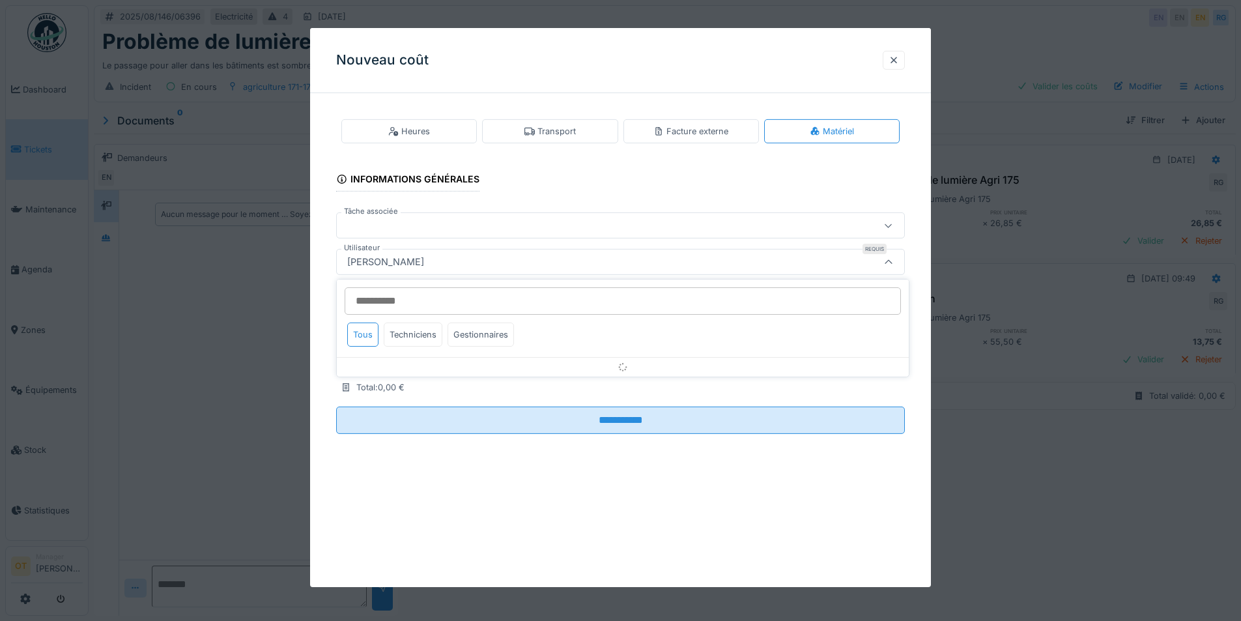
click at [490, 262] on div "[PERSON_NAME]" at bounding box center [587, 262] width 490 height 14
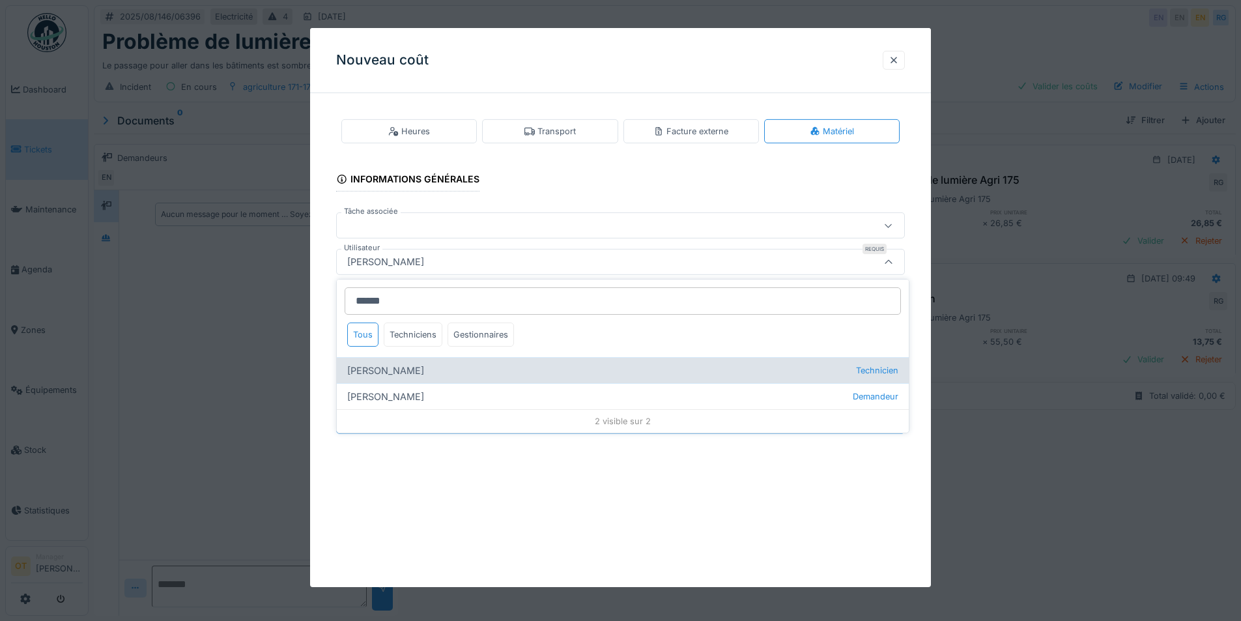
type input "******"
click at [430, 371] on div "[PERSON_NAME] Technicien" at bounding box center [623, 370] width 572 height 26
type input "****"
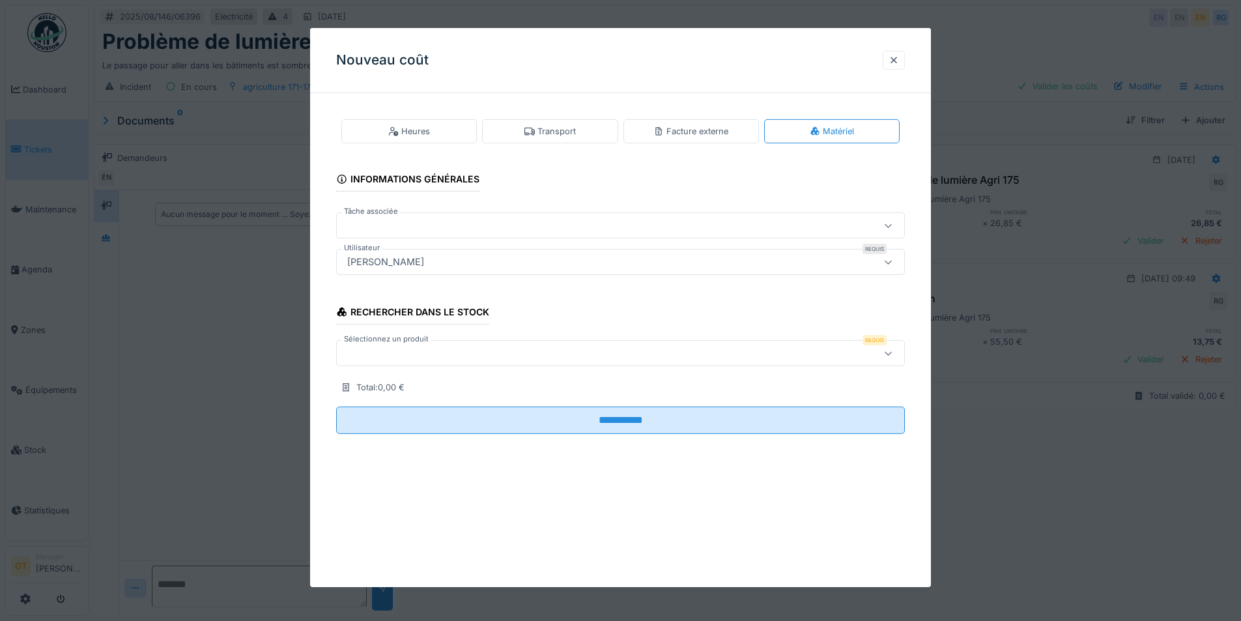
click at [486, 353] on div at bounding box center [587, 353] width 490 height 14
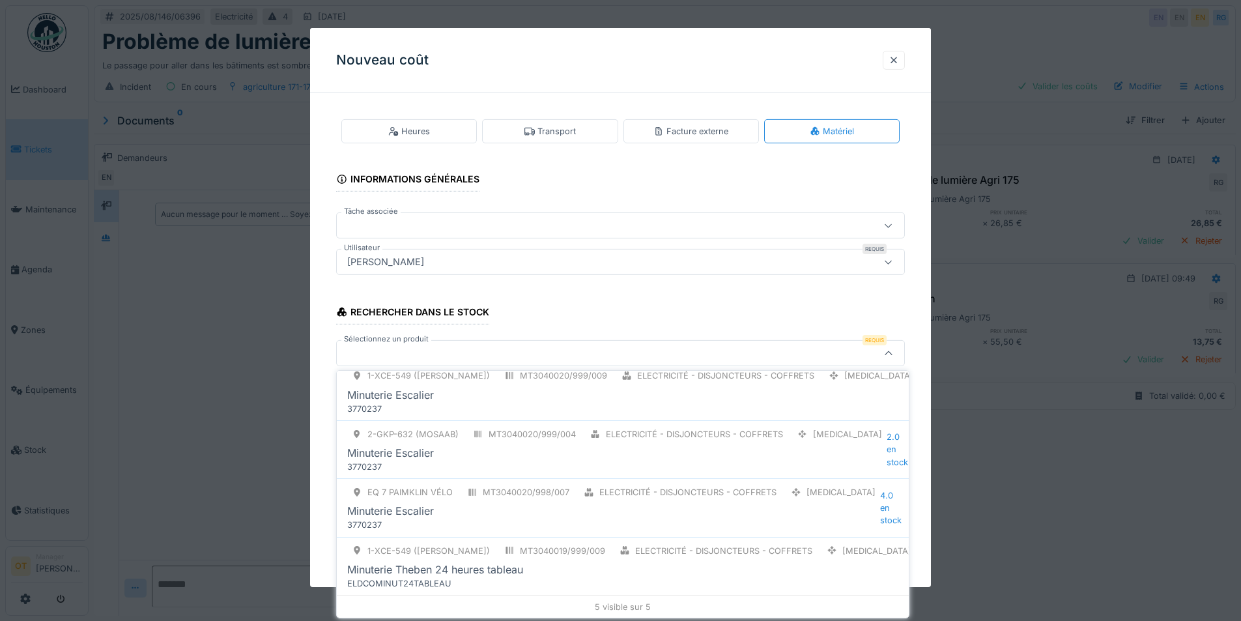
scroll to position [147, 0]
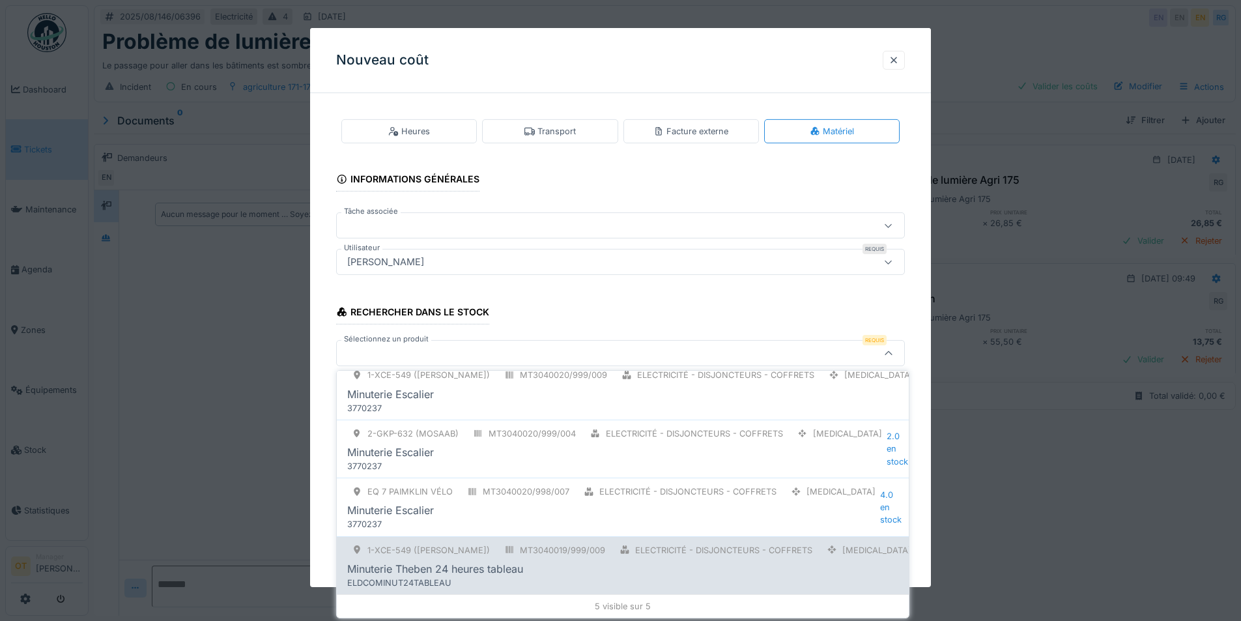
type input "*******"
click at [625, 578] on div "ELDCOMINUT24TABLEAU" at bounding box center [595, 582] width 496 height 12
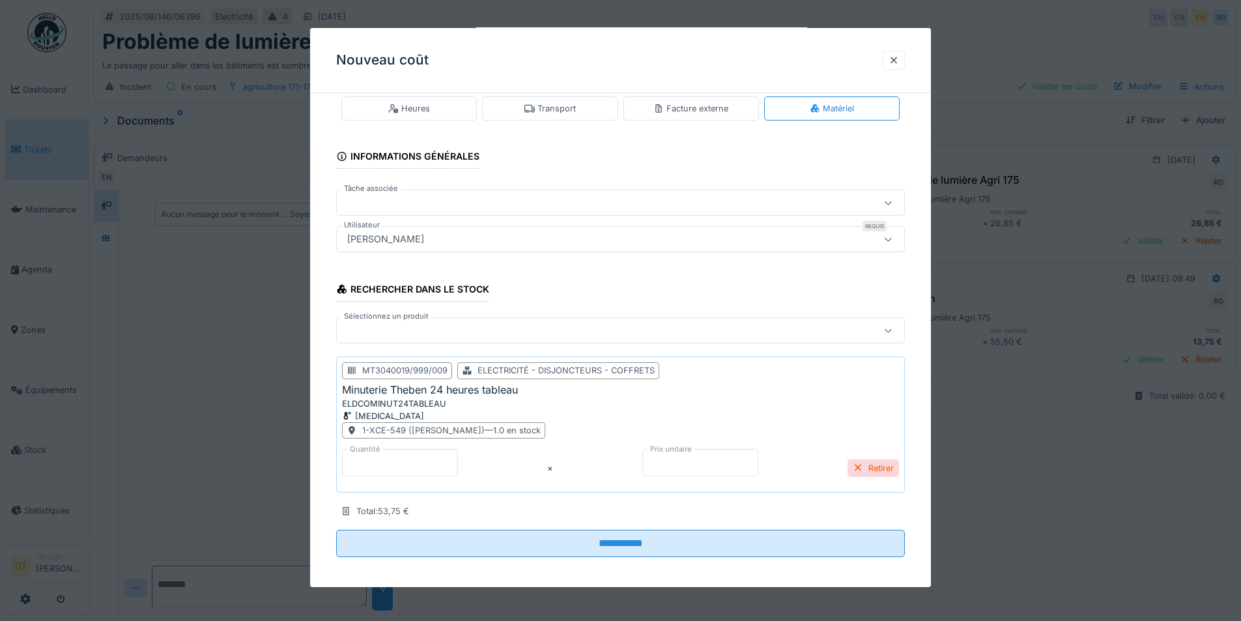
scroll to position [29, 0]
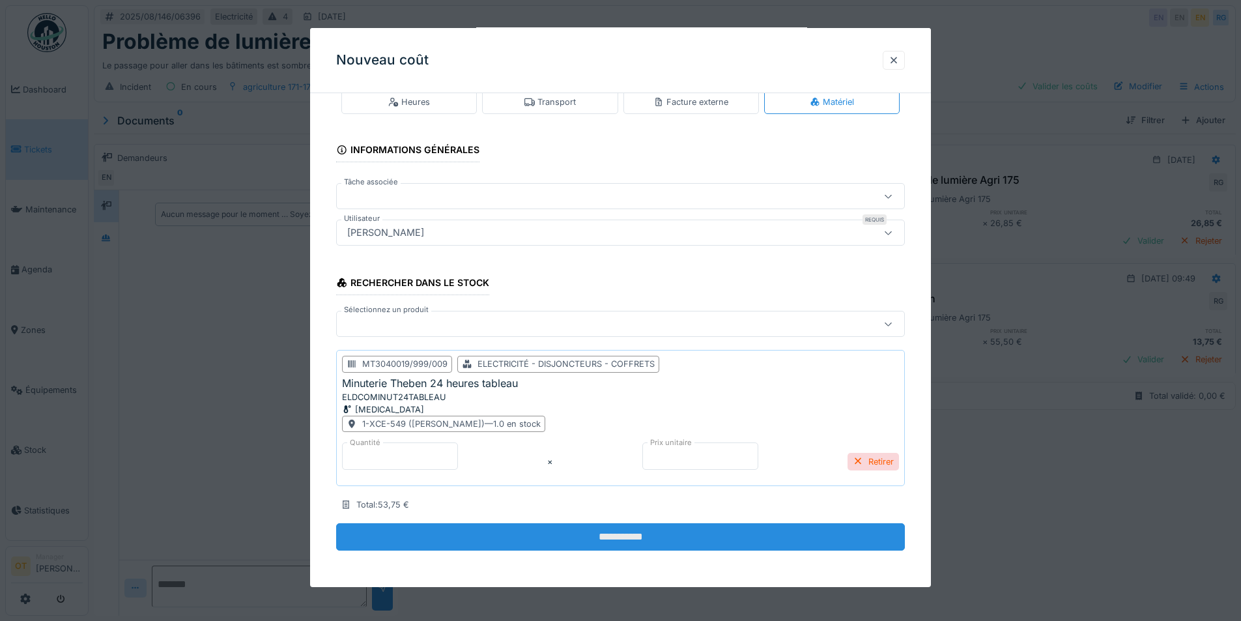
click at [601, 536] on input "**********" at bounding box center [620, 536] width 569 height 27
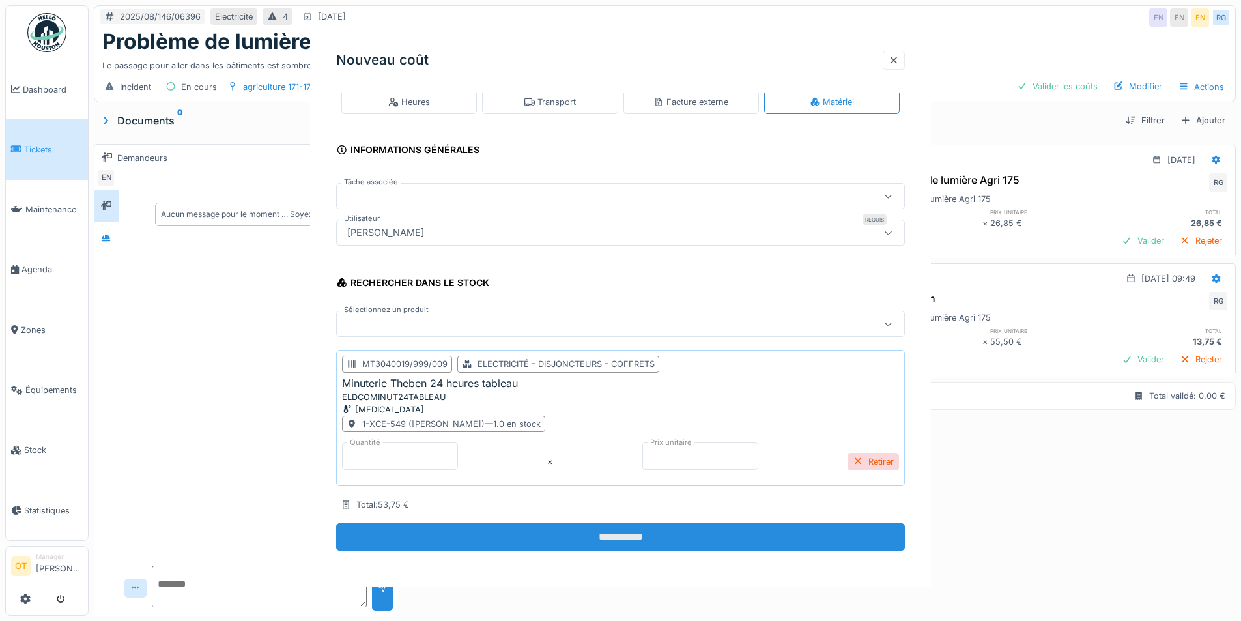
scroll to position [0, 0]
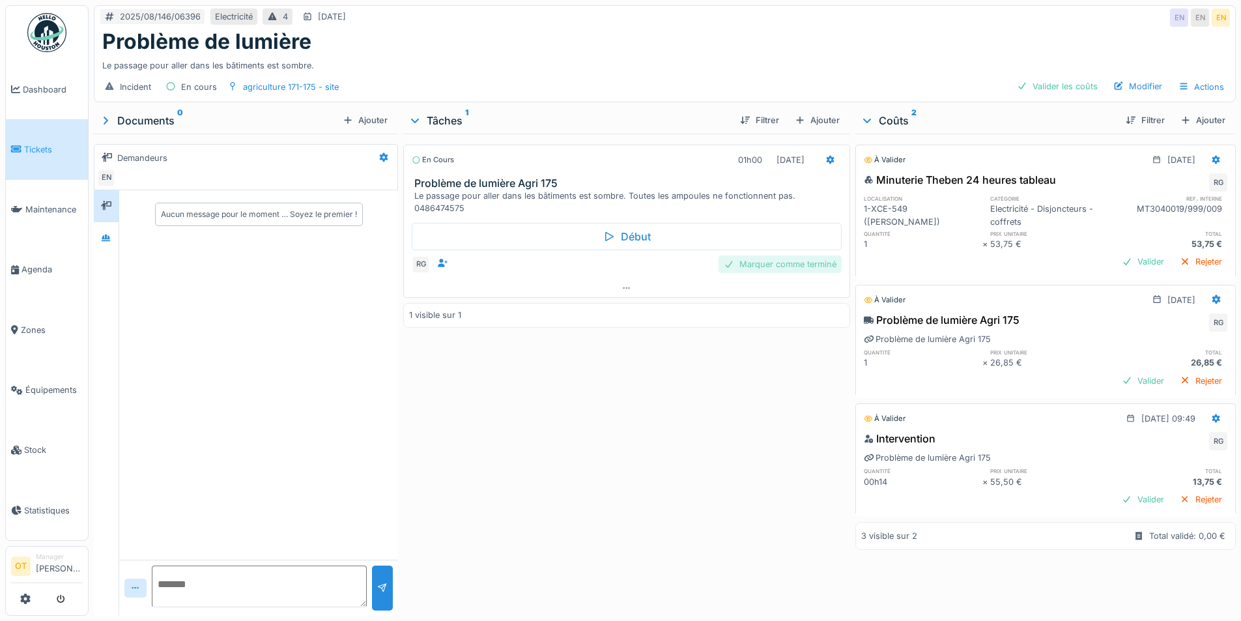
click at [767, 267] on div "Marquer comme terminé" at bounding box center [779, 264] width 123 height 18
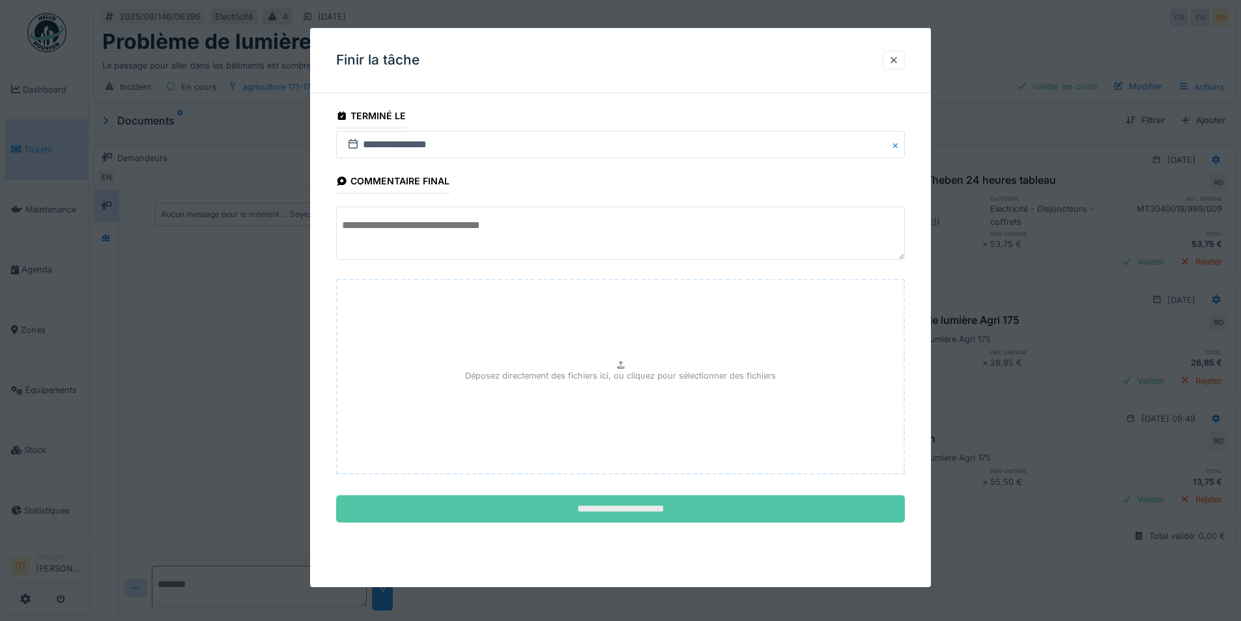
click at [645, 515] on input "**********" at bounding box center [620, 508] width 569 height 27
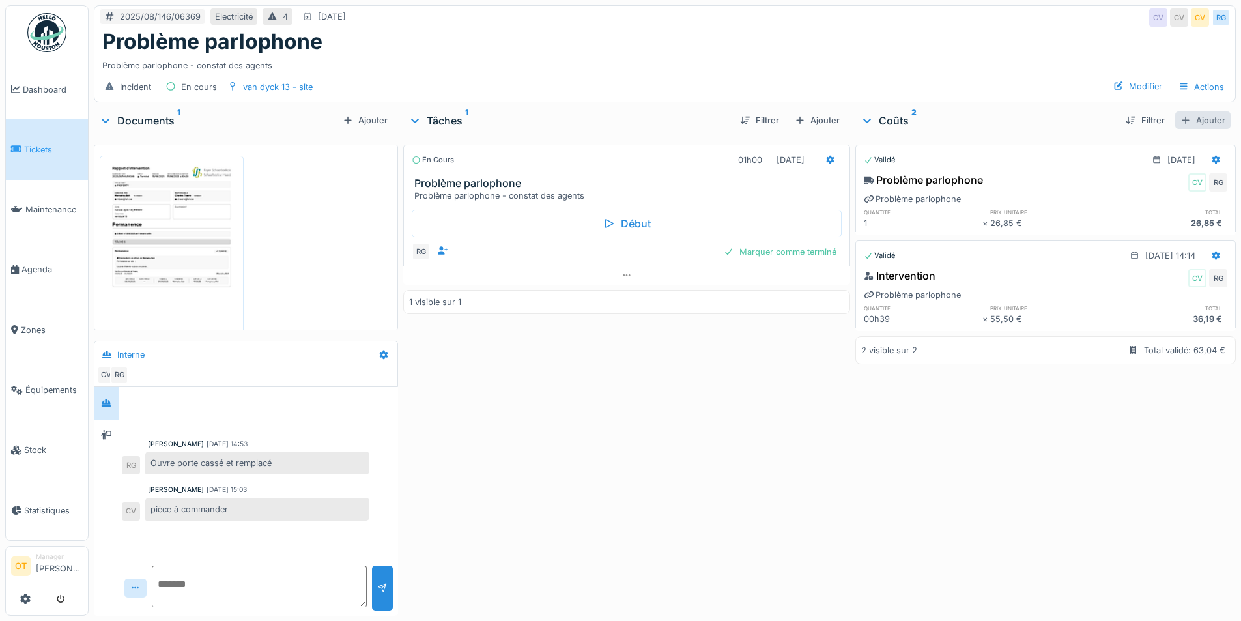
click at [1181, 116] on div "Ajouter" at bounding box center [1202, 120] width 55 height 18
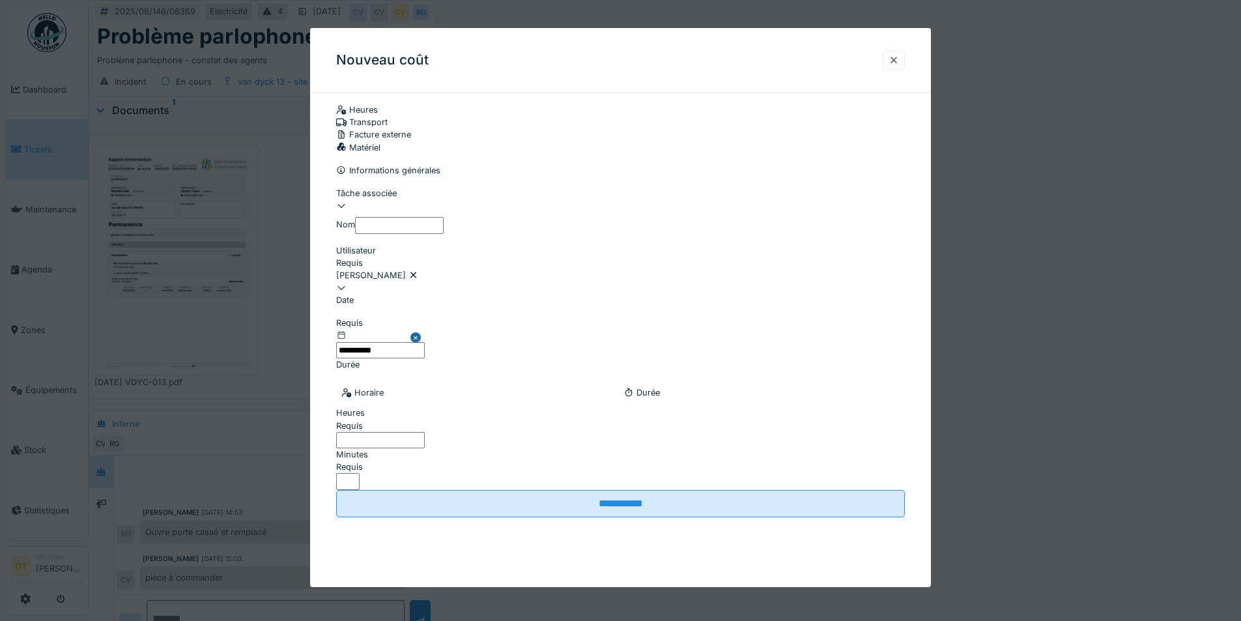
click at [824, 141] on div "Matériel" at bounding box center [620, 147] width 569 height 12
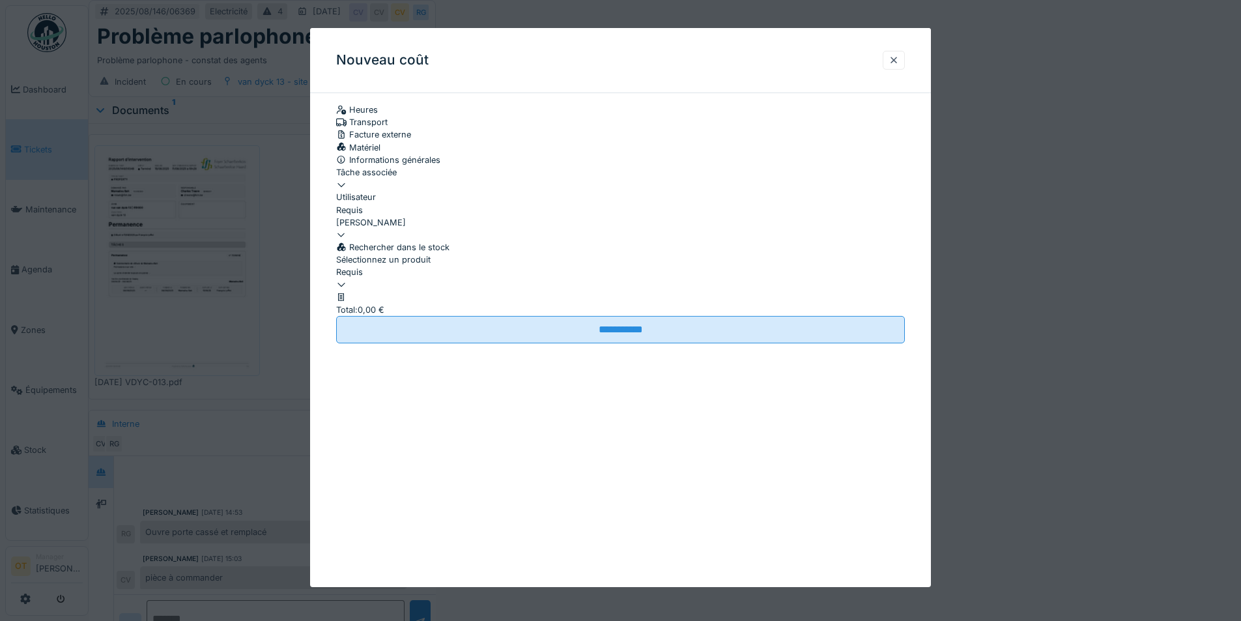
click at [583, 247] on fieldset "**********" at bounding box center [620, 224] width 569 height 240
click at [583, 248] on fieldset "**********" at bounding box center [620, 224] width 569 height 240
click at [584, 229] on div "[PERSON_NAME]" at bounding box center [620, 222] width 569 height 12
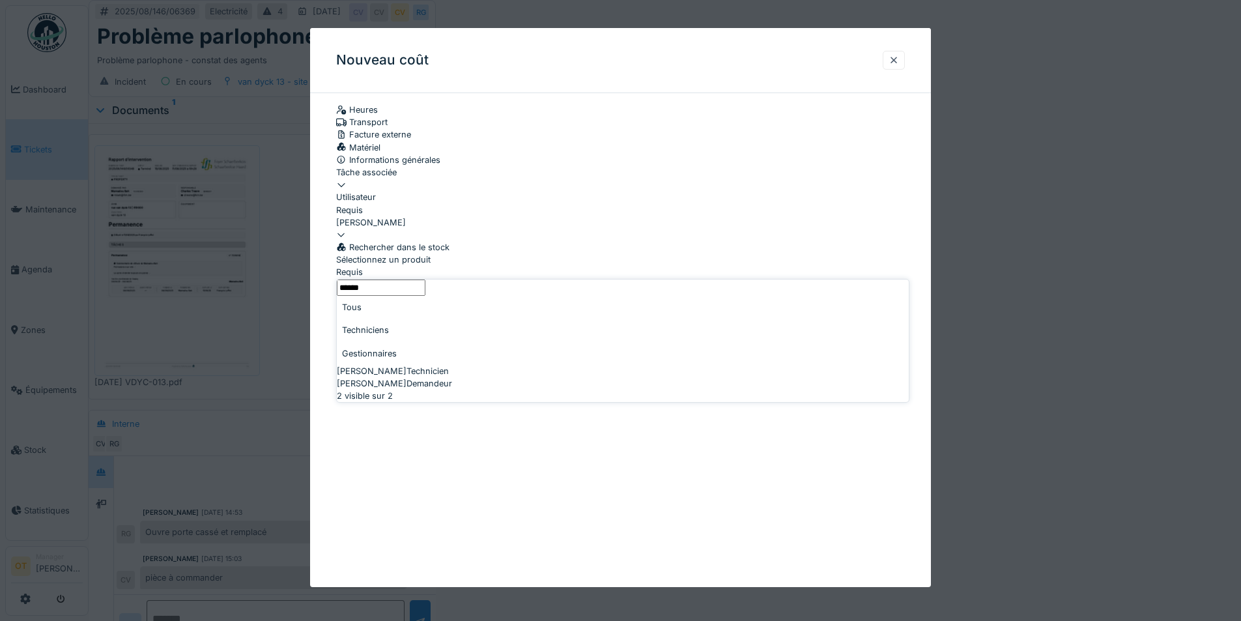
type input "******"
click at [543, 377] on div "[PERSON_NAME] Technicien" at bounding box center [623, 371] width 572 height 12
type input "****"
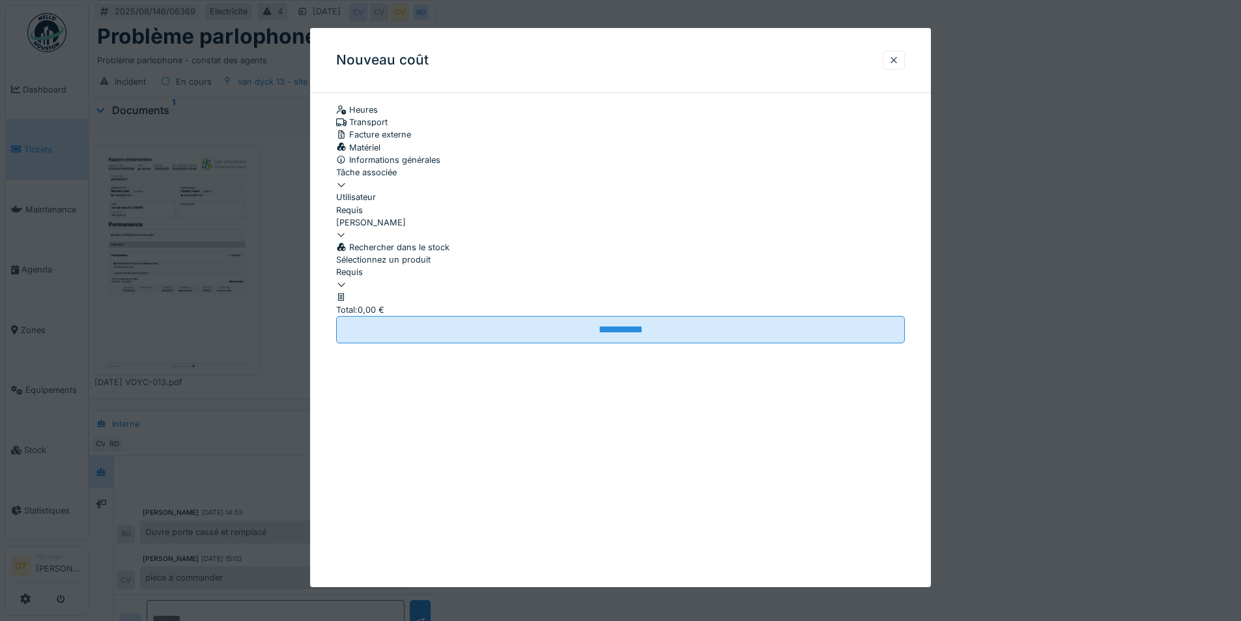
click at [548, 279] on div at bounding box center [620, 279] width 569 height 0
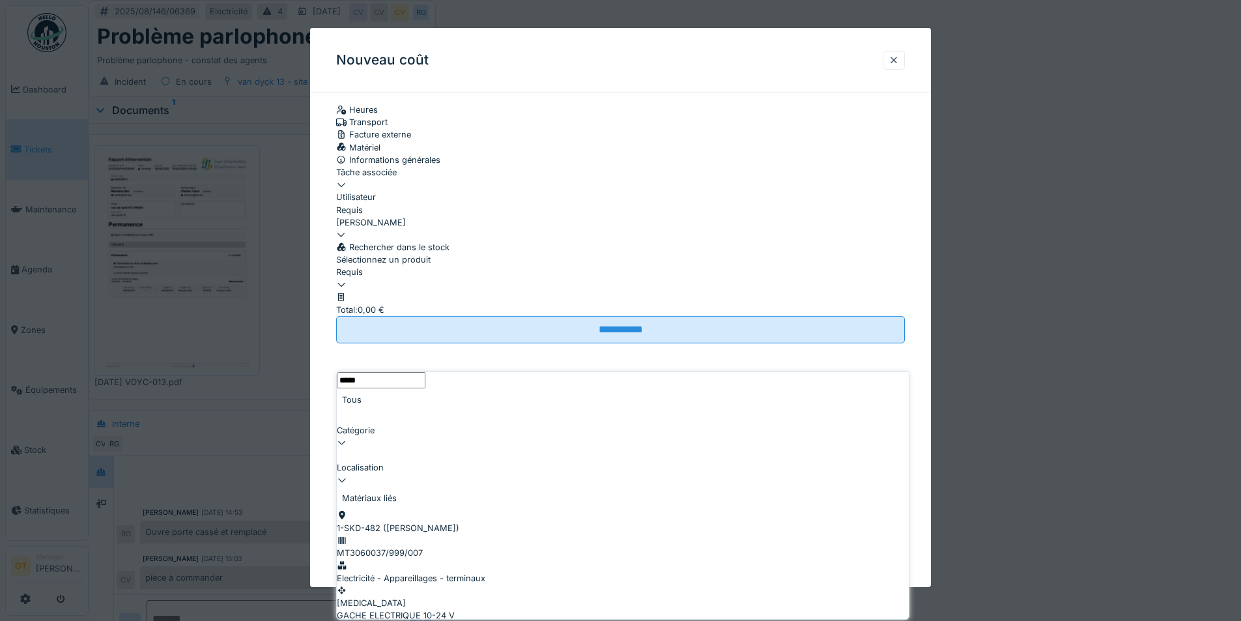
scroll to position [10, 0]
type input "*****"
drag, startPoint x: 646, startPoint y: 579, endPoint x: 583, endPoint y: 578, distance: 63.2
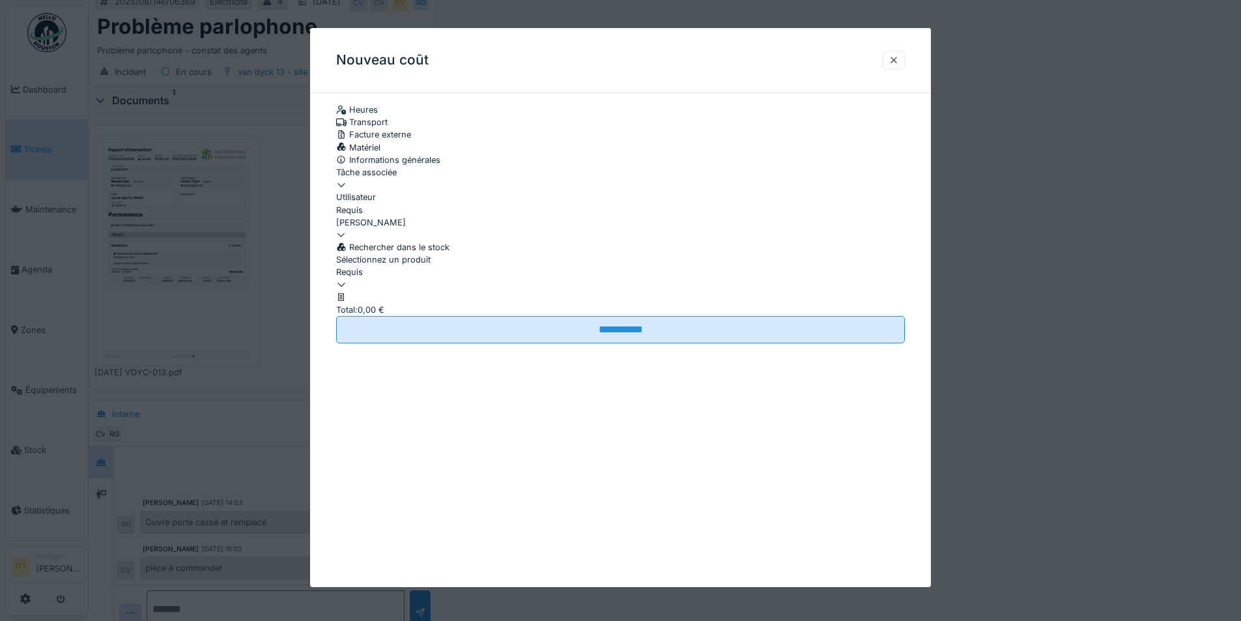
click at [754, 278] on fieldset "**********" at bounding box center [620, 224] width 569 height 240
click at [899, 63] on div at bounding box center [893, 60] width 10 height 12
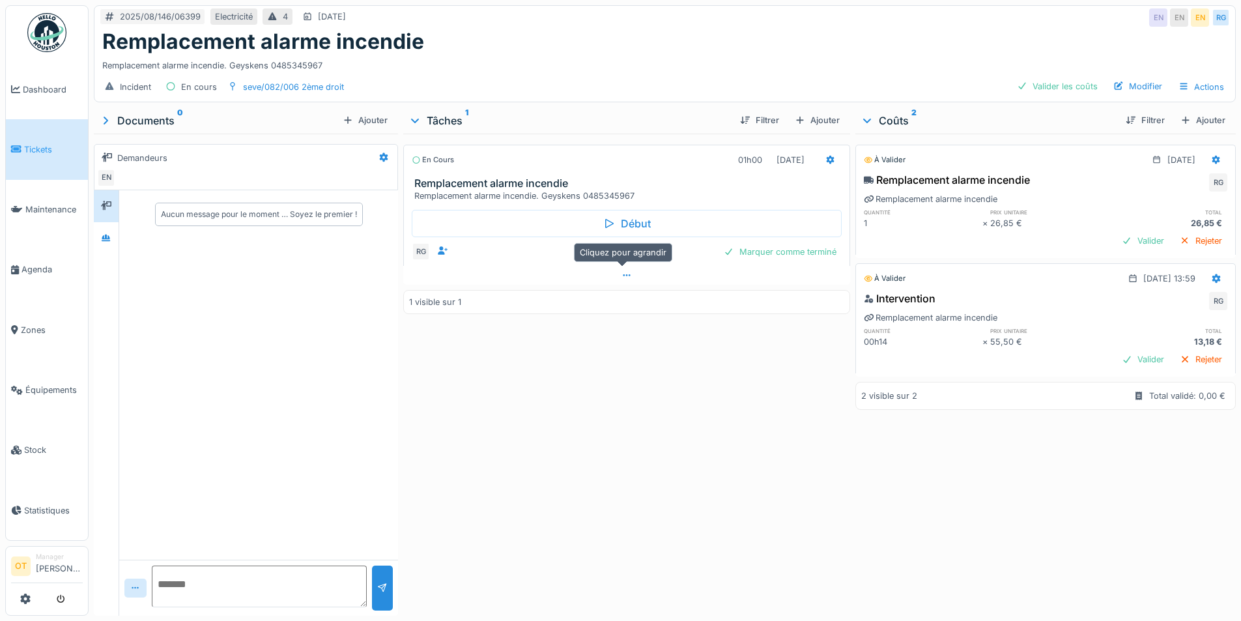
click at [636, 273] on div at bounding box center [626, 275] width 446 height 19
click at [628, 292] on div at bounding box center [626, 301] width 446 height 19
click at [1189, 111] on div "Ajouter" at bounding box center [1202, 120] width 55 height 18
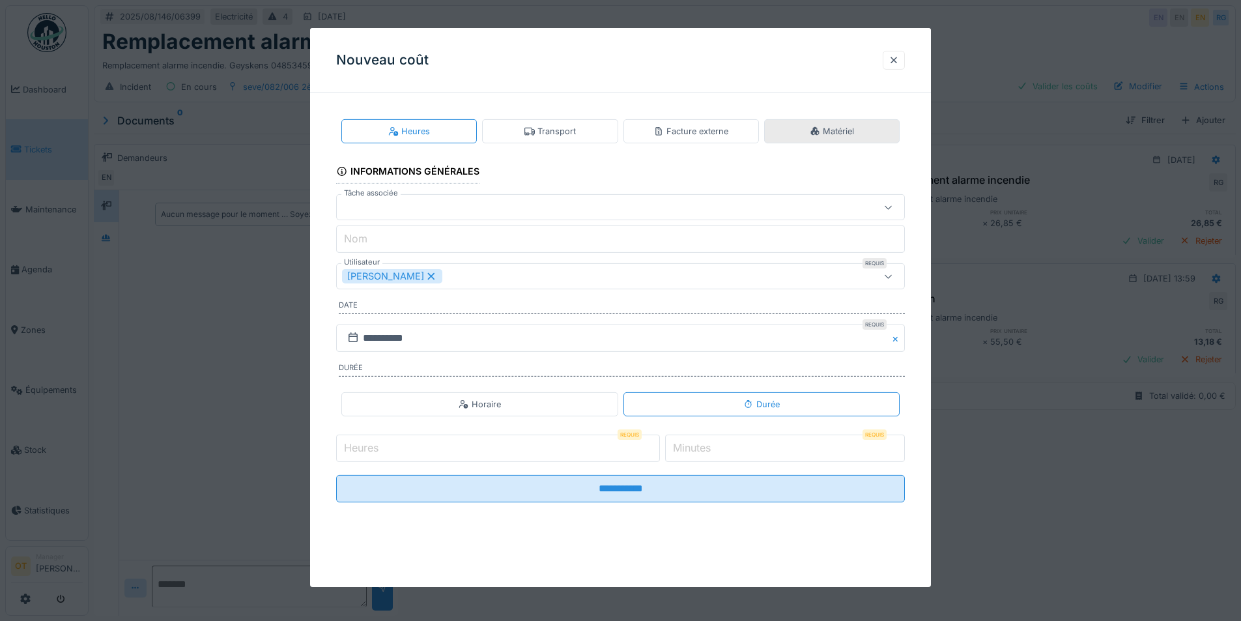
click at [877, 137] on div "Matériel" at bounding box center [831, 131] width 135 height 24
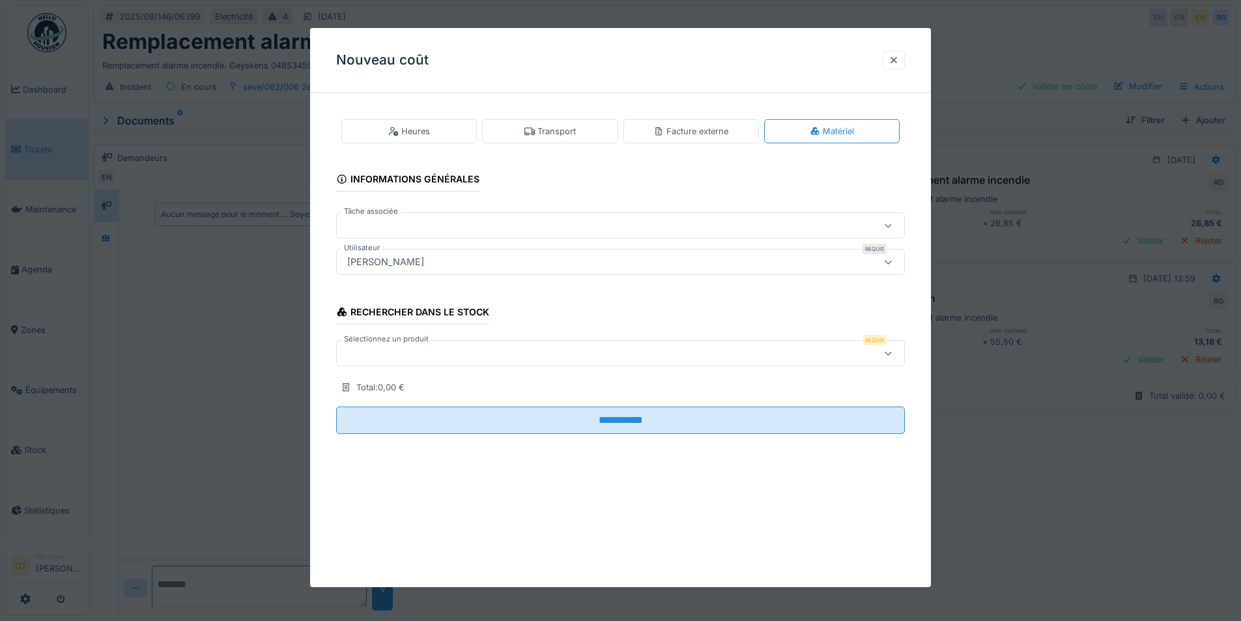
drag, startPoint x: 524, startPoint y: 343, endPoint x: 529, endPoint y: 348, distance: 7.4
click at [529, 348] on div at bounding box center [620, 353] width 569 height 26
click at [518, 259] on div "[PERSON_NAME]" at bounding box center [587, 262] width 490 height 14
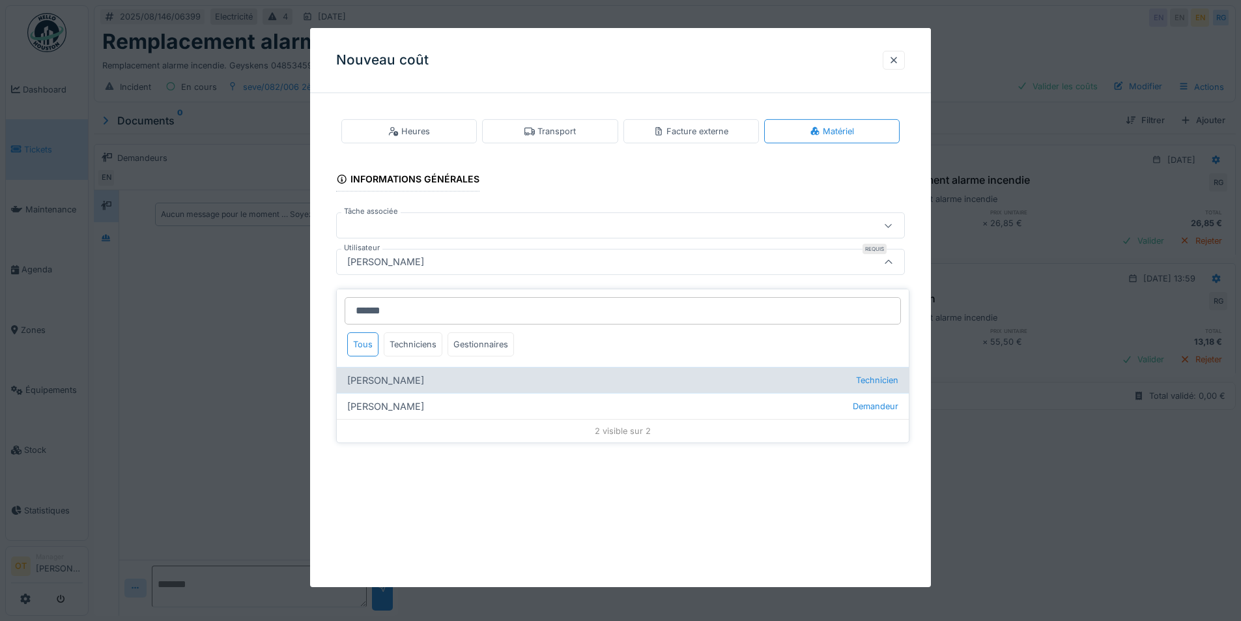
type input "******"
click at [483, 367] on div "[PERSON_NAME] Technicien" at bounding box center [623, 380] width 572 height 26
type input "****"
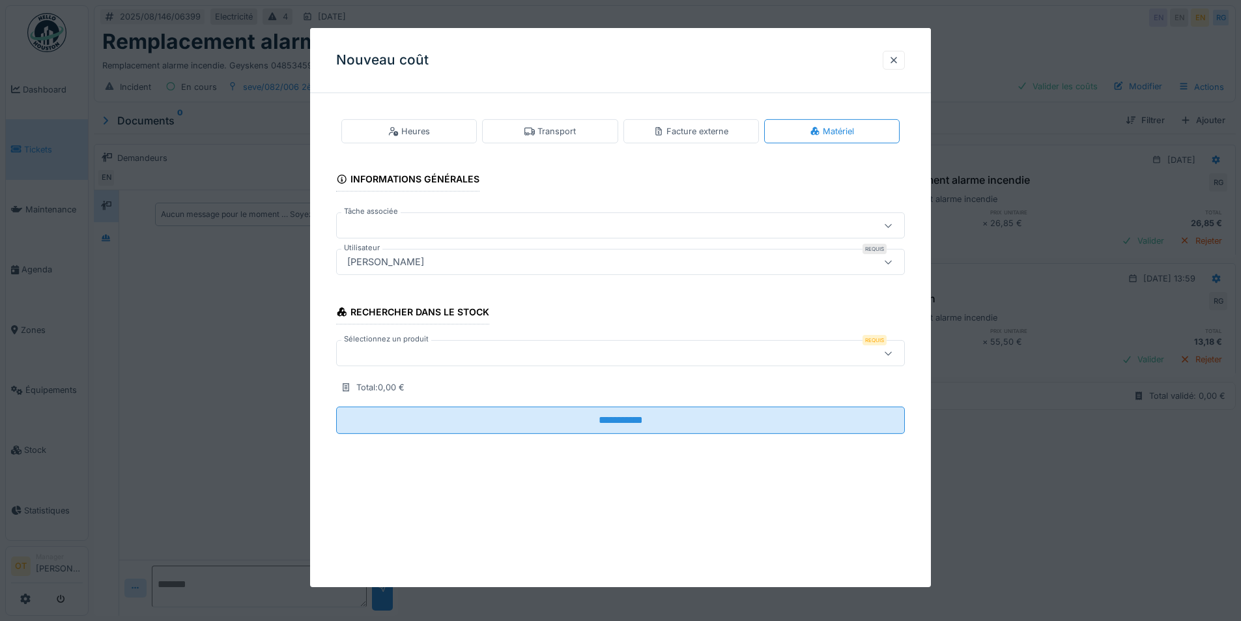
click at [485, 359] on div at bounding box center [587, 353] width 490 height 14
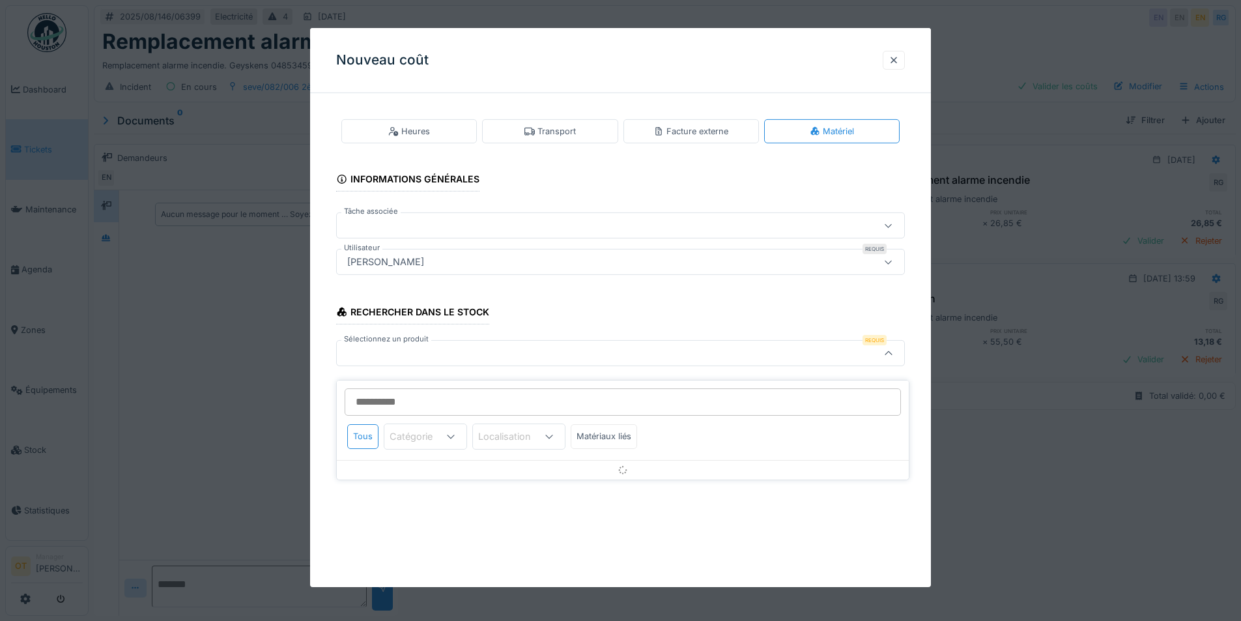
click at [483, 397] on input "Sélectionnez un produit" at bounding box center [623, 401] width 556 height 27
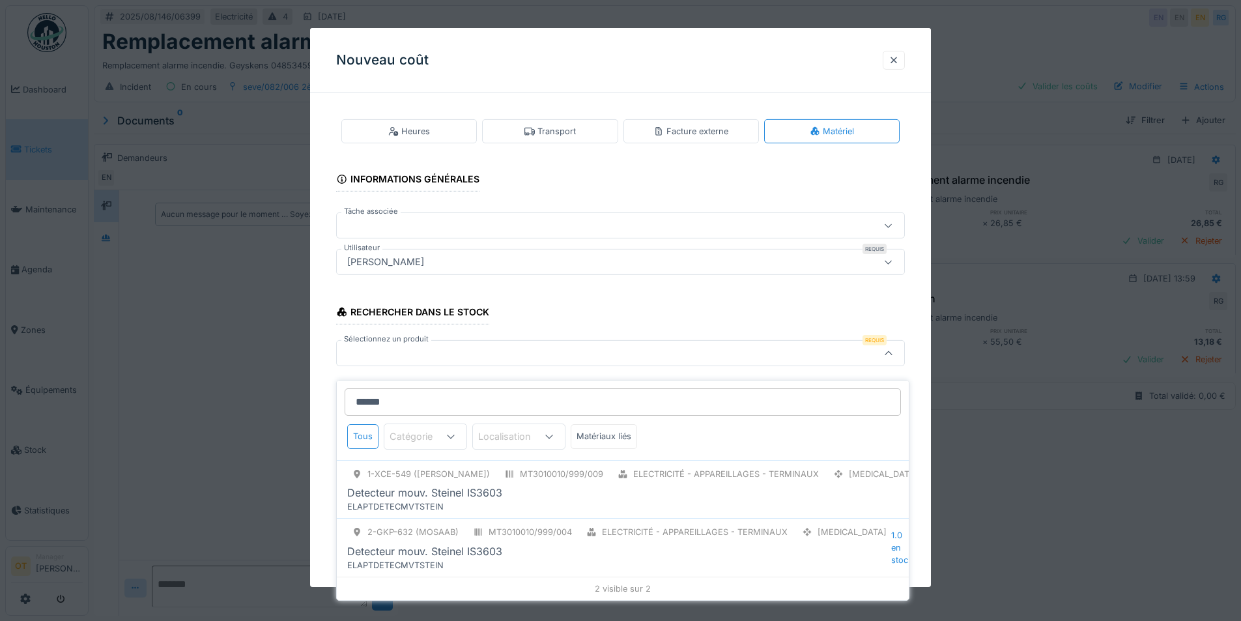
click at [365, 394] on input "******" at bounding box center [623, 401] width 556 height 27
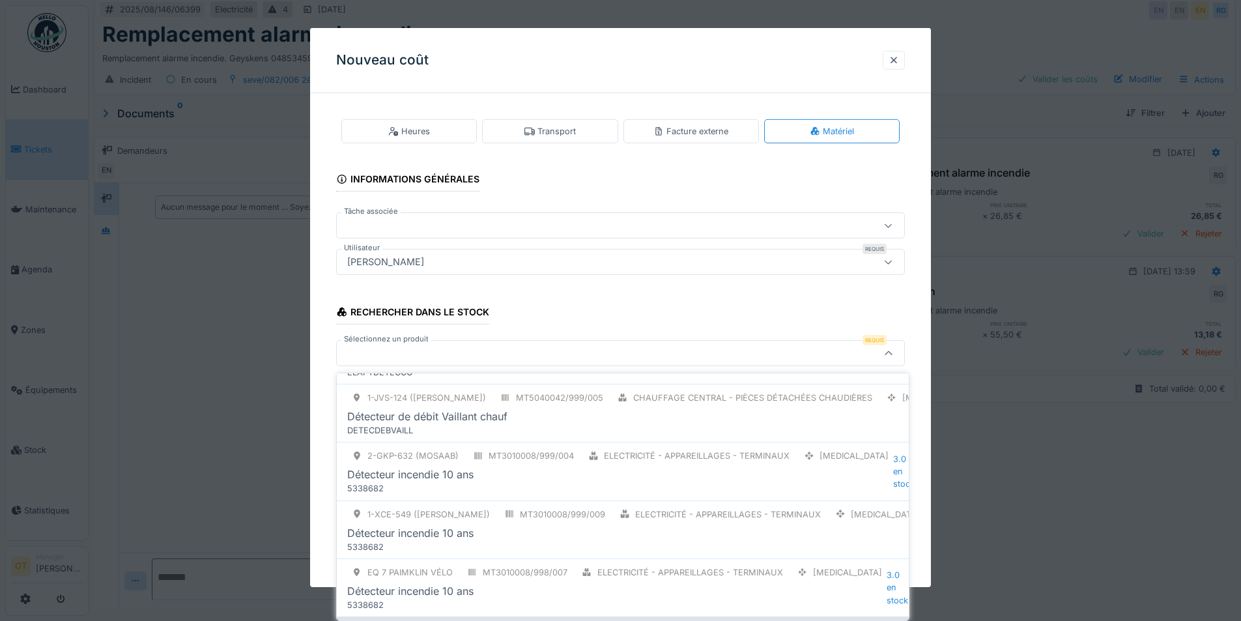
scroll to position [261, 0]
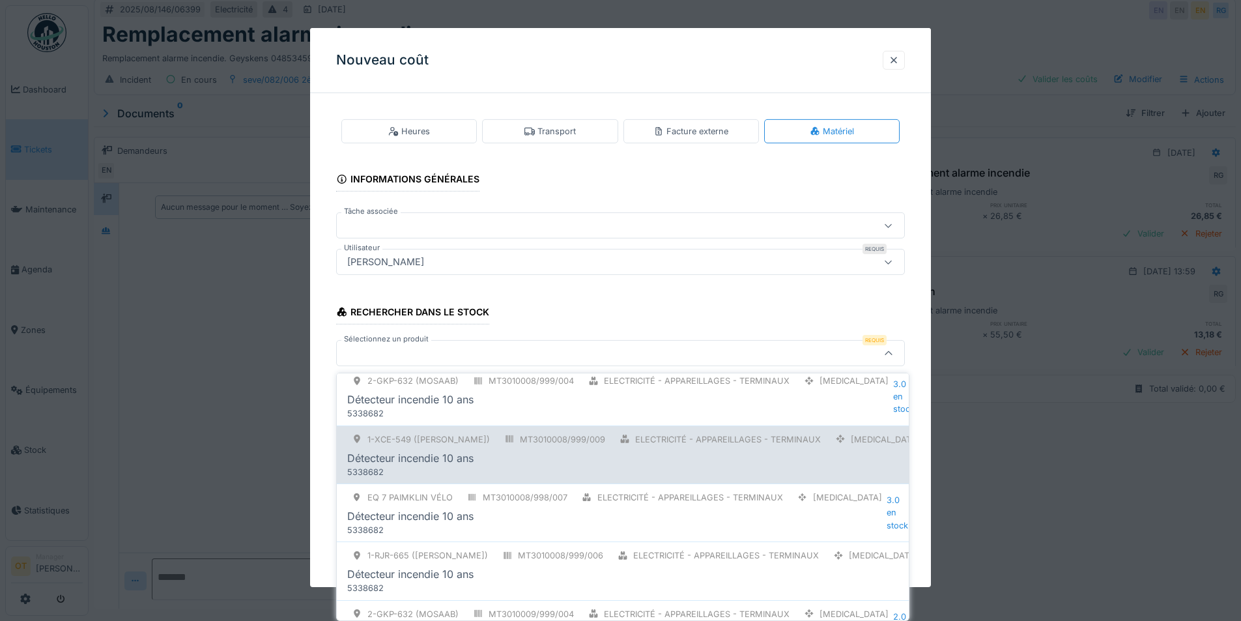
type input "******"
click at [573, 451] on div "Détecteur incendie 10 ans" at bounding box center [635, 458] width 577 height 16
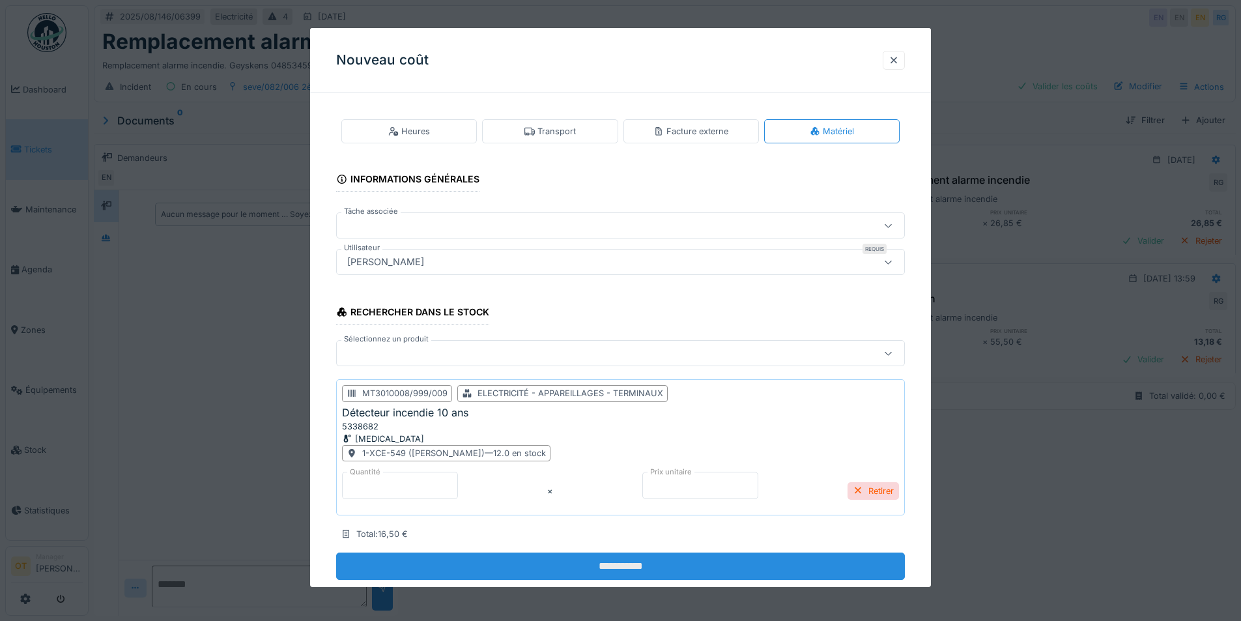
click at [618, 564] on input "**********" at bounding box center [620, 565] width 569 height 27
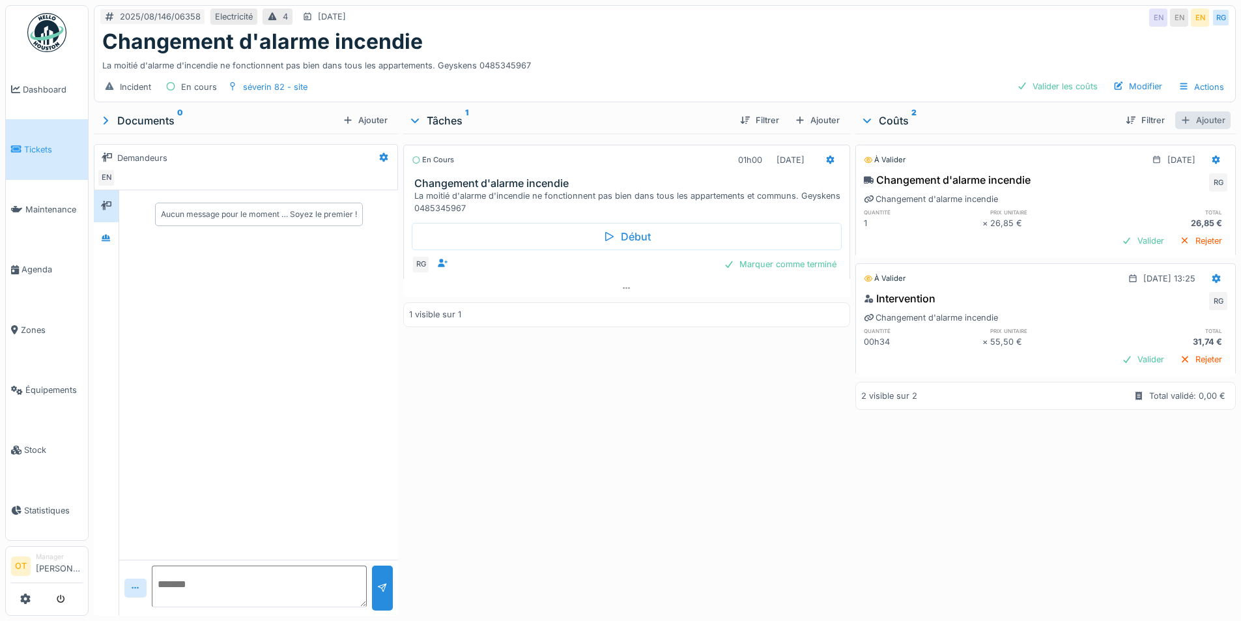
click at [1190, 117] on div "Ajouter" at bounding box center [1202, 120] width 55 height 18
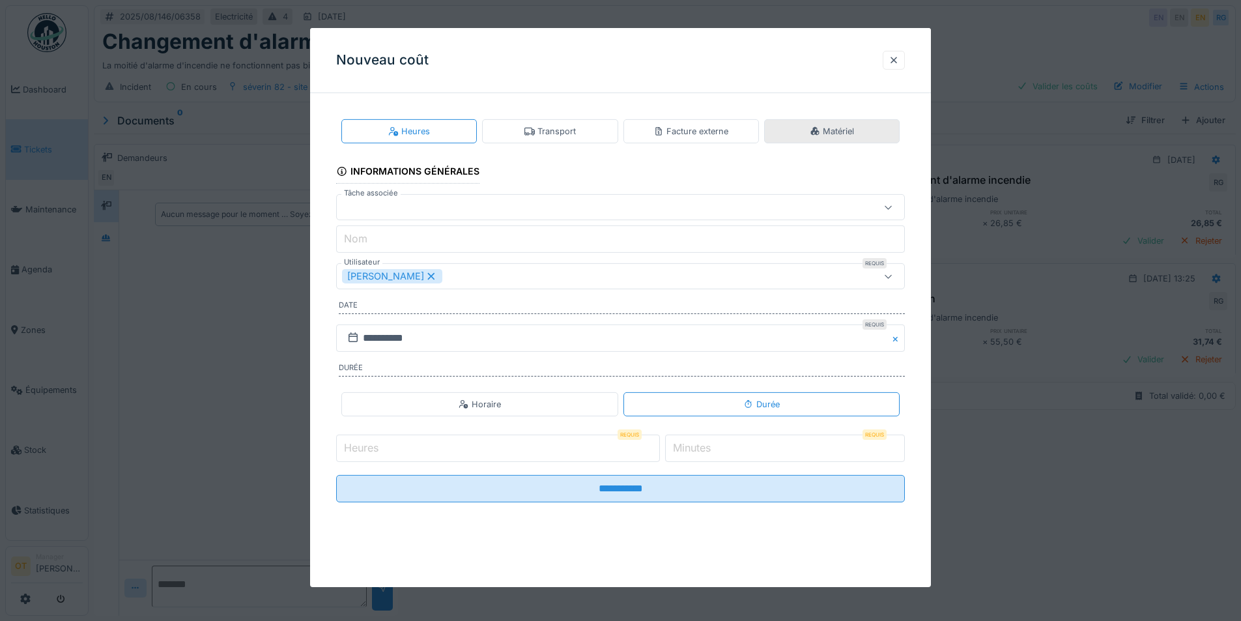
click at [845, 142] on div "Matériel" at bounding box center [831, 131] width 135 height 24
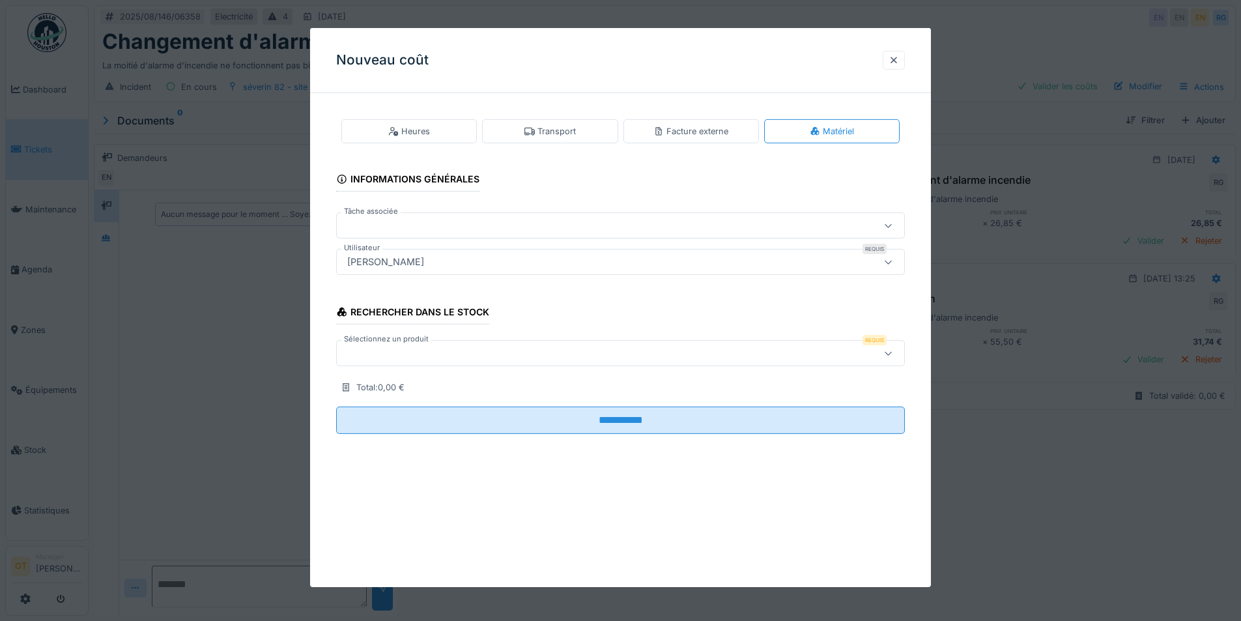
click at [513, 346] on div at bounding box center [587, 353] width 490 height 14
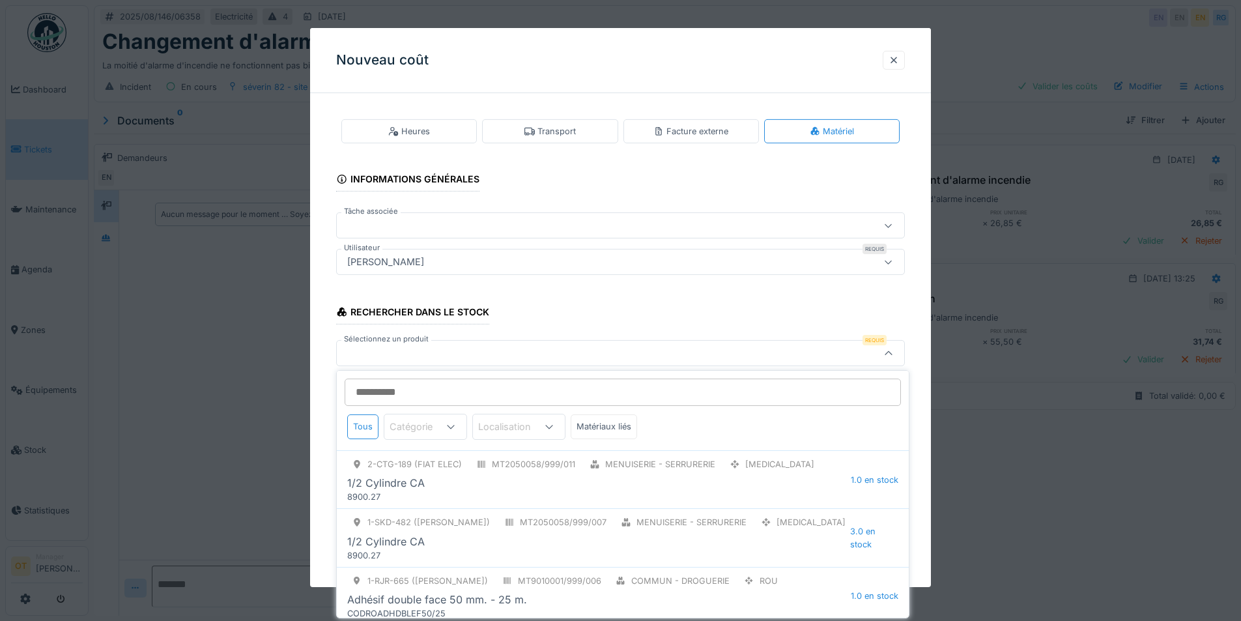
click at [469, 261] on div "[PERSON_NAME]" at bounding box center [587, 262] width 490 height 14
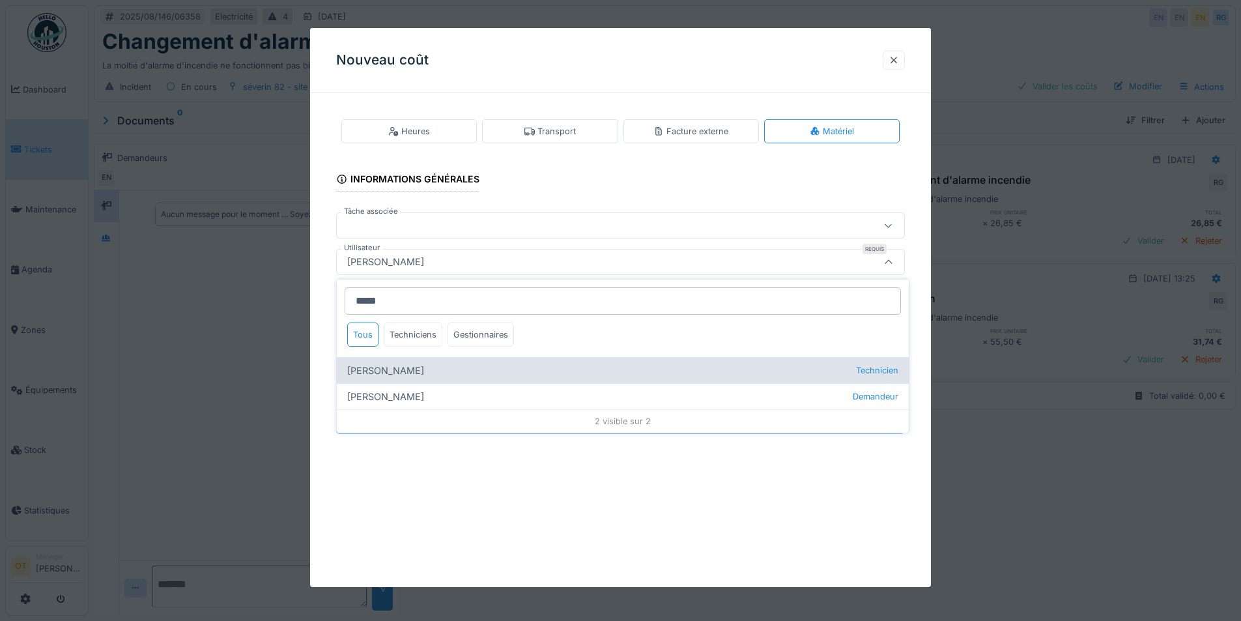
type input "*****"
click at [428, 368] on div "[PERSON_NAME] Technicien" at bounding box center [623, 370] width 572 height 26
type input "****"
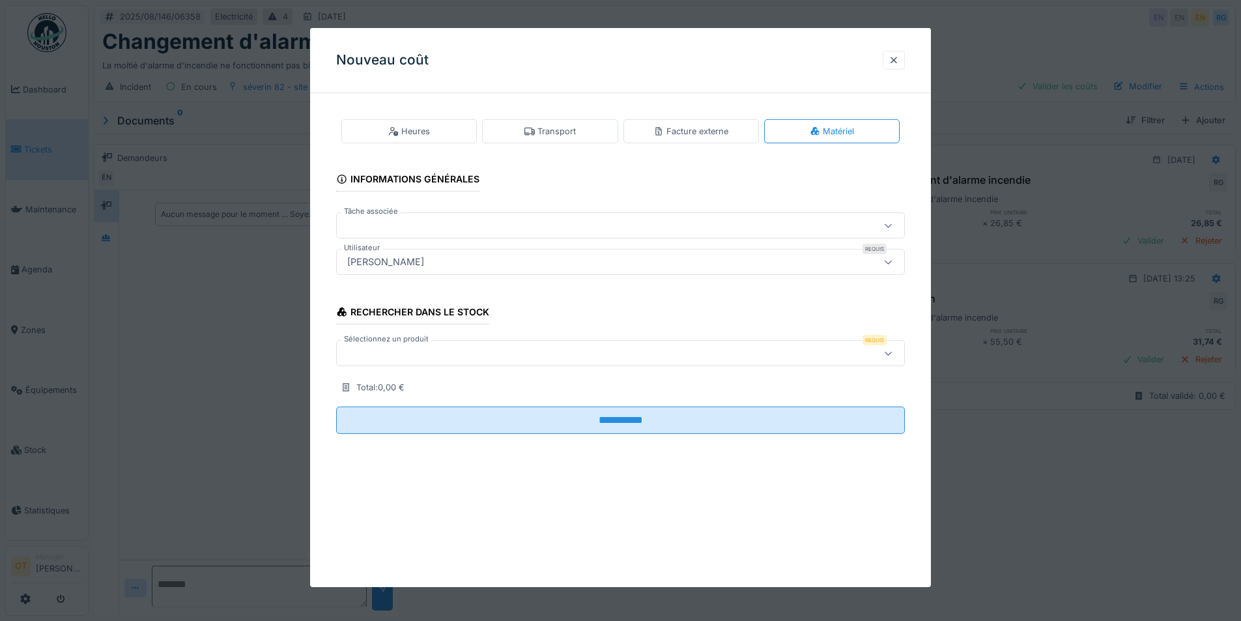
click at [440, 348] on div at bounding box center [587, 353] width 490 height 14
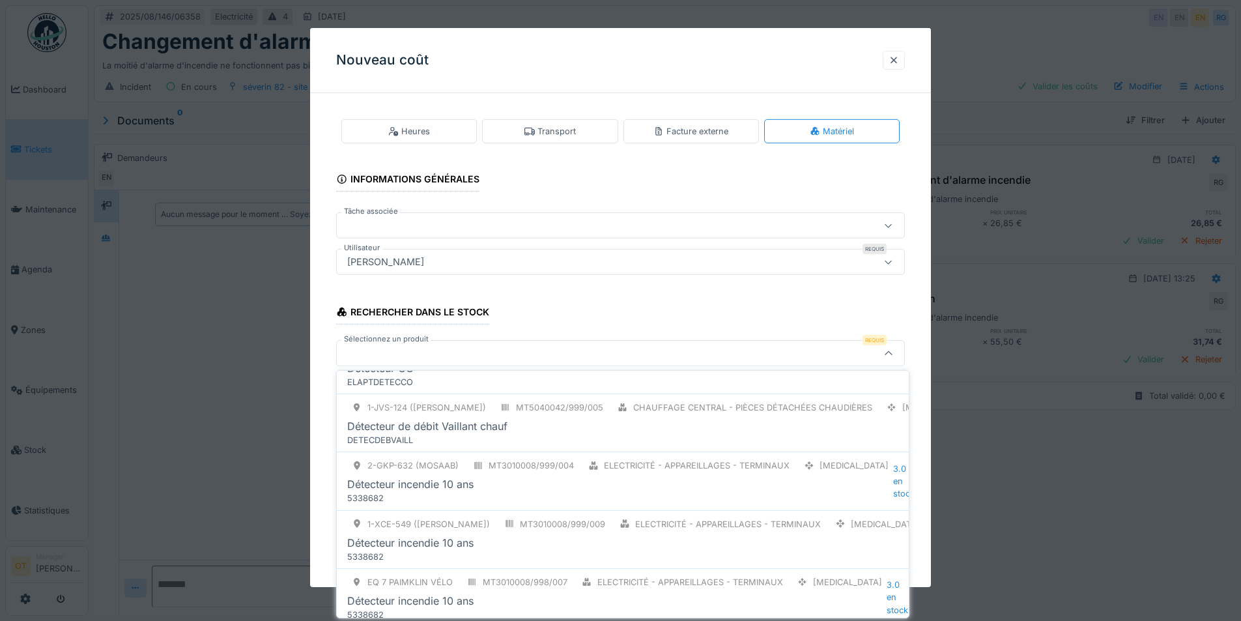
scroll to position [195, 0]
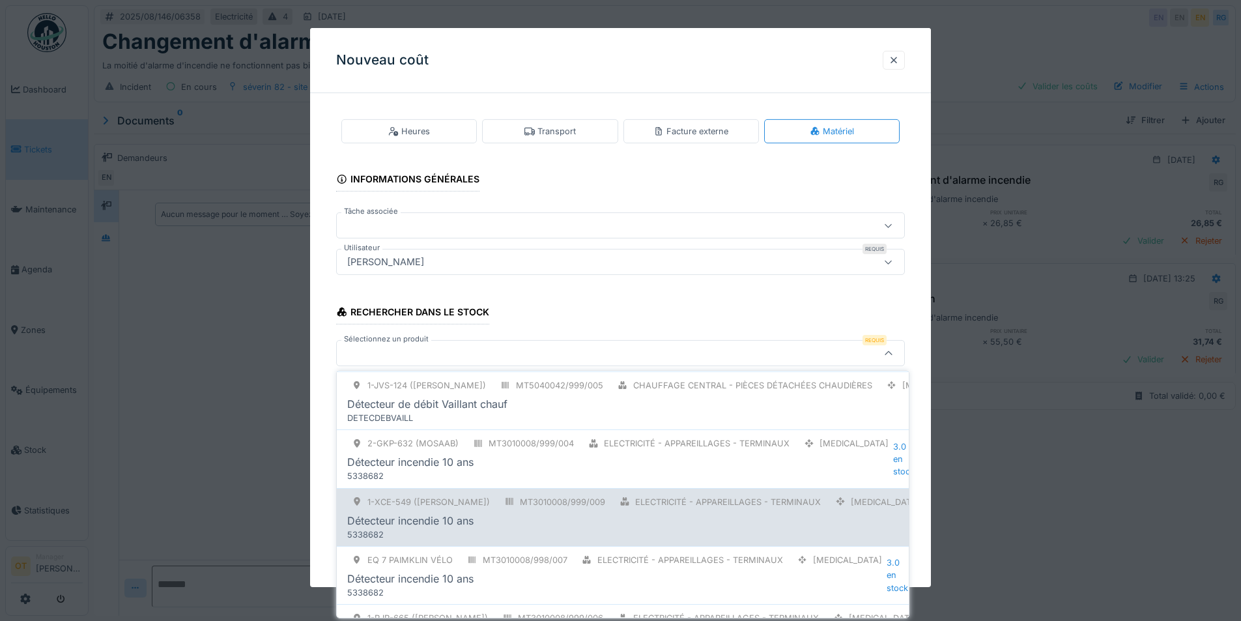
type input "******"
click at [587, 518] on div "Détecteur incendie 10 ans" at bounding box center [635, 521] width 577 height 16
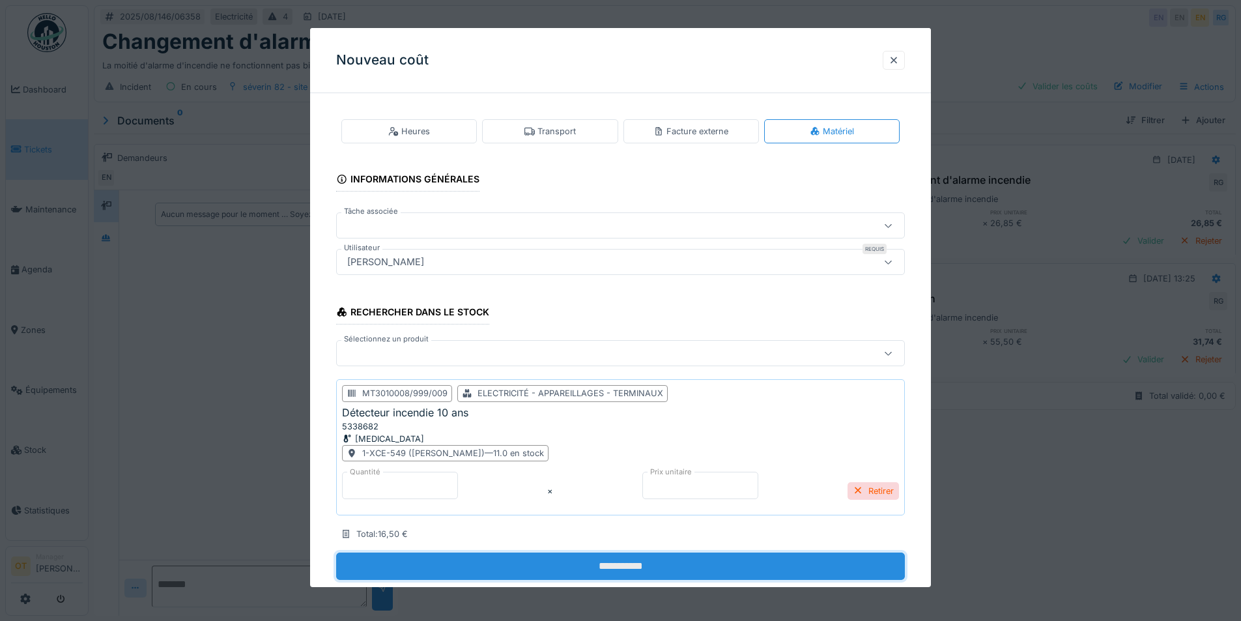
click at [593, 557] on input "**********" at bounding box center [620, 565] width 569 height 27
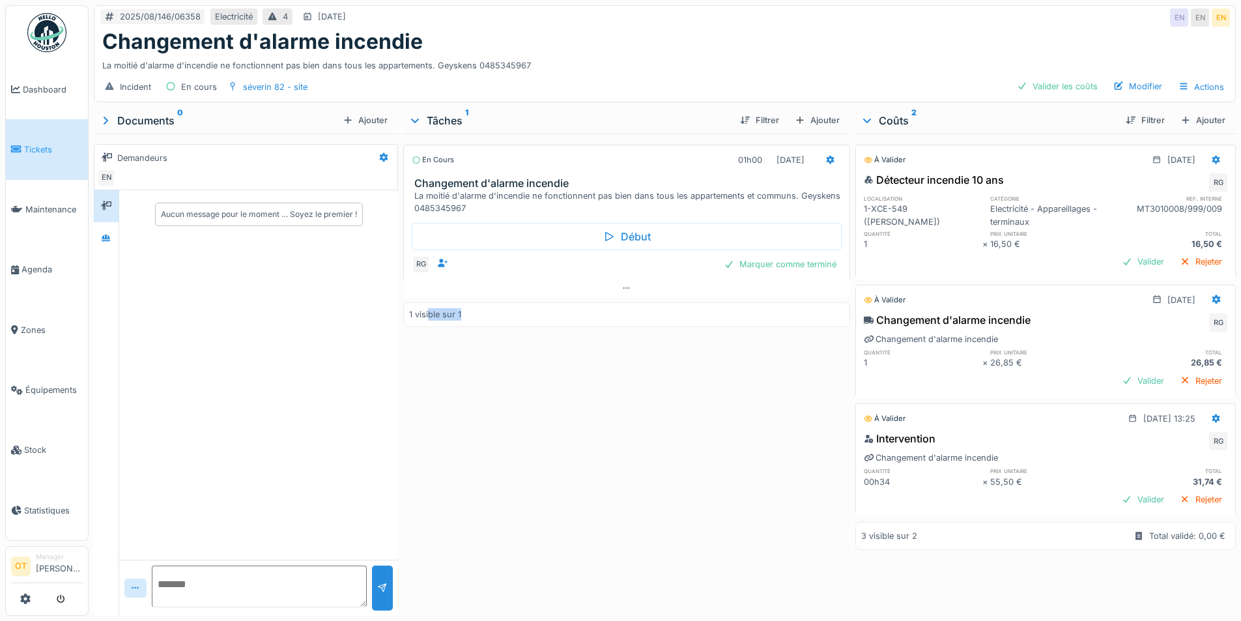
drag, startPoint x: 461, startPoint y: 311, endPoint x: 426, endPoint y: 315, distance: 35.5
click at [426, 315] on div "1 visible sur 1" at bounding box center [626, 314] width 446 height 24
click at [426, 315] on div "1 visible sur 1" at bounding box center [435, 314] width 52 height 12
drag, startPoint x: 465, startPoint y: 161, endPoint x: 455, endPoint y: 158, distance: 10.9
click at [455, 158] on div "En cours 01h00 [DATE]" at bounding box center [626, 159] width 429 height 19
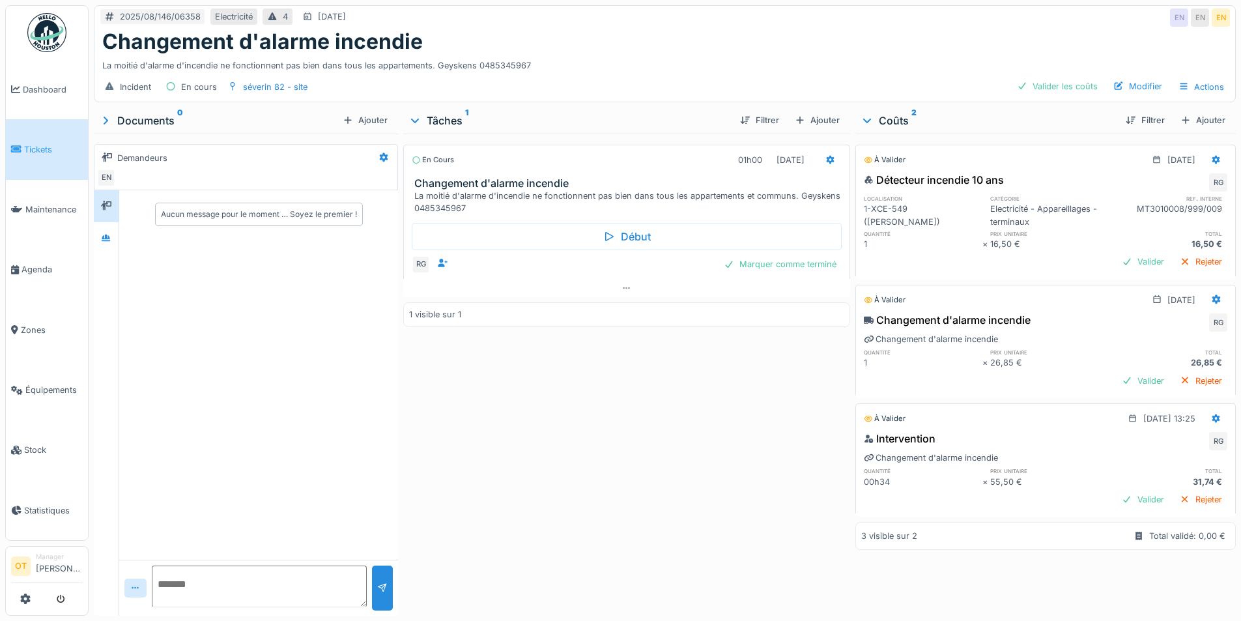
click at [606, 373] on div "En cours 01h00 [DATE] Changement d'alarme incendie La moitié d'alarme d'incendi…" at bounding box center [626, 372] width 446 height 477
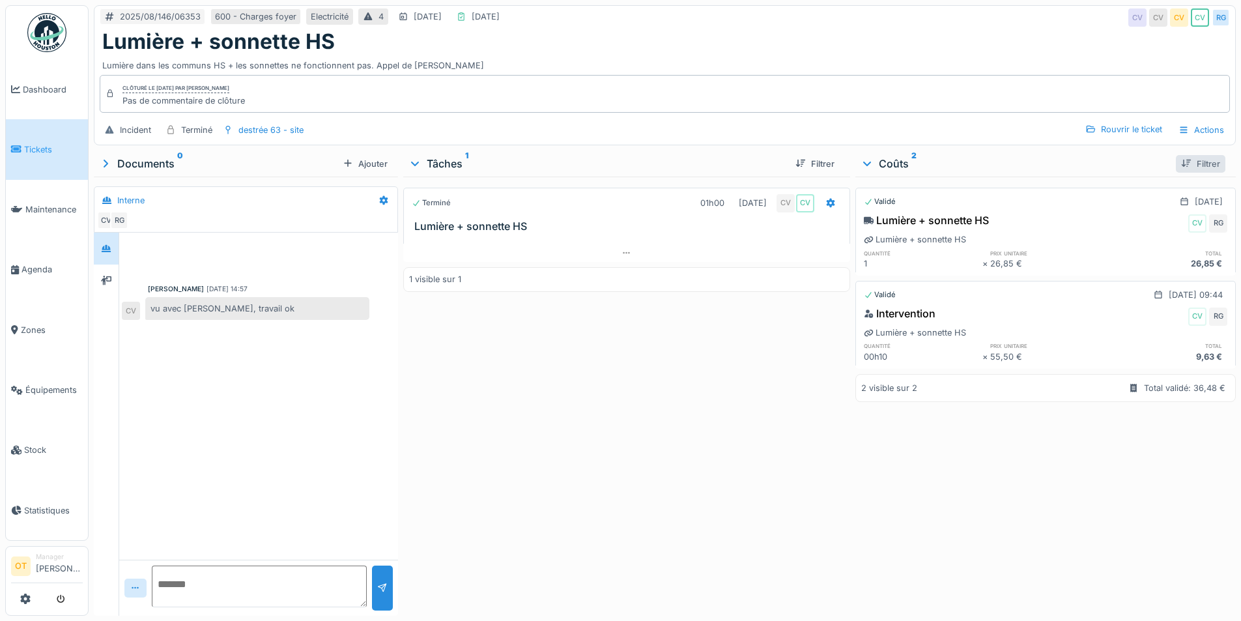
click at [1176, 170] on div "Filtrer" at bounding box center [1200, 164] width 49 height 18
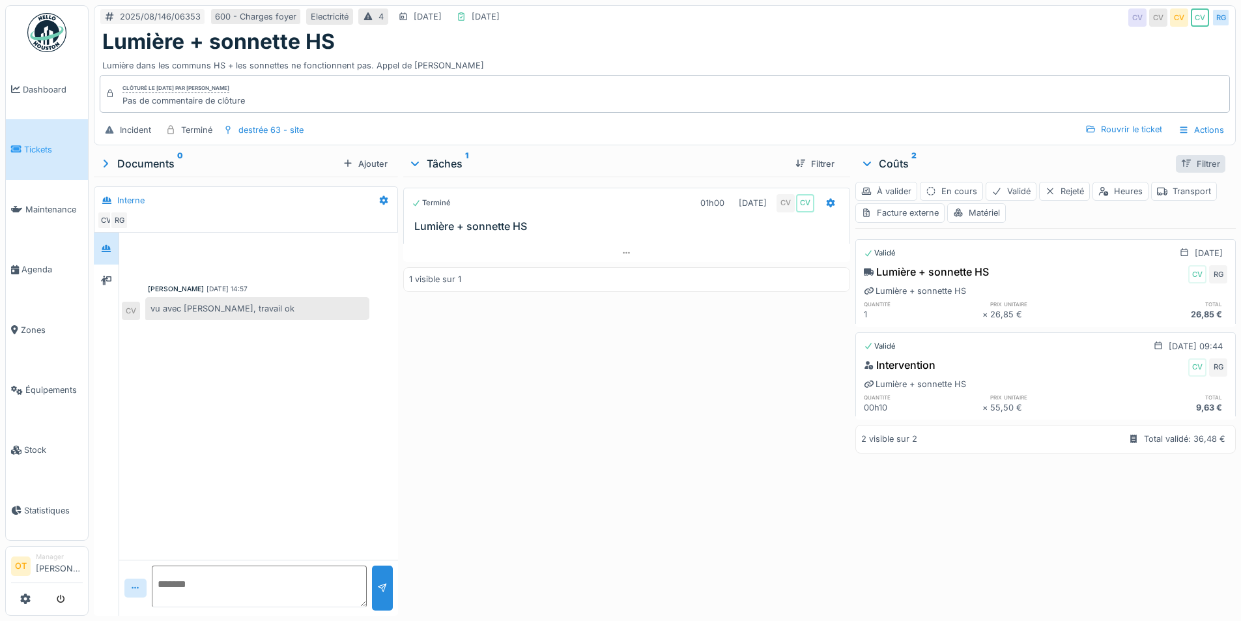
click at [1181, 165] on div at bounding box center [1186, 164] width 10 height 12
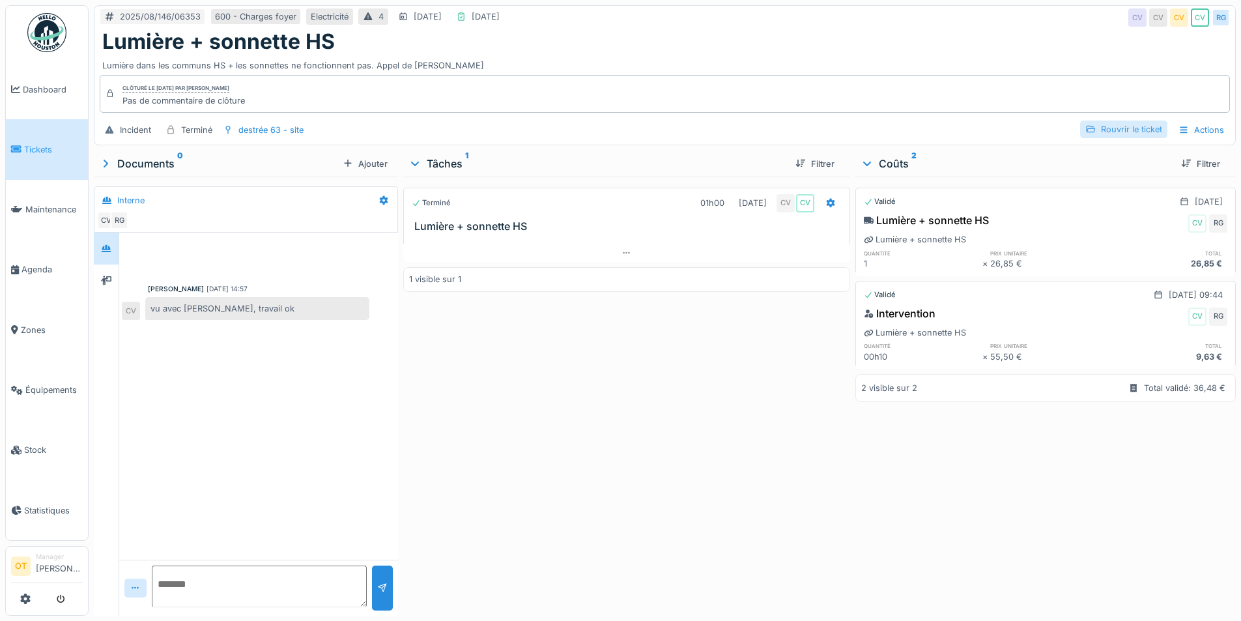
click at [1131, 133] on div "Rouvrir le ticket" at bounding box center [1123, 129] width 87 height 18
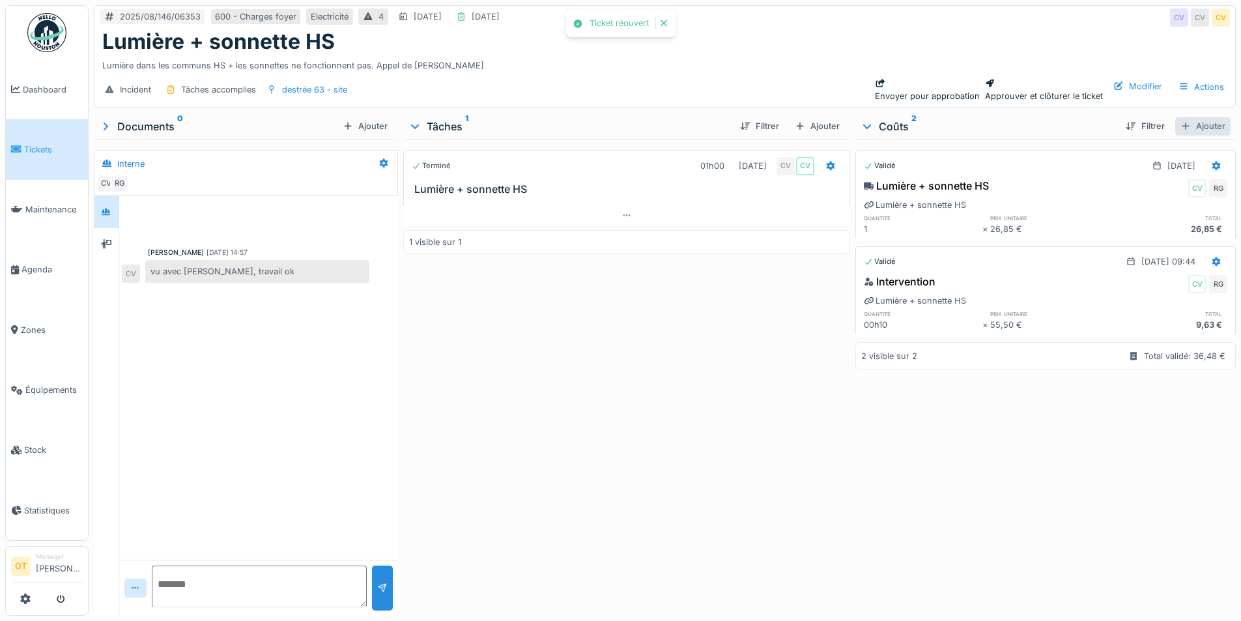
click at [1191, 120] on div "Ajouter" at bounding box center [1202, 126] width 55 height 18
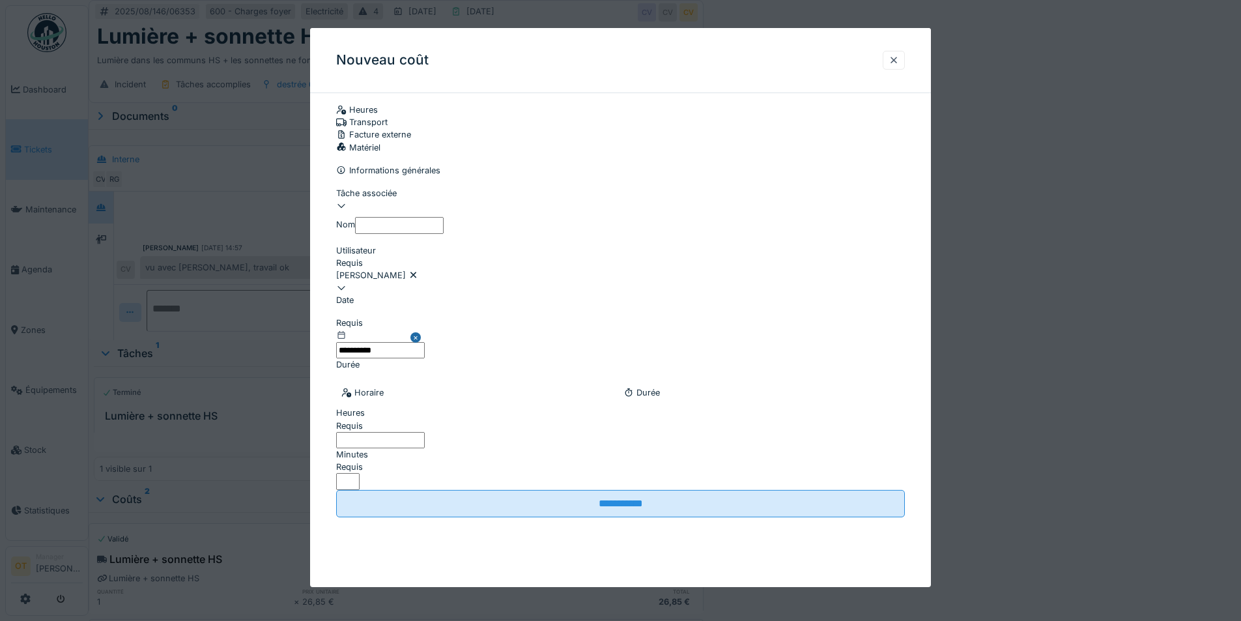
click at [796, 141] on div "Matériel" at bounding box center [620, 147] width 569 height 12
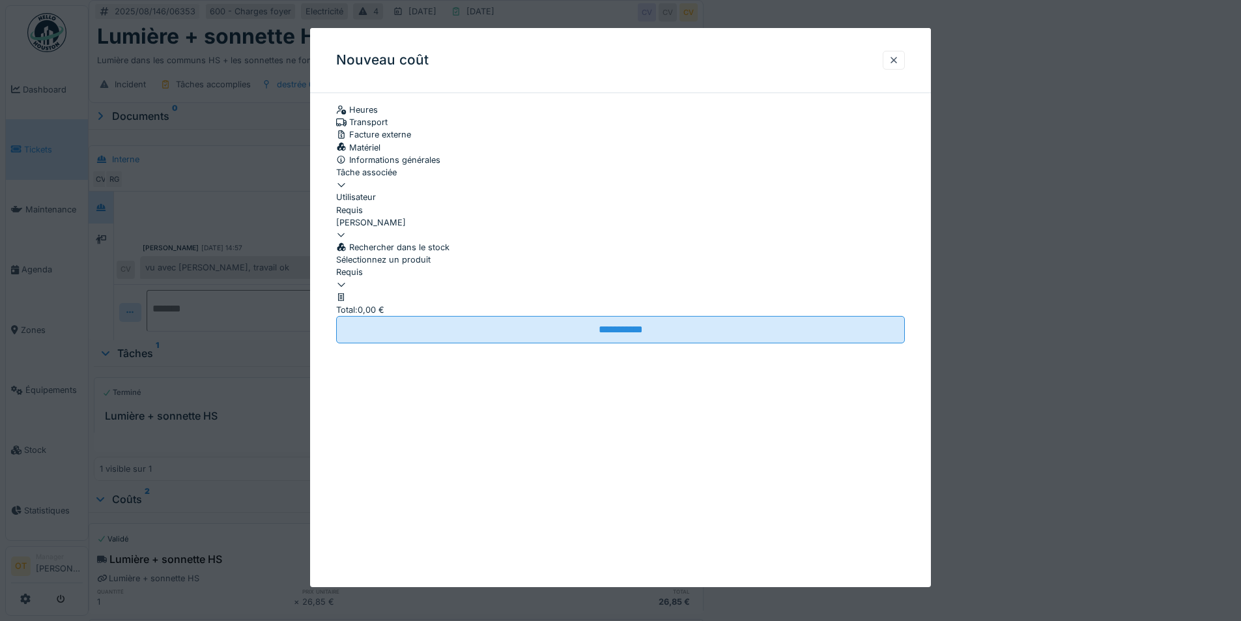
click at [467, 229] on div "[PERSON_NAME]" at bounding box center [620, 222] width 569 height 12
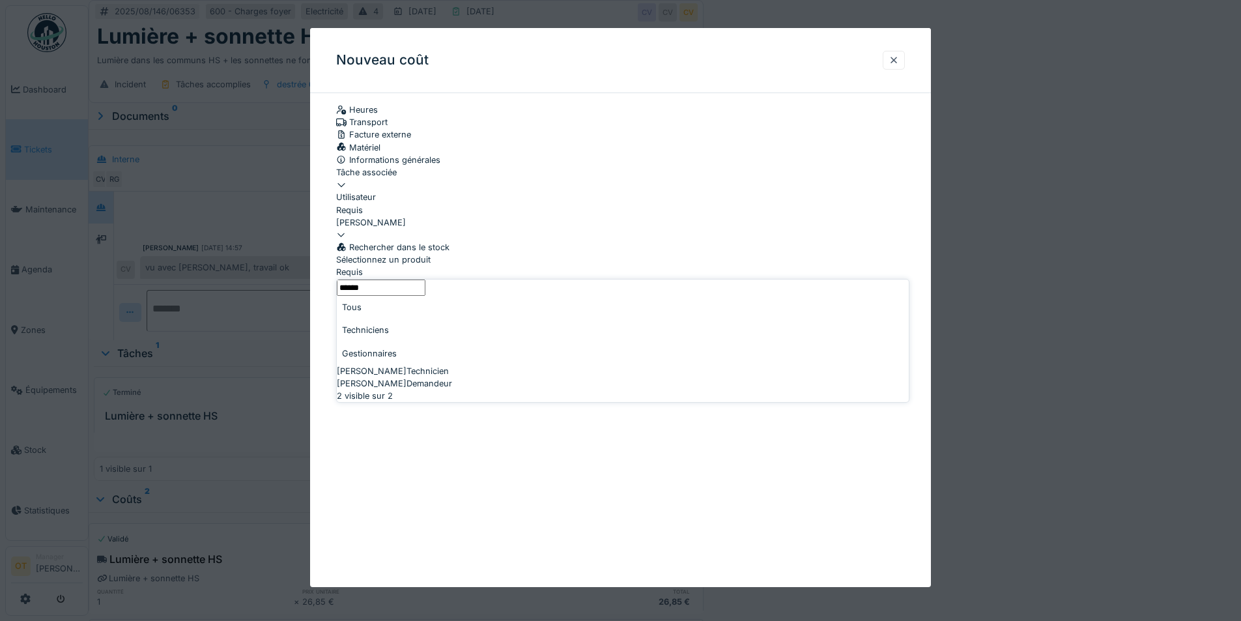
type input "******"
click at [451, 365] on div "[PERSON_NAME] Technicien" at bounding box center [623, 371] width 572 height 12
type input "****"
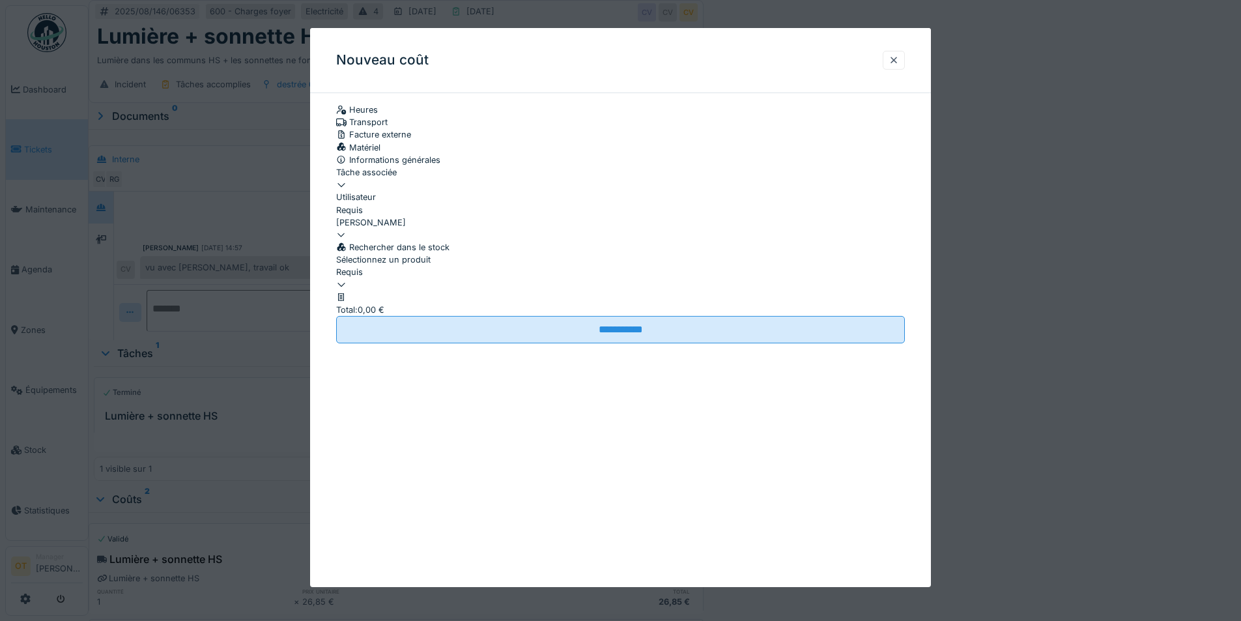
click at [459, 279] on div at bounding box center [620, 279] width 569 height 0
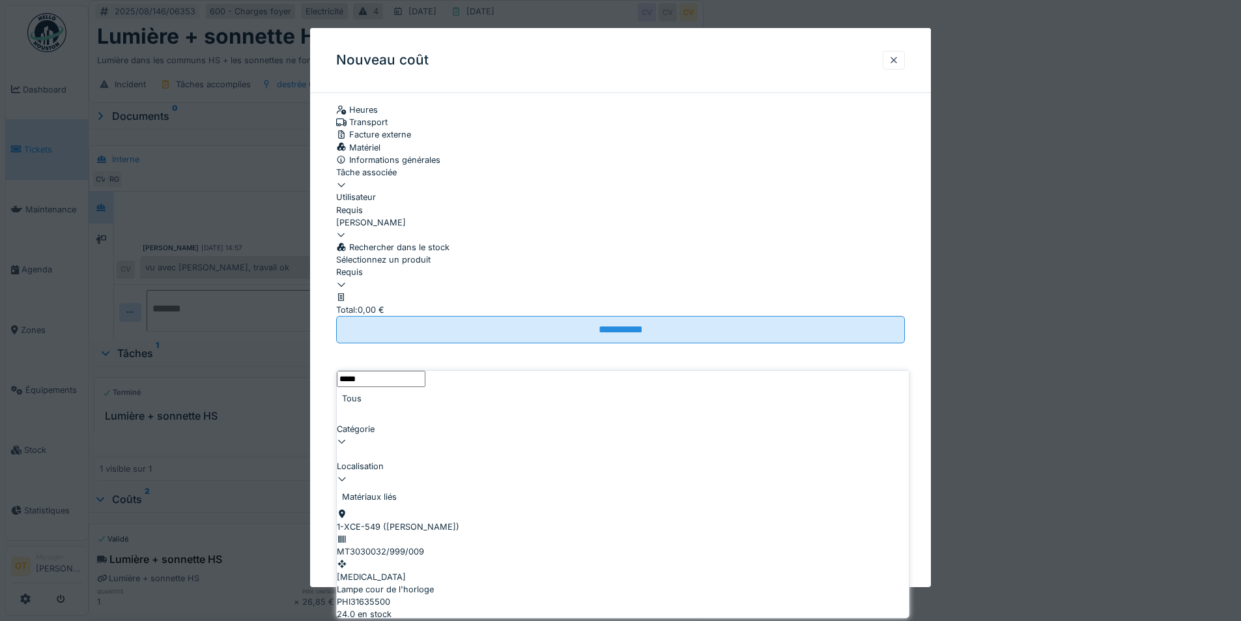
type input "*****"
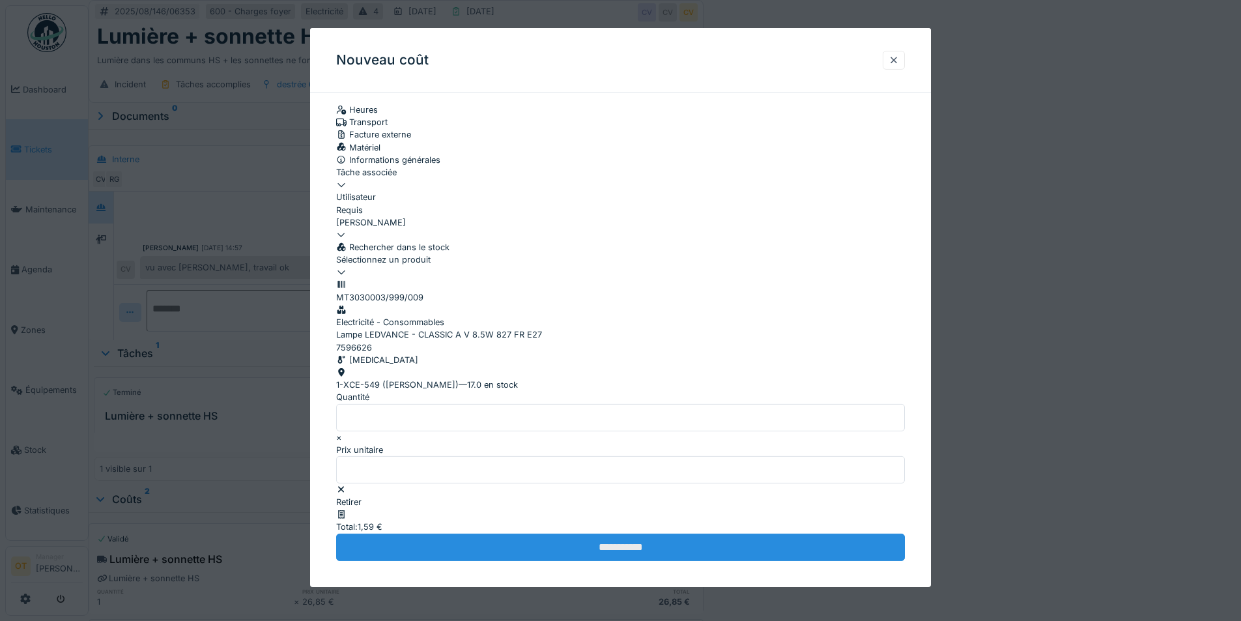
click at [580, 561] on input "**********" at bounding box center [620, 546] width 569 height 27
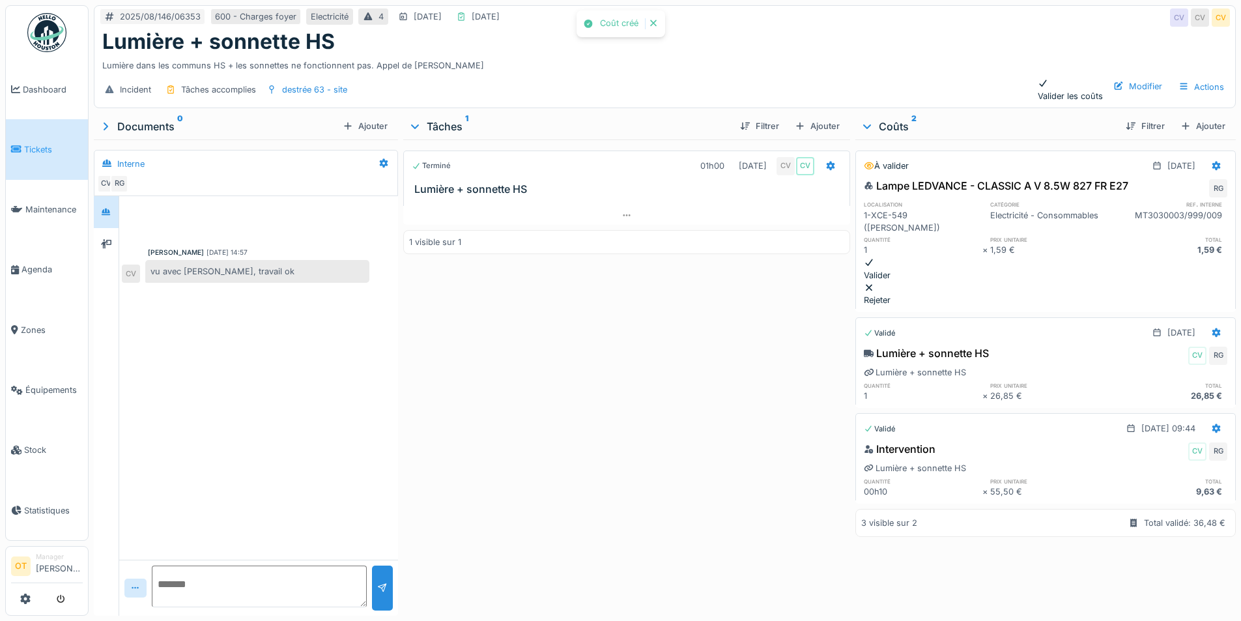
click at [1037, 81] on div "Valider les coûts" at bounding box center [1069, 90] width 65 height 25
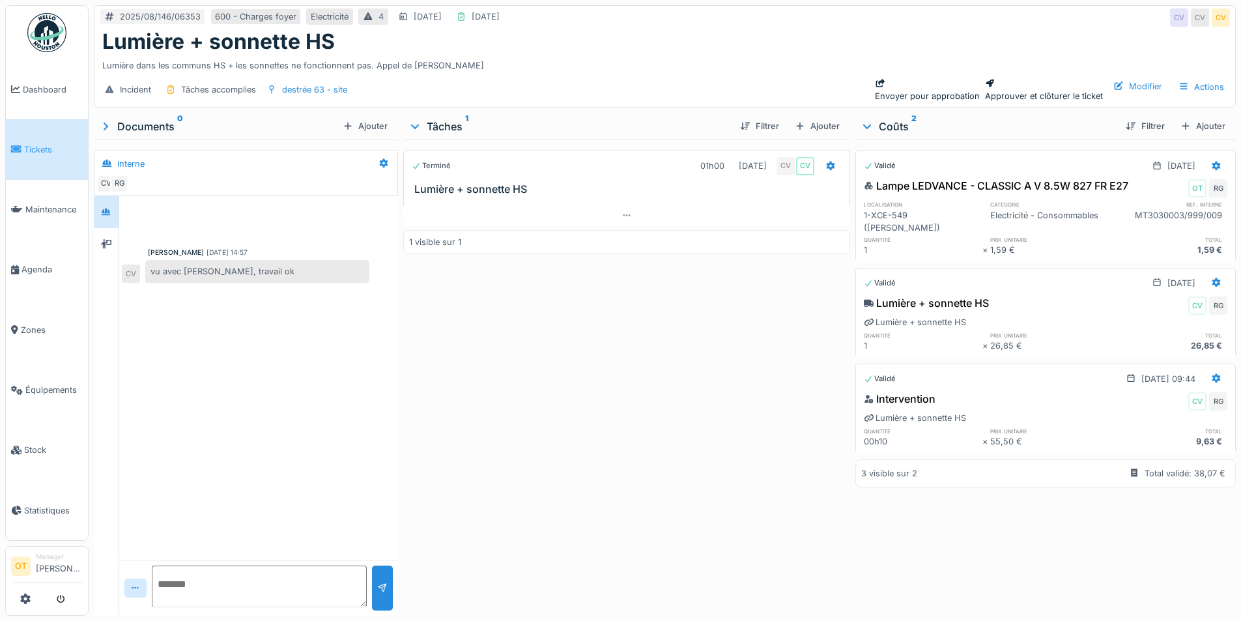
click at [1013, 86] on div "Approuver et clôturer le ticket" at bounding box center [1044, 90] width 118 height 25
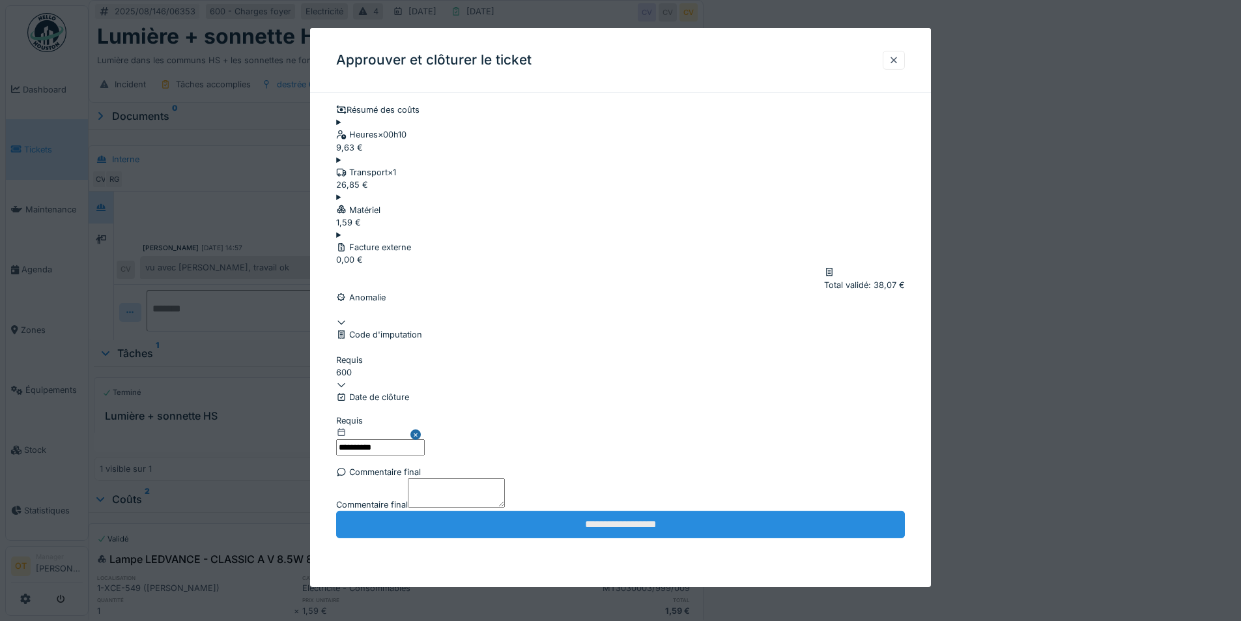
scroll to position [10, 0]
click at [722, 537] on input "**********" at bounding box center [620, 524] width 569 height 27
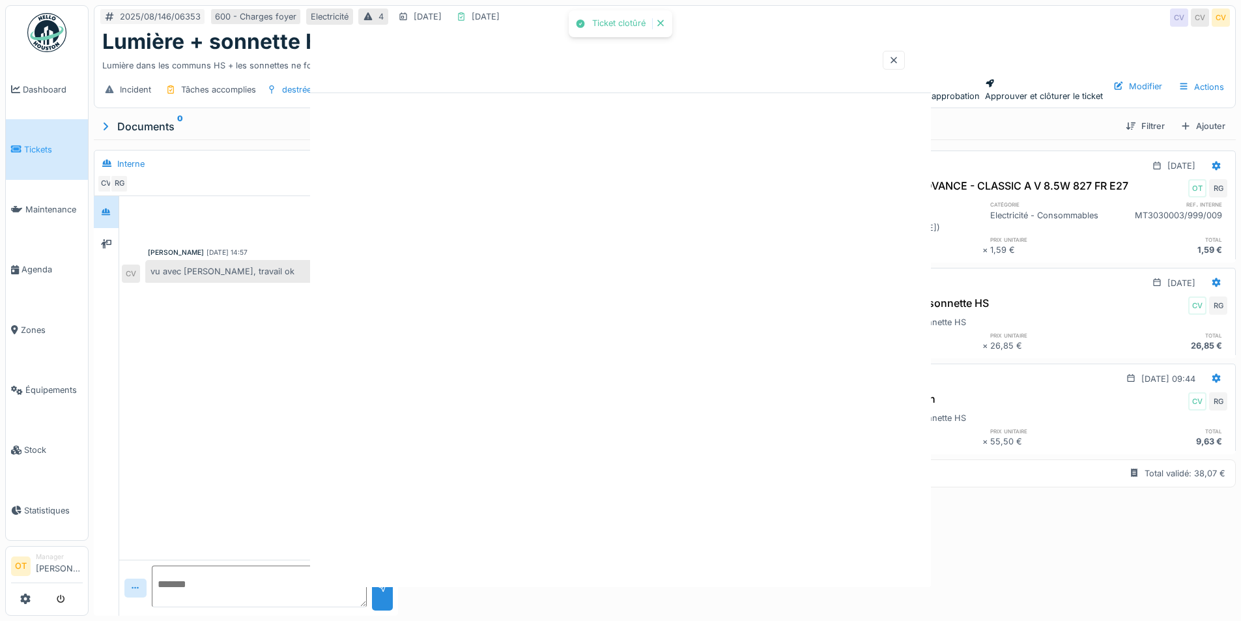
scroll to position [0, 0]
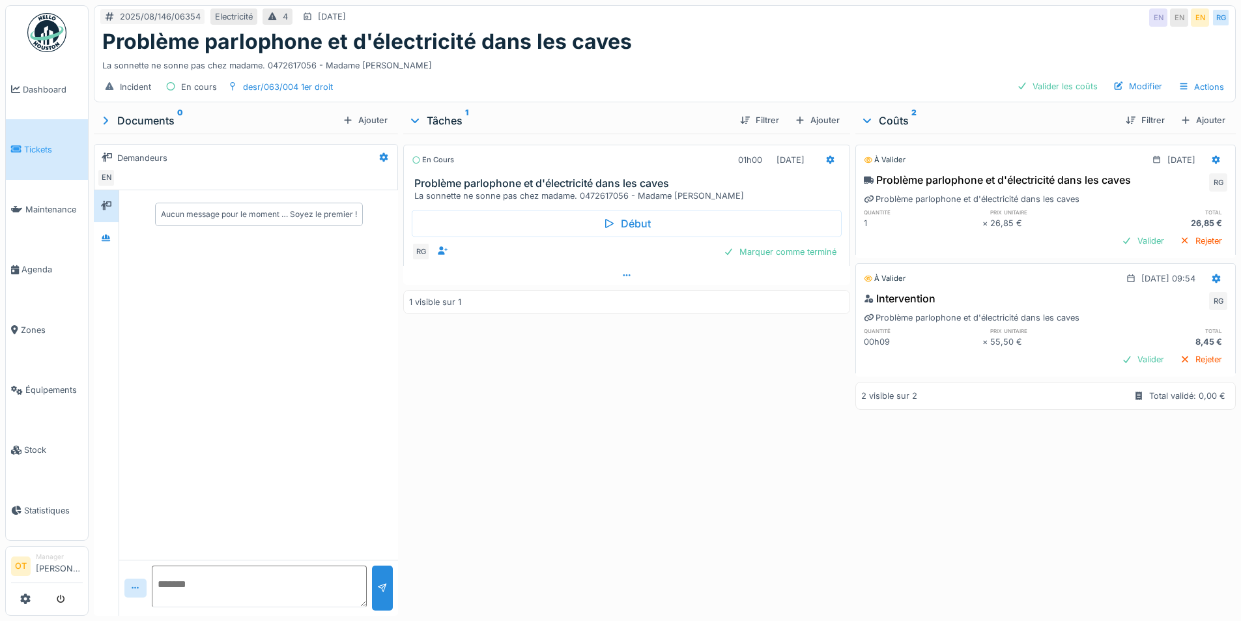
click at [676, 280] on div "Annuler 2025/08/146/06354 Electricité 4 [DATE] EN EN EN RG Problème parlophone …" at bounding box center [665, 310] width 1152 height 621
click at [707, 418] on div "En cours 01h00 [DATE] Problème parlophone et d'électricité dans les caves La so…" at bounding box center [626, 372] width 446 height 477
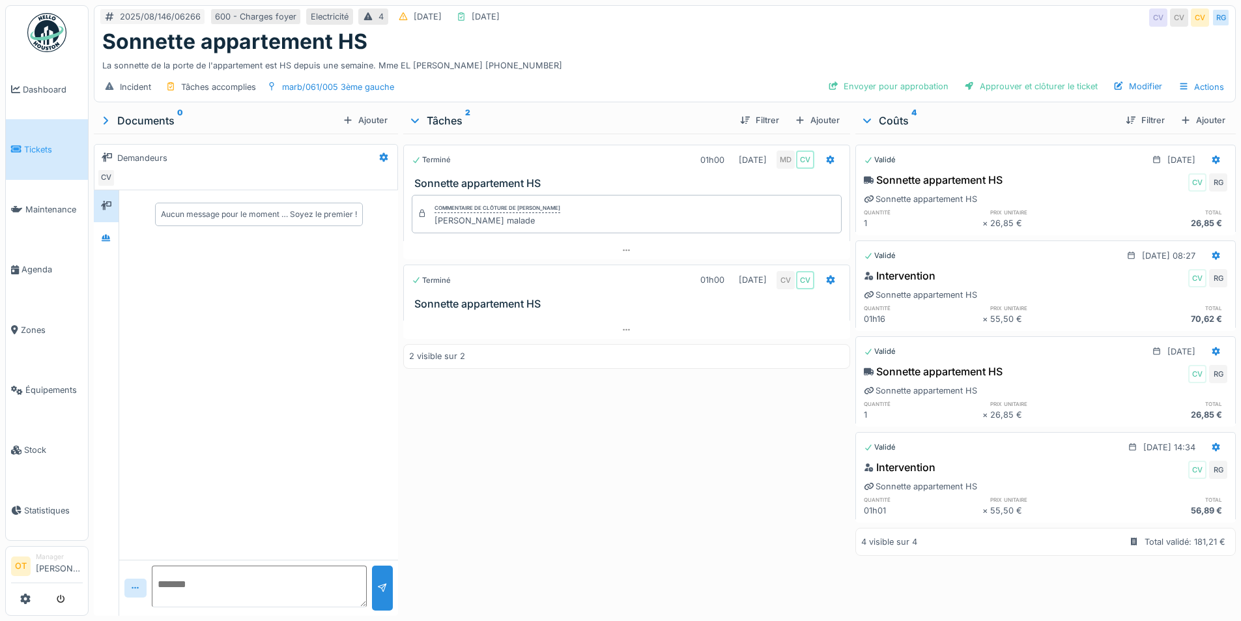
click at [1196, 109] on div "Filtrer Ajouter" at bounding box center [1172, 120] width 115 height 23
click at [1198, 118] on div "Ajouter" at bounding box center [1202, 120] width 55 height 18
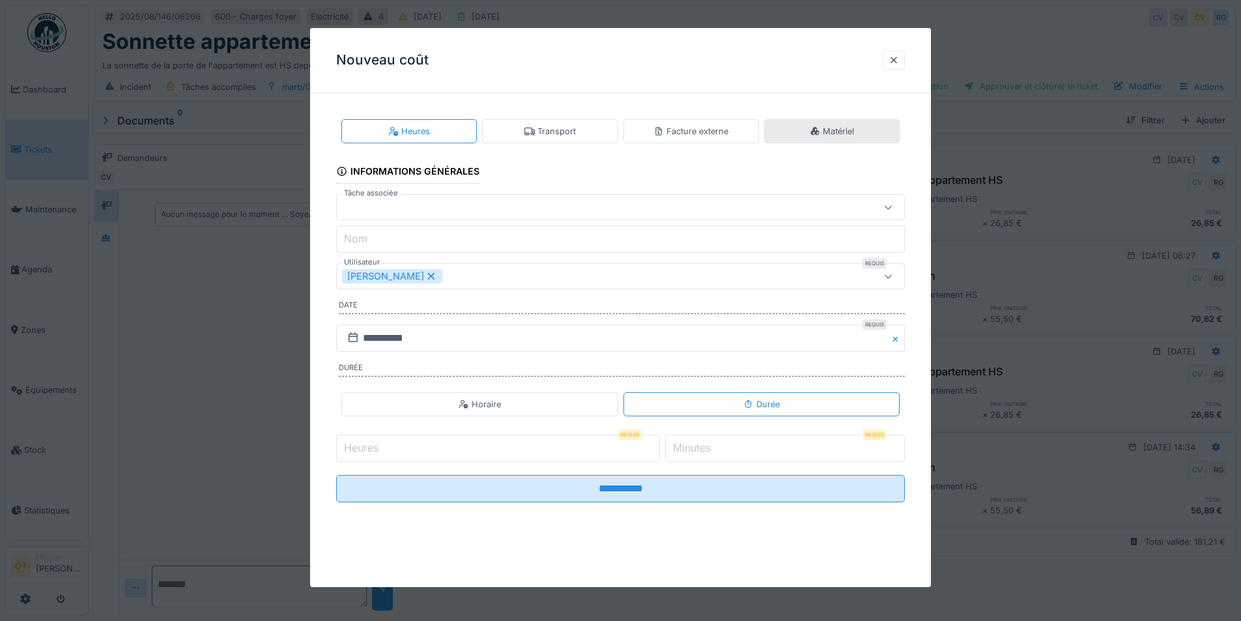
click at [829, 129] on div "Matériel" at bounding box center [832, 131] width 44 height 12
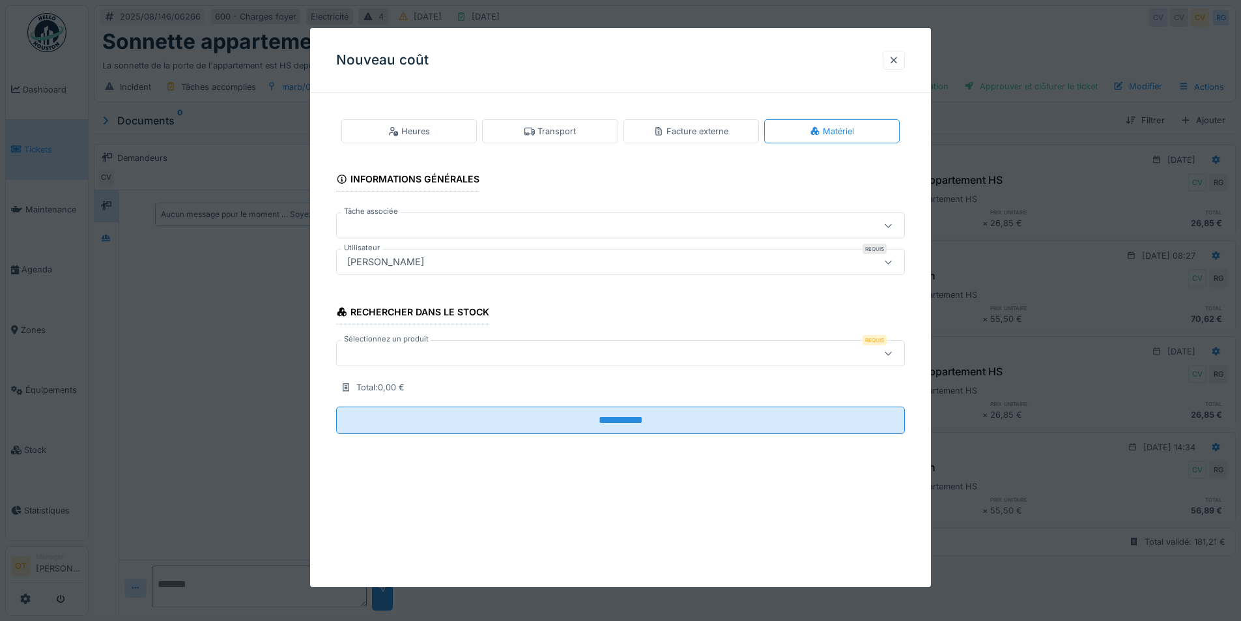
click at [561, 272] on div "[PERSON_NAME]" at bounding box center [620, 262] width 569 height 26
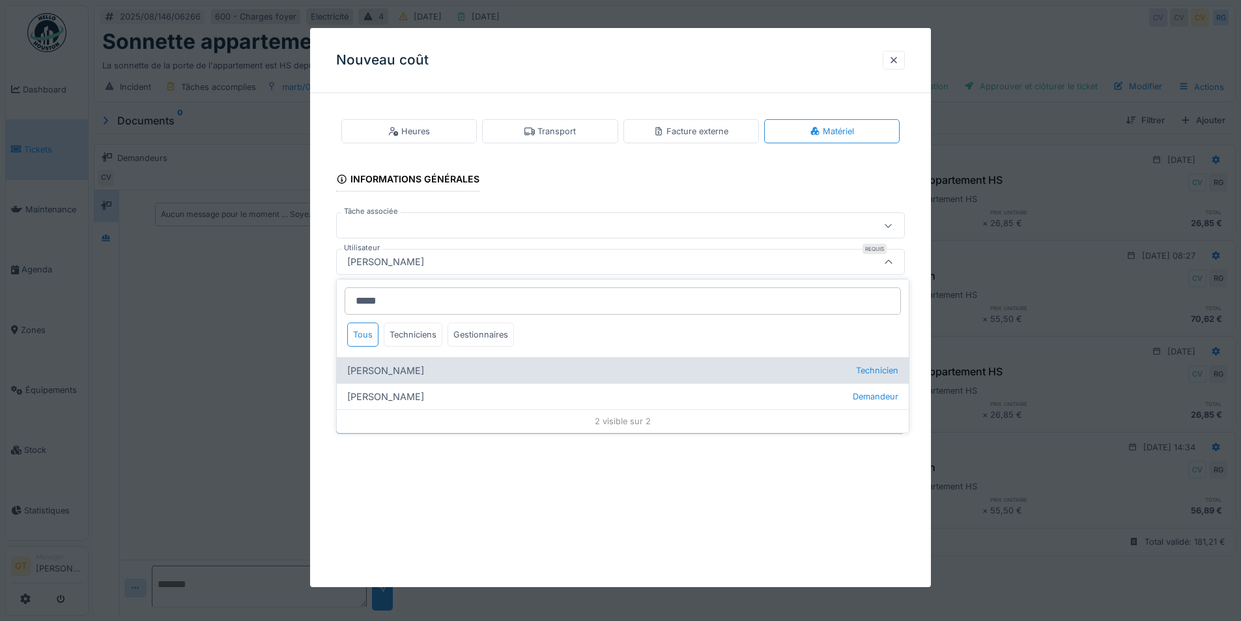
type input "*****"
click at [533, 367] on div "[PERSON_NAME] Technicien" at bounding box center [623, 370] width 572 height 26
type input "****"
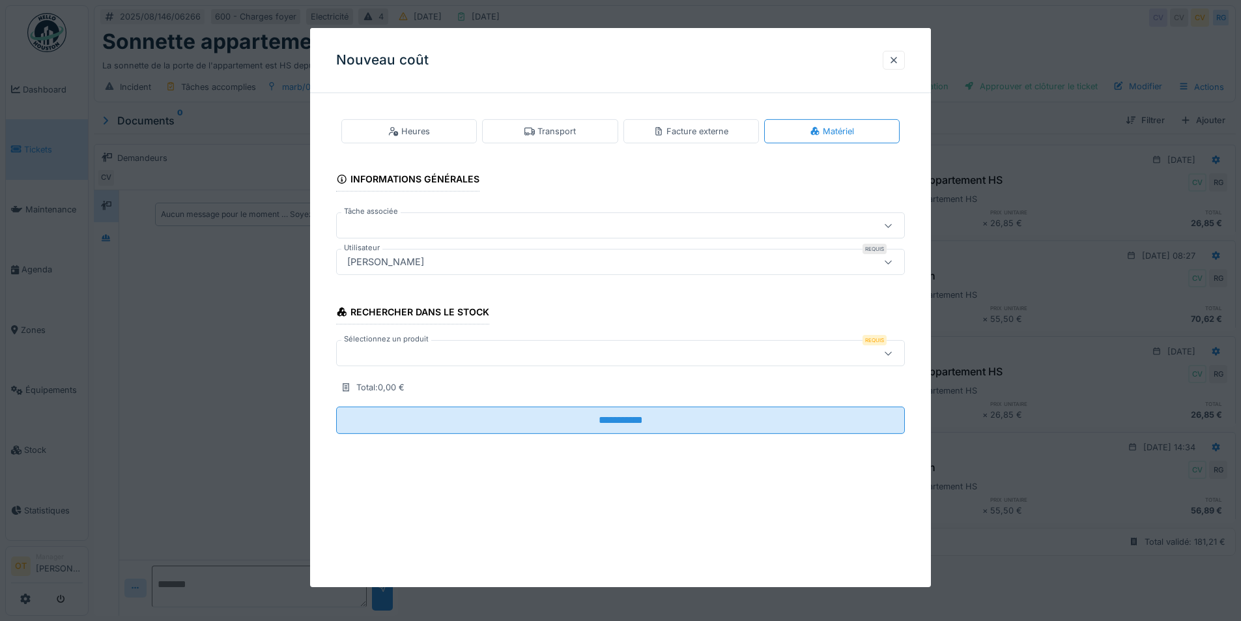
click at [540, 349] on div at bounding box center [587, 353] width 490 height 14
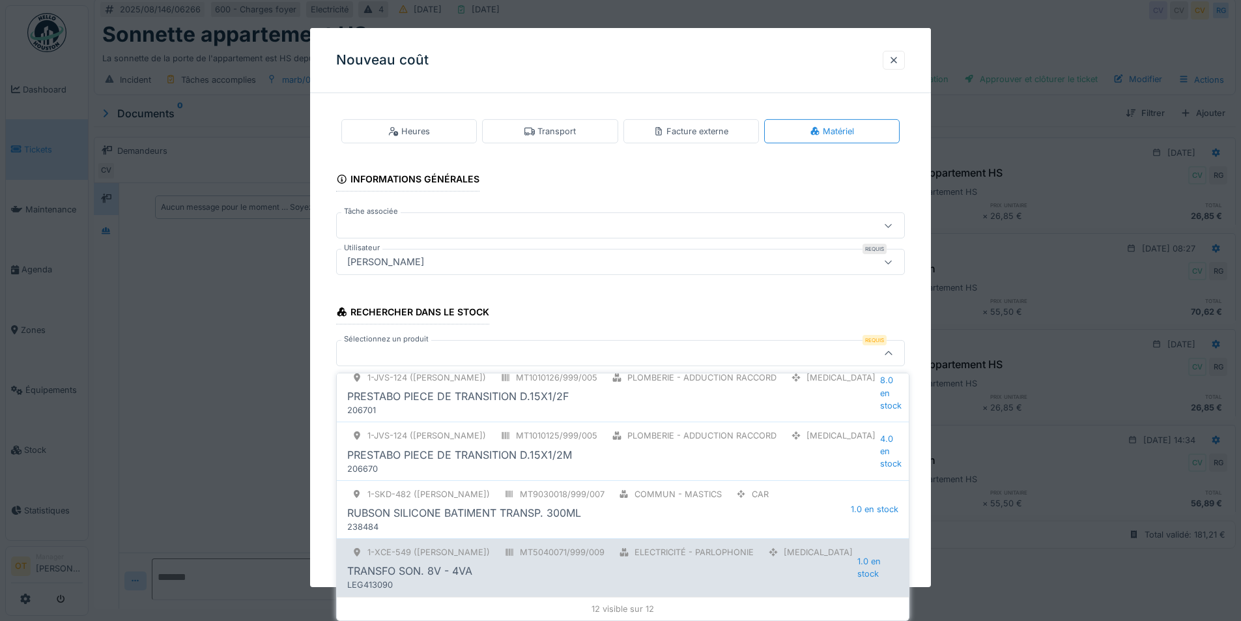
scroll to position [10, 0]
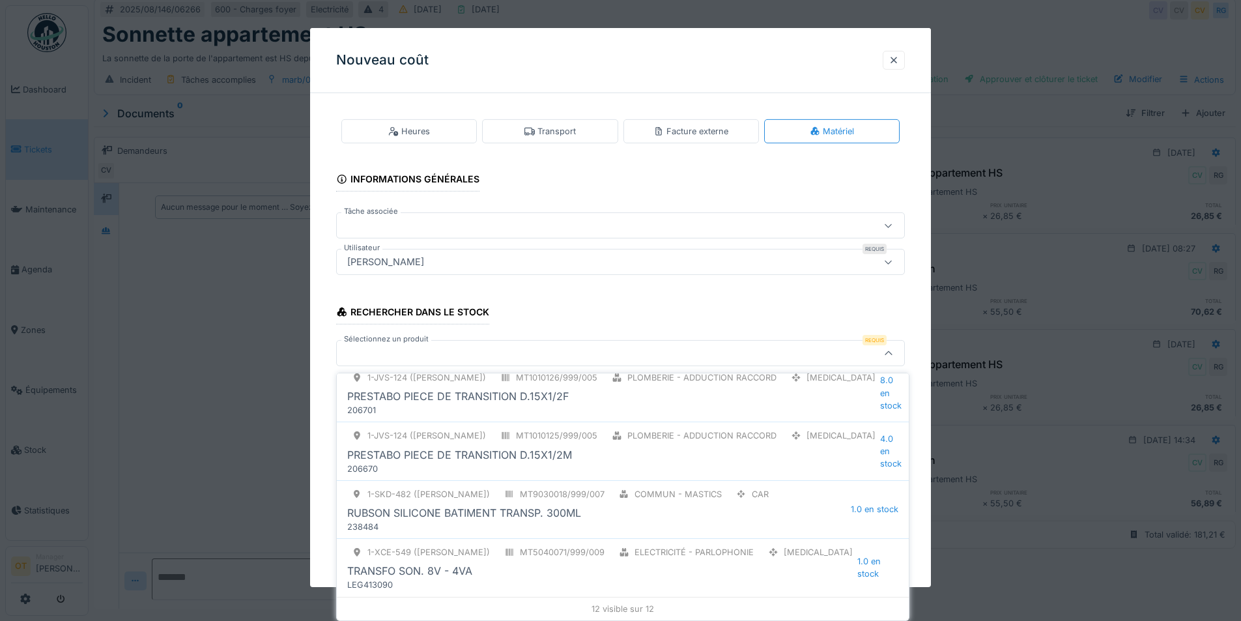
type input "******"
click at [544, 570] on div "TRANSFO SON. 8V - 4VA" at bounding box center [602, 571] width 510 height 16
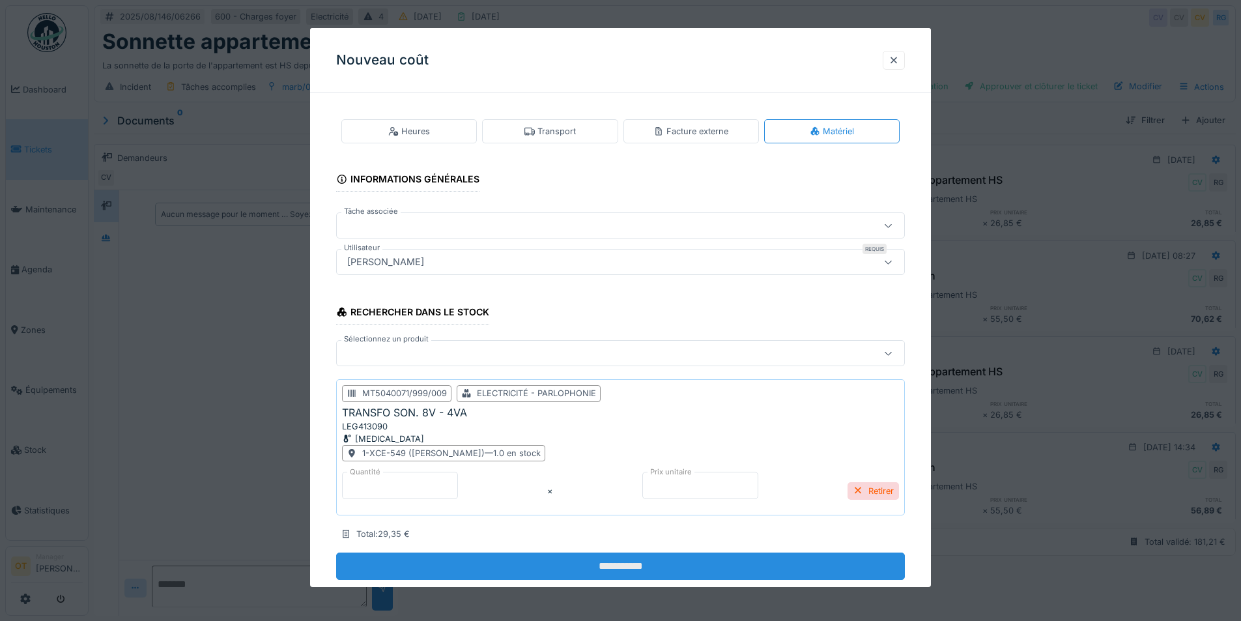
click at [562, 565] on input "**********" at bounding box center [620, 565] width 569 height 27
